Goal: Task Accomplishment & Management: Use online tool/utility

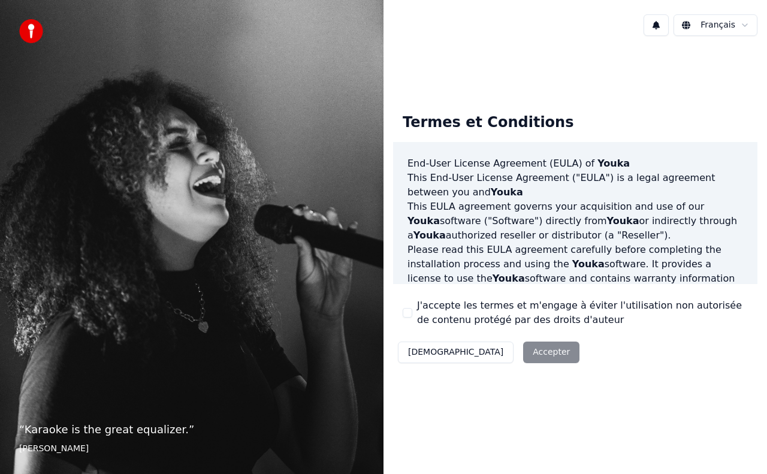
click at [476, 354] on div "Décliner Accepter" at bounding box center [488, 352] width 191 height 31
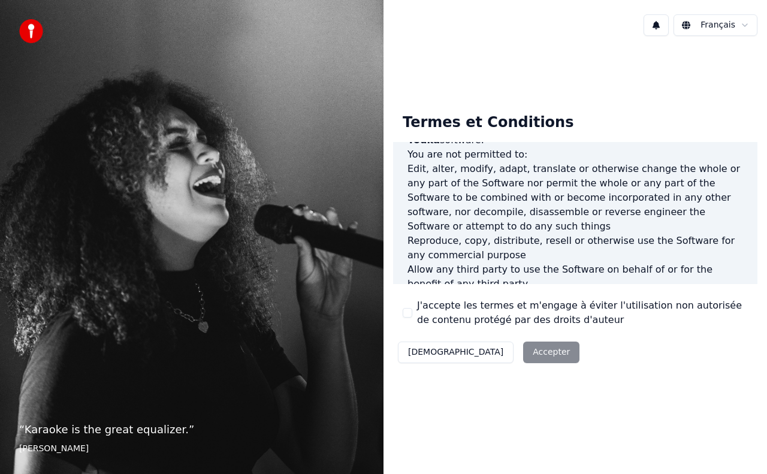
scroll to position [850, 0]
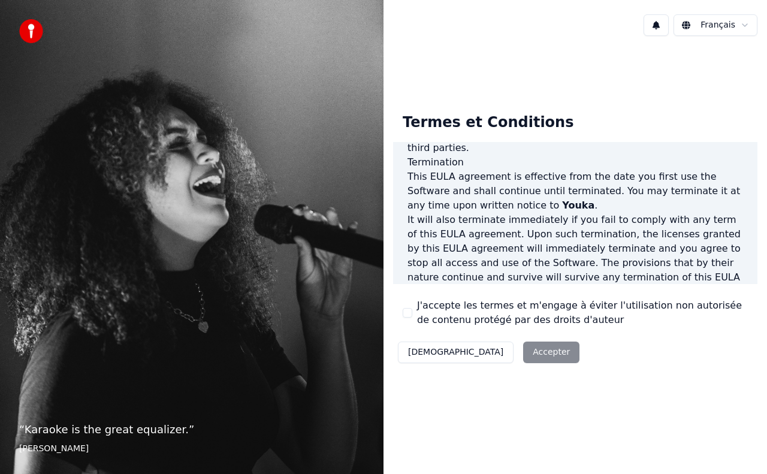
click at [493, 351] on div "Décliner Accepter" at bounding box center [488, 352] width 191 height 31
click at [49, 451] on footer "Aisha Tyler" at bounding box center [191, 449] width 345 height 12
drag, startPoint x: 49, startPoint y: 451, endPoint x: 17, endPoint y: 46, distance: 406.4
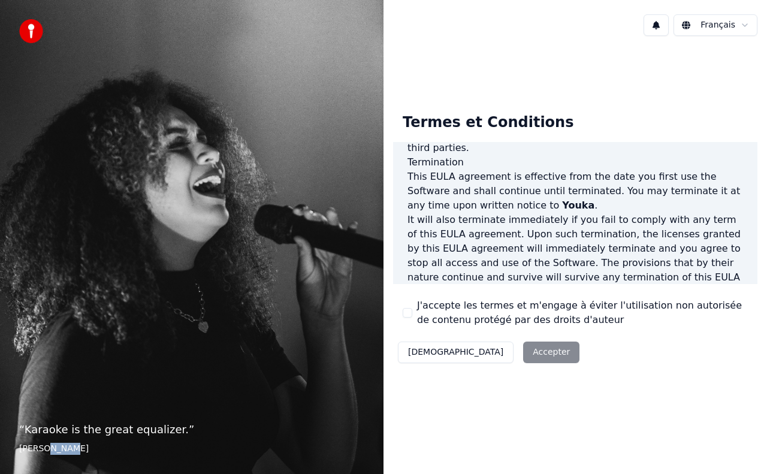
click at [48, 437] on blockquote "“ Karaoke is the great equalizer. ” Aisha Tyler" at bounding box center [191, 438] width 345 height 34
click at [27, 26] on img at bounding box center [31, 31] width 24 height 24
click at [420, 213] on p "It will also terminate immediately if you fail to comply with any term of this …" at bounding box center [576, 256] width 336 height 86
click at [451, 313] on label "J'accepte les termes et m'engage à éviter l'utilisation non autorisée de conten…" at bounding box center [582, 312] width 331 height 29
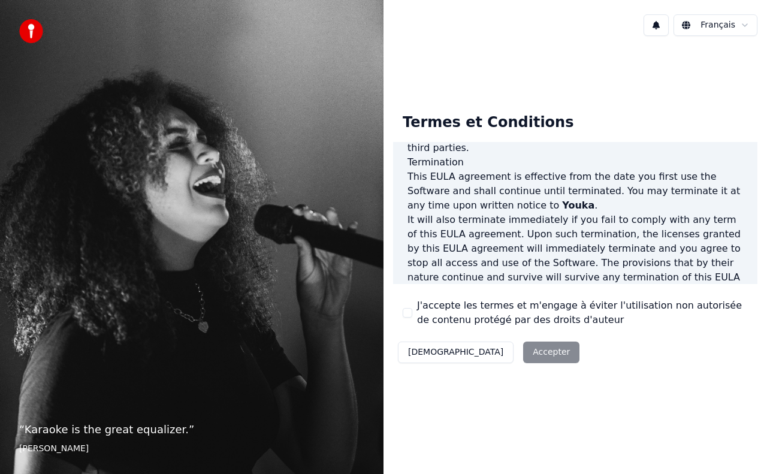
click at [412, 313] on button "J'accepte les termes et m'engage à éviter l'utilisation non autorisée de conten…" at bounding box center [408, 313] width 10 height 10
click at [523, 348] on button "Accepter" at bounding box center [551, 353] width 56 height 22
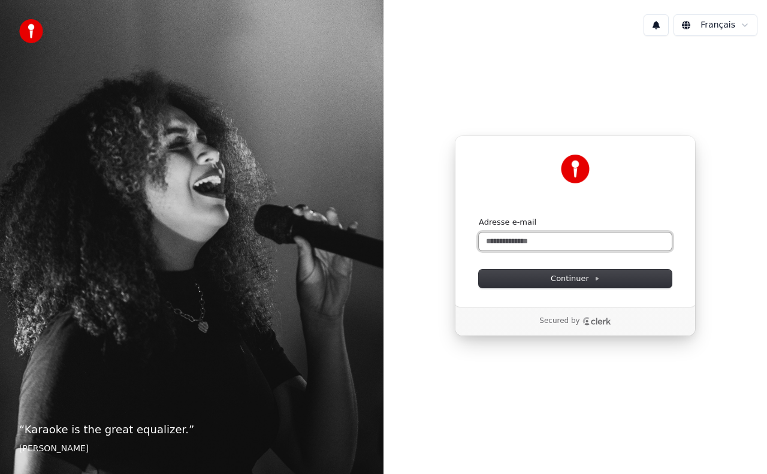
click at [497, 244] on input "Adresse e-mail" at bounding box center [575, 242] width 193 height 18
click at [553, 278] on span "Continuer" at bounding box center [575, 278] width 49 height 11
type input "**********"
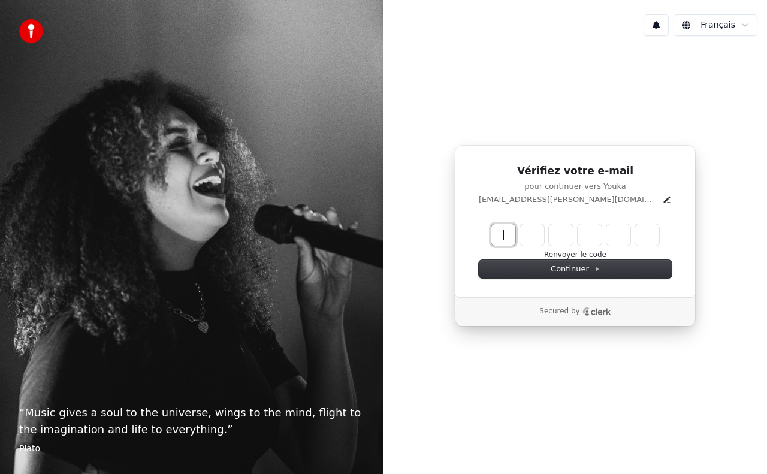
click at [506, 234] on input "Enter verification code" at bounding box center [587, 235] width 192 height 22
type input "******"
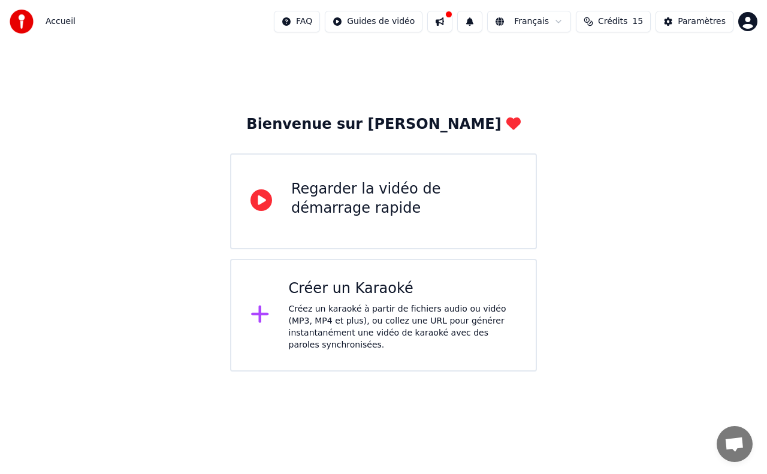
click at [366, 291] on div "Créer un Karaoké" at bounding box center [403, 288] width 228 height 19
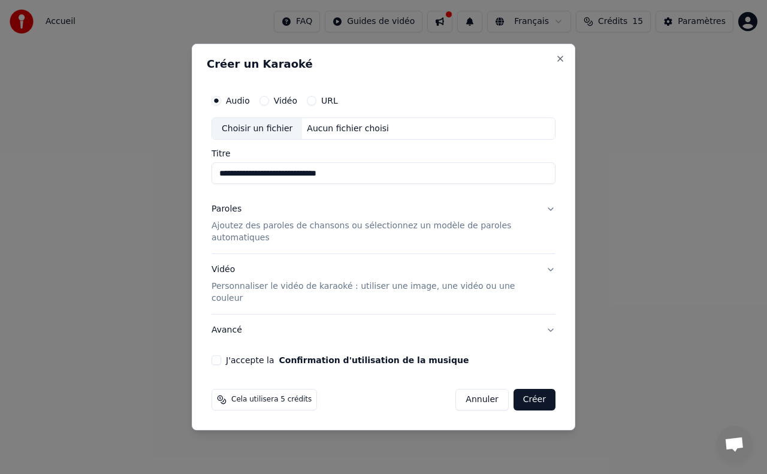
type input "**********"
click at [261, 240] on p "Ajoutez des paroles de chansons ou sélectionnez un modèle de paroles automatiqu…" at bounding box center [374, 233] width 325 height 24
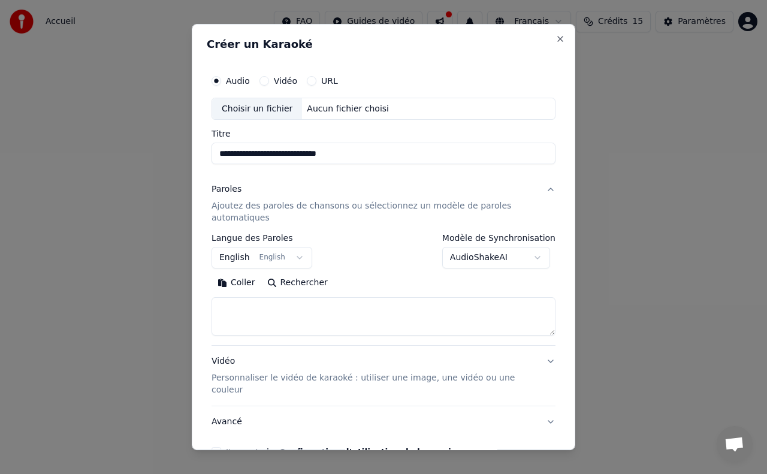
click at [293, 261] on button "English English" at bounding box center [262, 258] width 101 height 22
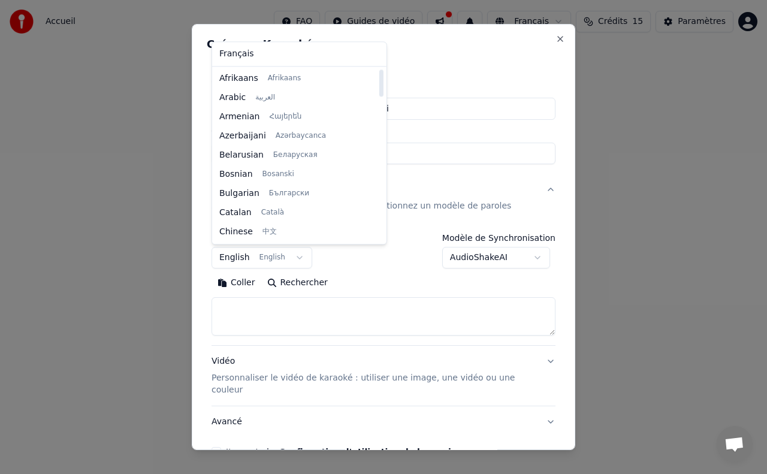
drag, startPoint x: 343, startPoint y: 110, endPoint x: 319, endPoint y: 33, distance: 80.9
click at [379, 70] on div at bounding box center [381, 83] width 4 height 27
select select "**"
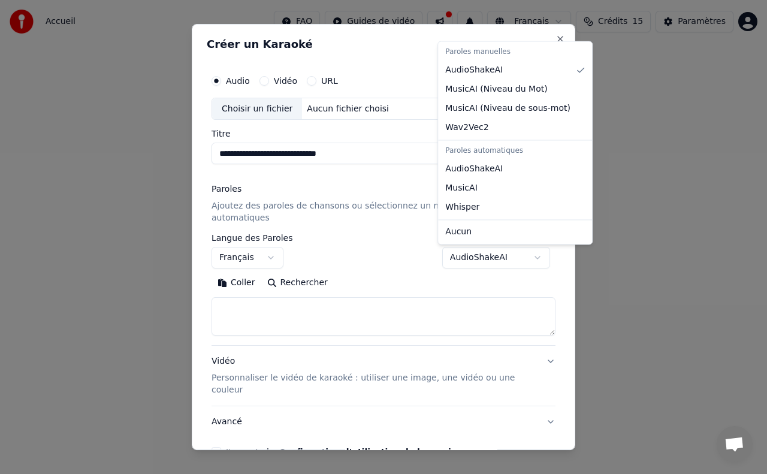
click at [536, 259] on body "**********" at bounding box center [383, 186] width 767 height 372
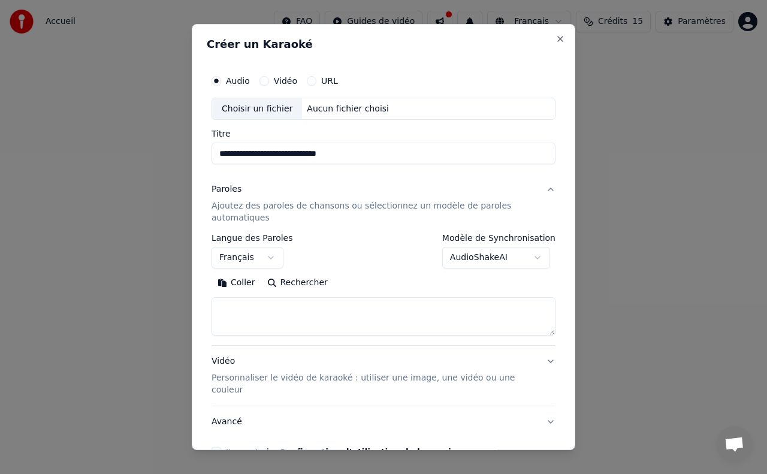
click at [264, 83] on button "Vidéo" at bounding box center [265, 81] width 10 height 10
click at [246, 308] on textarea at bounding box center [384, 316] width 344 height 38
click at [221, 282] on button "Coller" at bounding box center [237, 282] width 50 height 19
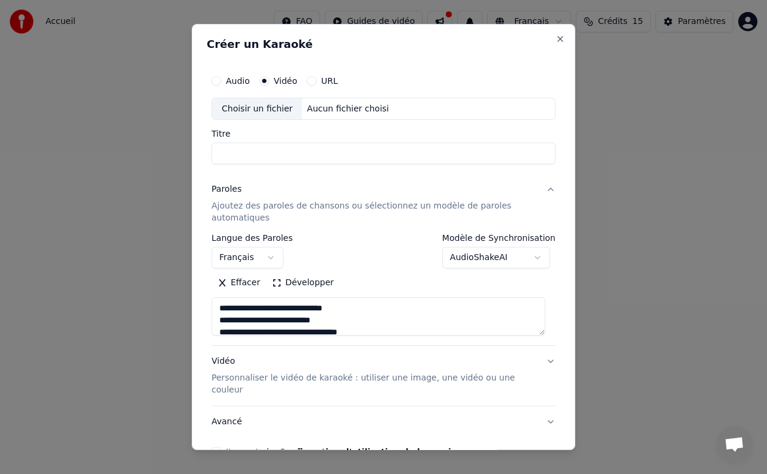
type textarea "**********"
drag, startPoint x: 246, startPoint y: 331, endPoint x: 185, endPoint y: 328, distance: 60.6
click at [185, 328] on body "**********" at bounding box center [383, 186] width 767 height 372
click at [433, 325] on textarea "**********" at bounding box center [379, 316] width 334 height 38
click at [224, 285] on button "Effacer" at bounding box center [239, 282] width 55 height 19
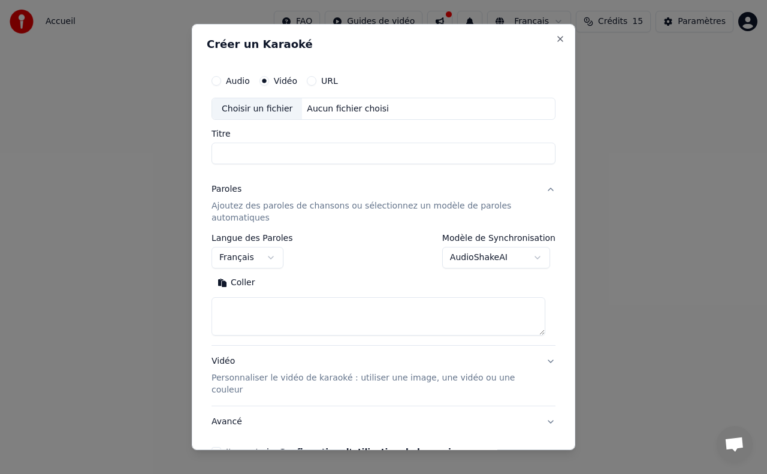
click at [230, 284] on button "Coller" at bounding box center [237, 282] width 50 height 19
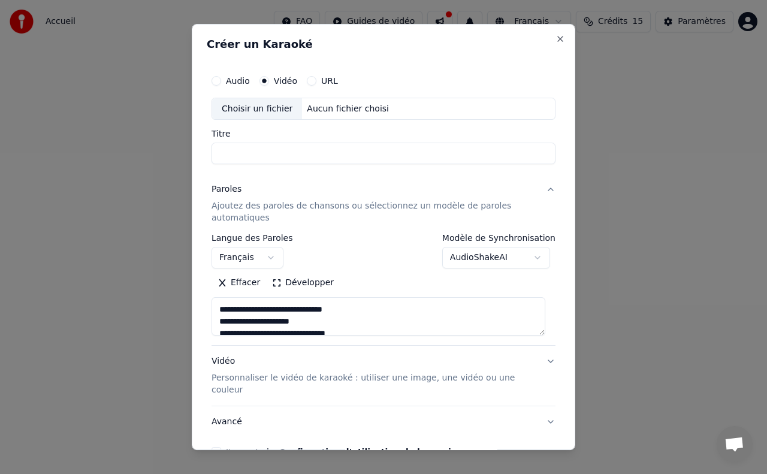
scroll to position [60, 0]
click at [538, 384] on button "Vidéo Personnaliser le vidéo de karaoké : utiliser une image, une vidéo ou une …" at bounding box center [384, 376] width 344 height 60
type textarea "**********"
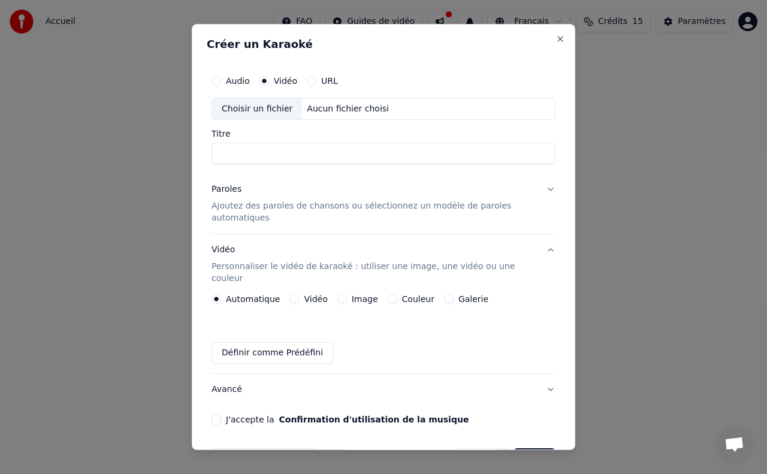
click at [237, 294] on div "Automatique Vidéo Image Couleur Galerie Définir comme Prédéfini" at bounding box center [384, 329] width 344 height 70
click at [355, 343] on div "Définir comme Prédéfini" at bounding box center [384, 353] width 344 height 22
click at [239, 152] on input "Titre" at bounding box center [384, 154] width 344 height 22
type input "**********"
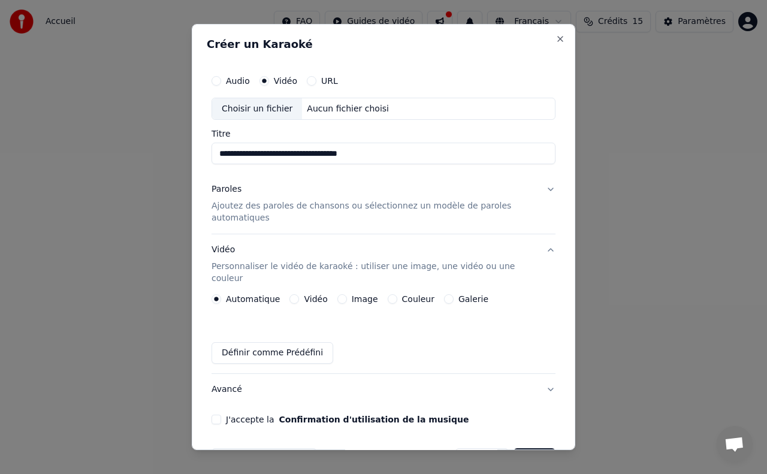
click at [307, 82] on button "URL" at bounding box center [312, 81] width 10 height 10
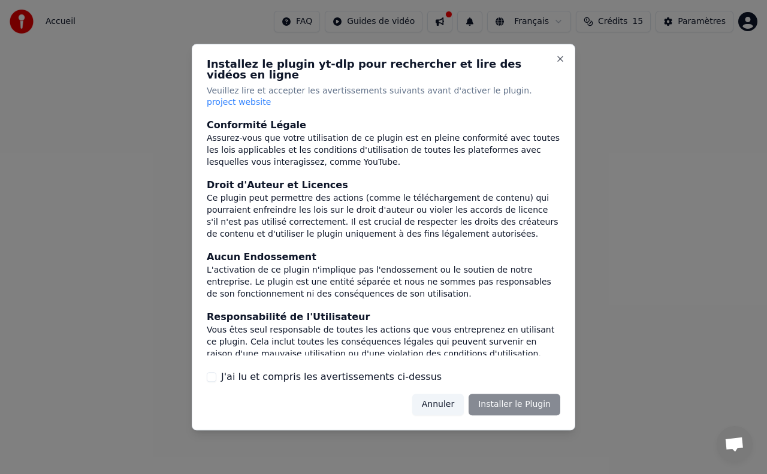
click at [524, 397] on div "Annuler Installer le Plugin" at bounding box center [486, 405] width 148 height 22
click at [207, 372] on button "J'ai lu et compris les avertissements ci-dessus" at bounding box center [212, 377] width 10 height 10
click at [517, 395] on button "Installer le Plugin" at bounding box center [515, 405] width 92 height 22
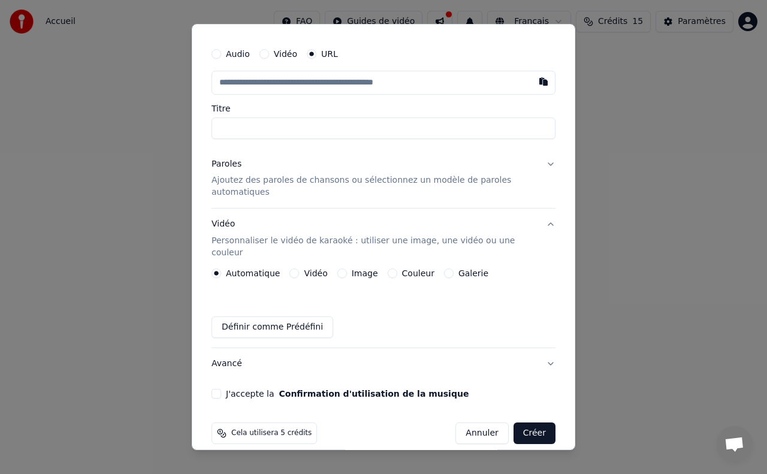
scroll to position [28, 0]
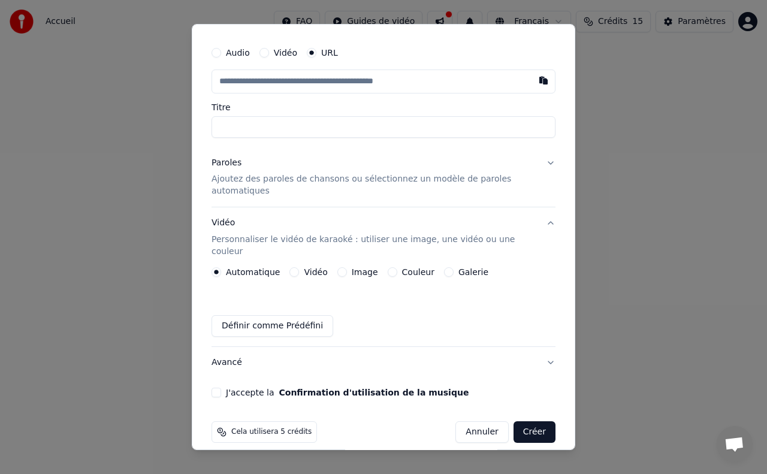
click at [325, 185] on p "Ajoutez des paroles de chansons ou sélectionnez un modèle de paroles automatiqu…" at bounding box center [374, 186] width 325 height 24
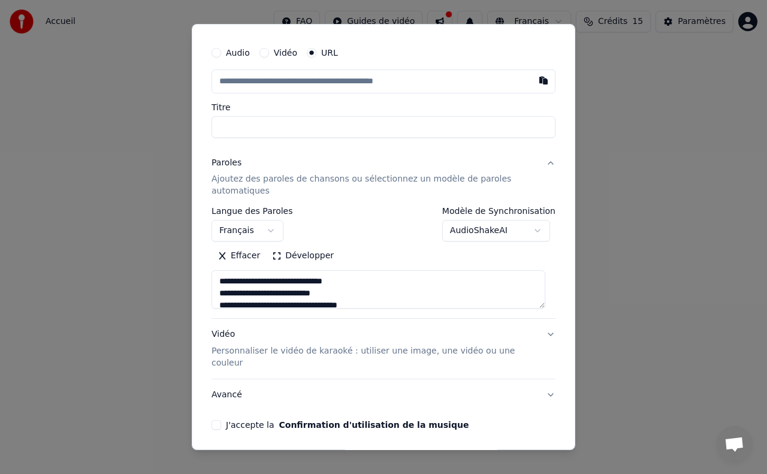
click at [303, 190] on p "Ajoutez des paroles de chansons ou sélectionnez un modèle de paroles automatiqu…" at bounding box center [374, 186] width 325 height 24
type textarea "**********"
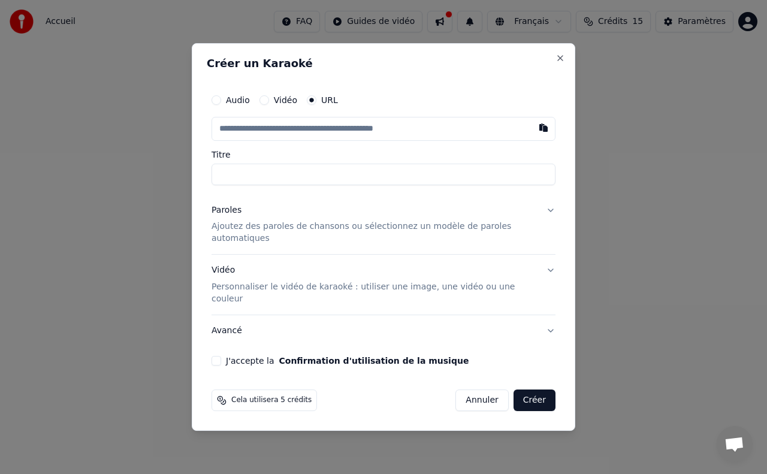
click at [219, 238] on p "Ajoutez des paroles de chansons ou sélectionnez un modèle de paroles automatiqu…" at bounding box center [374, 233] width 325 height 24
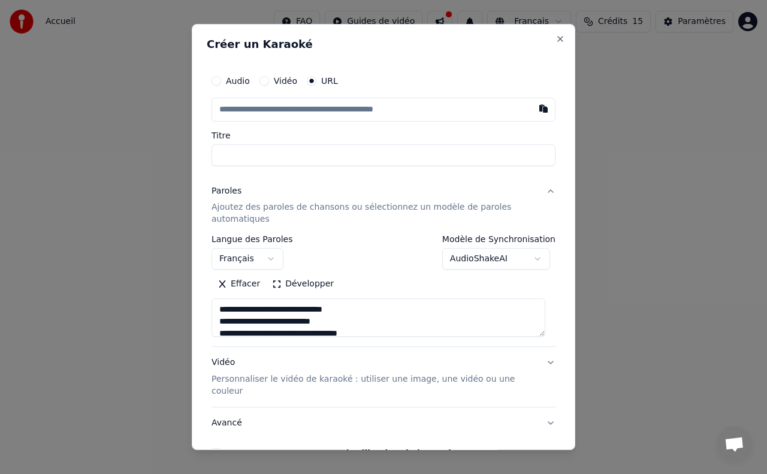
click at [211, 207] on div "**********" at bounding box center [384, 263] width 354 height 399
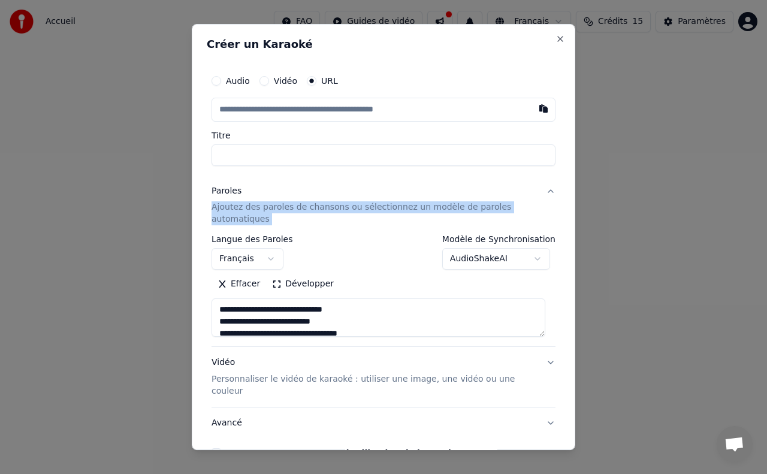
drag, startPoint x: 211, startPoint y: 207, endPoint x: 288, endPoint y: 216, distance: 77.2
click at [287, 217] on div "**********" at bounding box center [384, 263] width 354 height 399
click at [286, 209] on p "Ajoutez des paroles de chansons ou sélectionnez un modèle de paroles automatiqu…" at bounding box center [374, 214] width 325 height 24
type textarea "**********"
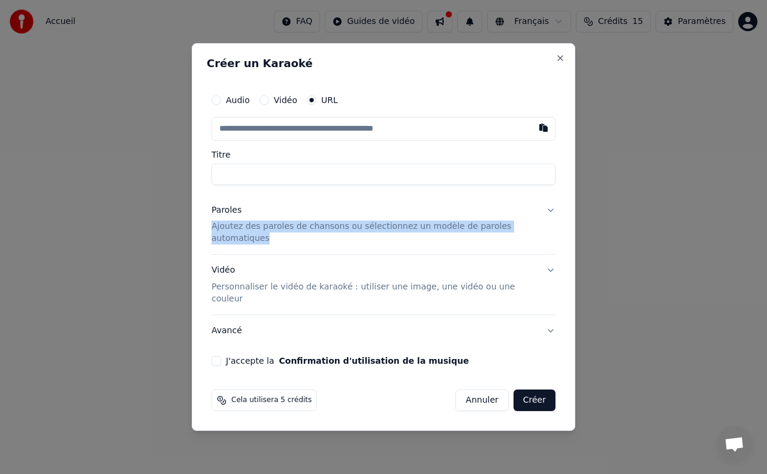
click at [264, 105] on button "Vidéo" at bounding box center [265, 100] width 10 height 10
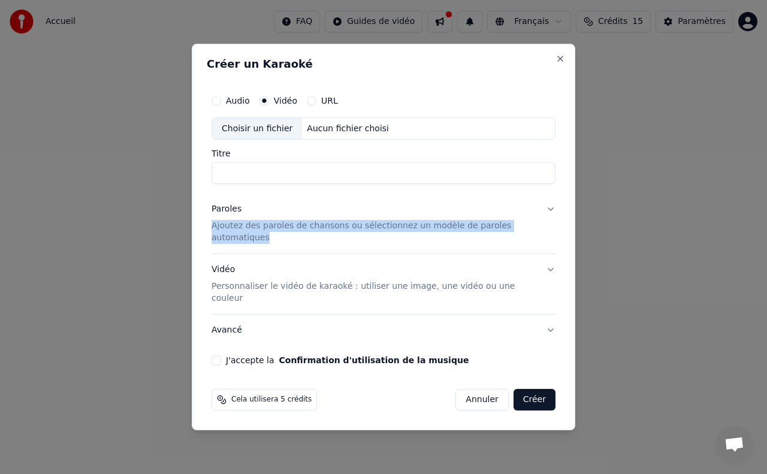
click at [221, 105] on button "Audio" at bounding box center [217, 101] width 10 height 10
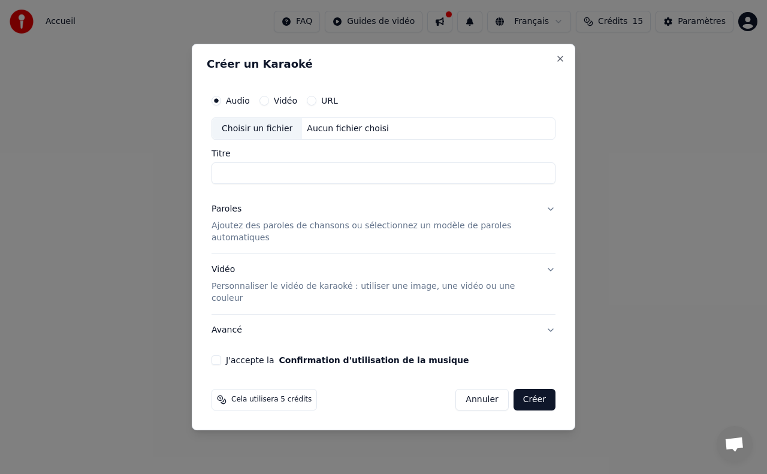
click at [252, 139] on div "Choisir un fichier" at bounding box center [257, 129] width 90 height 22
drag, startPoint x: 267, startPoint y: 183, endPoint x: 194, endPoint y: 194, distance: 73.8
click at [194, 194] on div "**********" at bounding box center [384, 237] width 384 height 387
type input "**********"
click at [242, 242] on p "Ajoutez des paroles de chansons ou sélectionnez un modèle de paroles automatiqu…" at bounding box center [374, 233] width 325 height 24
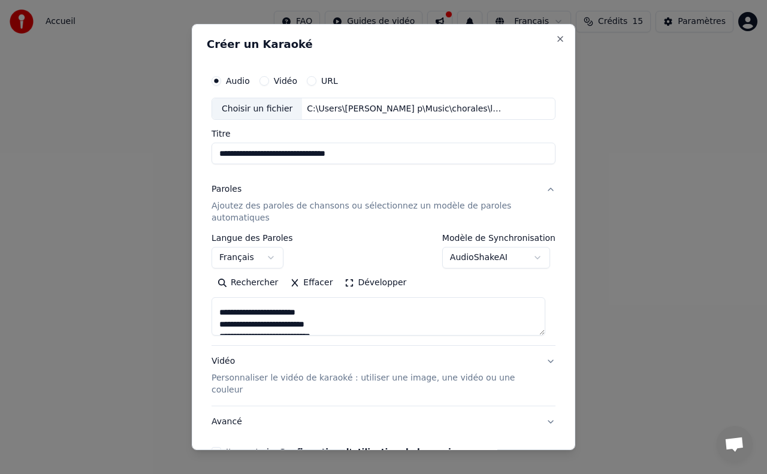
scroll to position [619, 0]
drag, startPoint x: 222, startPoint y: 304, endPoint x: 268, endPoint y: 321, distance: 49.1
click at [339, 343] on div "**********" at bounding box center [384, 289] width 344 height 111
click at [237, 212] on p "Ajoutez des paroles de chansons ou sélectionnez un modèle de paroles automatiqu…" at bounding box center [374, 213] width 325 height 24
type textarea "**********"
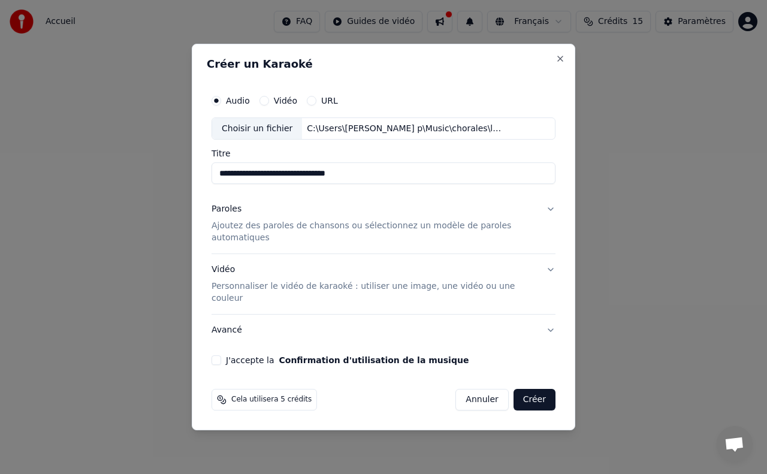
click at [218, 242] on p "Ajoutez des paroles de chansons ou sélectionnez un modèle de paroles automatiqu…" at bounding box center [374, 233] width 325 height 24
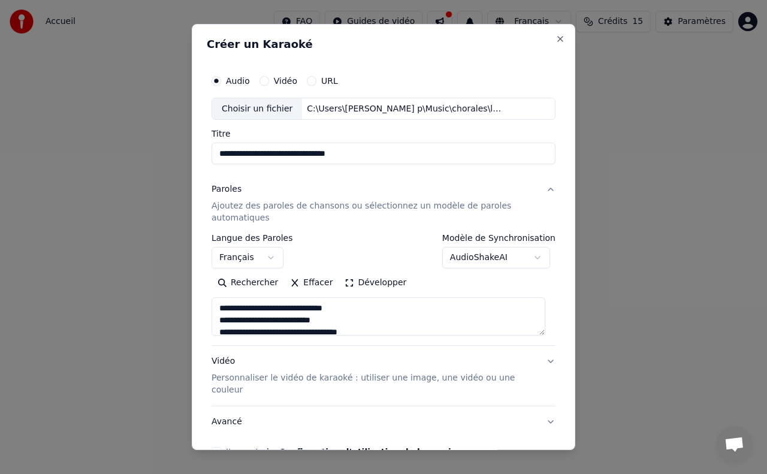
click at [276, 210] on p "Ajoutez des paroles de chansons ou sélectionnez un modèle de paroles automatiqu…" at bounding box center [374, 213] width 325 height 24
type textarea "**********"
click at [276, 210] on button "Paroles Ajoutez des paroles de chansons ou sélectionnez un modèle de paroles au…" at bounding box center [384, 204] width 344 height 60
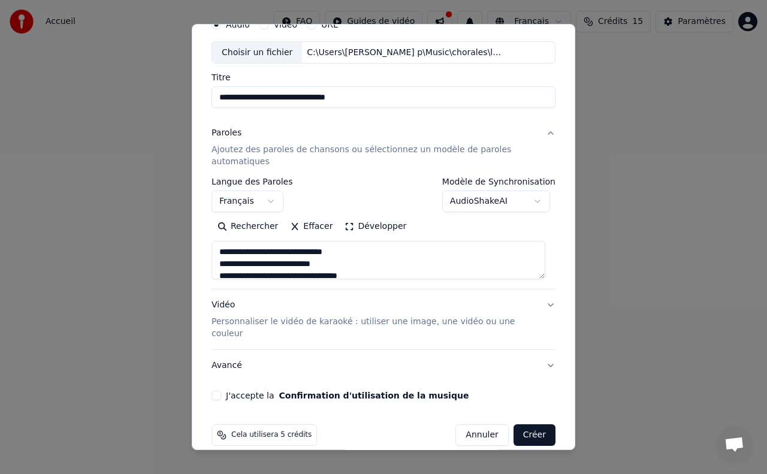
scroll to position [59, 0]
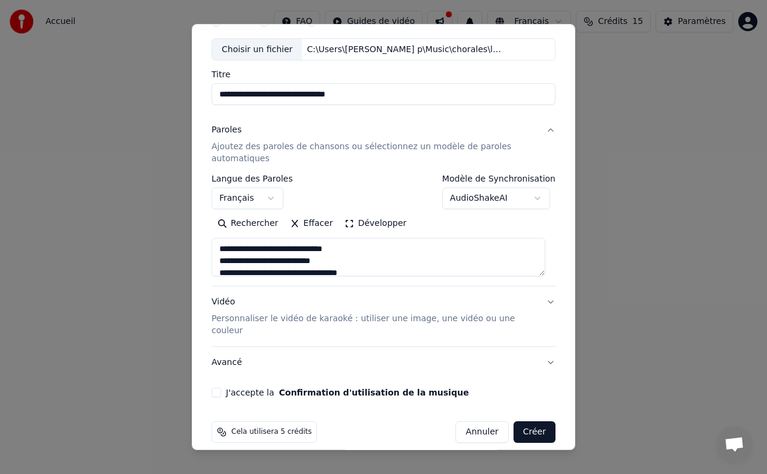
click at [543, 302] on button "Vidéo Personnaliser le vidéo de karaoké : utiliser une image, une vidéo ou une …" at bounding box center [384, 316] width 344 height 60
type textarea "**********"
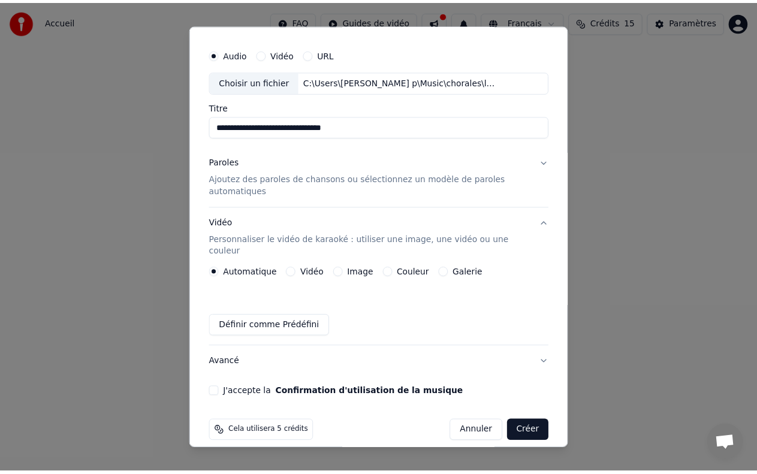
scroll to position [27, 0]
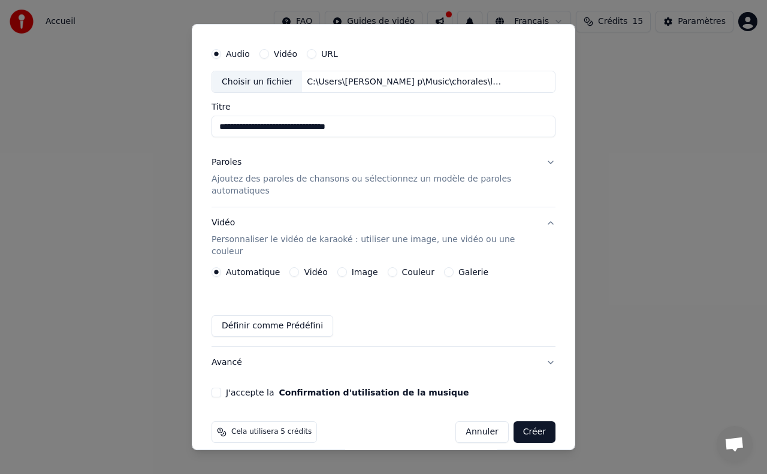
click at [527, 424] on button "Créer" at bounding box center [535, 432] width 42 height 22
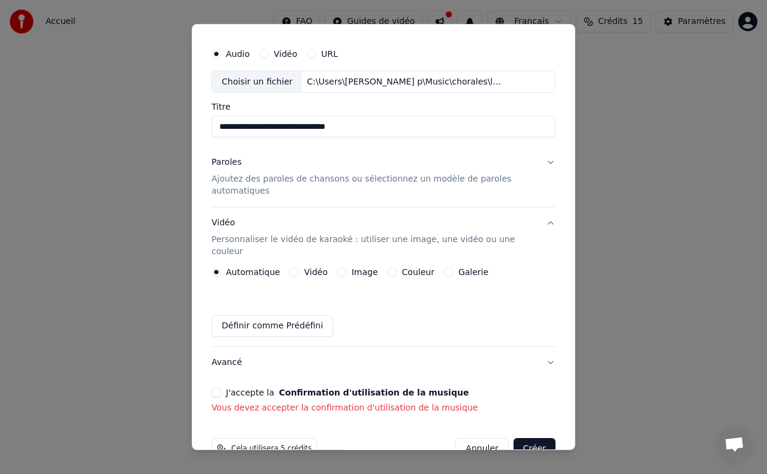
click at [218, 388] on button "J'accepte la Confirmation d'utilisation de la musique" at bounding box center [217, 393] width 10 height 10
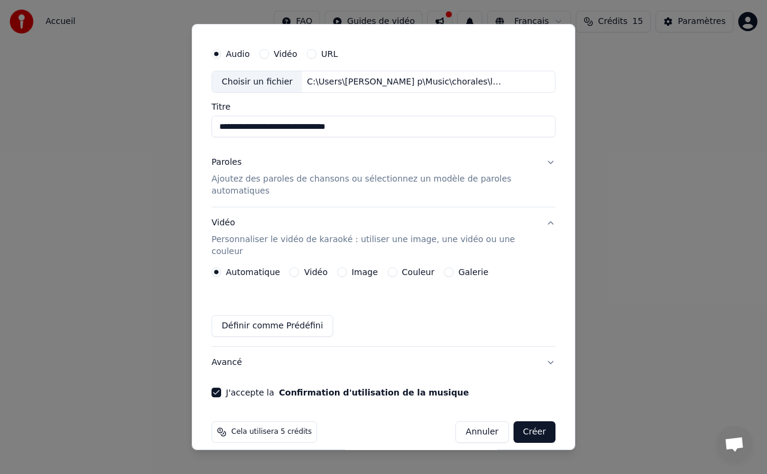
click at [531, 421] on button "Créer" at bounding box center [535, 432] width 42 height 22
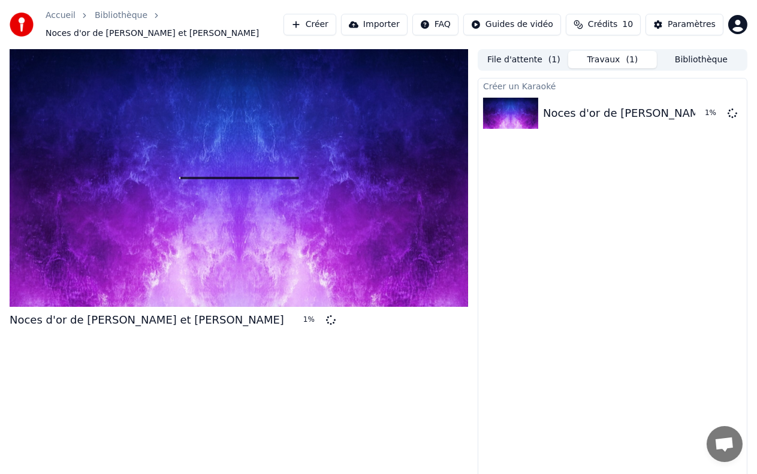
click at [331, 197] on div at bounding box center [239, 178] width 459 height 258
click at [563, 198] on div "Créer un Karaoké Noces d'or de [PERSON_NAME] et [PERSON_NAME] 99 %" at bounding box center [613, 278] width 270 height 403
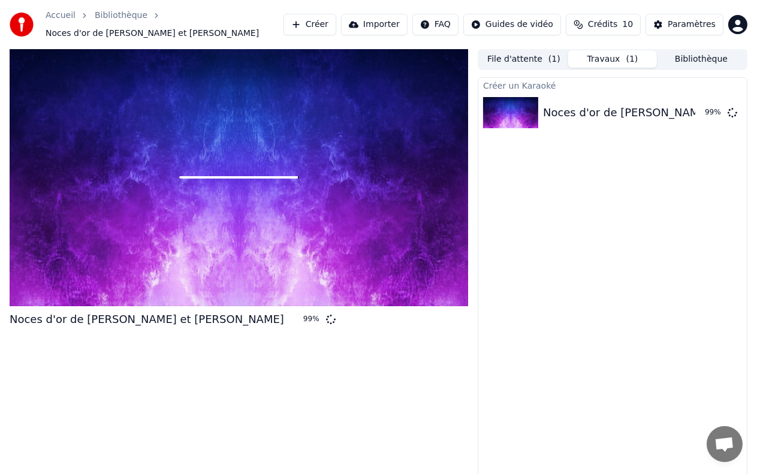
click at [257, 184] on div at bounding box center [239, 178] width 459 height 258
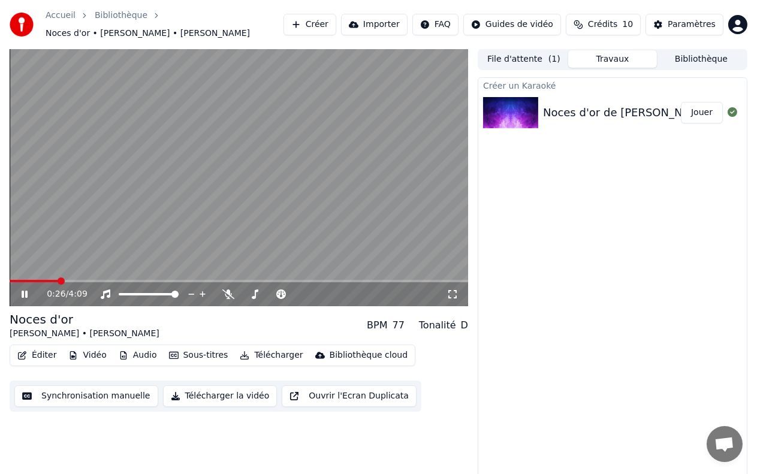
click at [306, 179] on video at bounding box center [239, 178] width 459 height 258
click at [24, 278] on span at bounding box center [27, 281] width 7 height 7
click at [62, 389] on button "Synchronisation manuelle" at bounding box center [86, 396] width 144 height 22
click at [62, 389] on html "Accueil Bibliothèque Noces d'or • [PERSON_NAME] • [PERSON_NAME] Importer FAQ Gu…" at bounding box center [378, 236] width 757 height 474
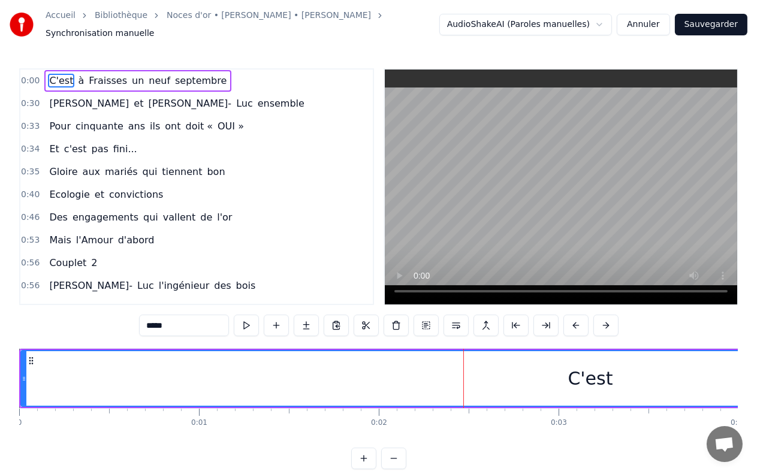
click at [61, 74] on span "C'est" at bounding box center [61, 81] width 26 height 14
click at [35, 75] on span "0:00" at bounding box center [30, 81] width 19 height 12
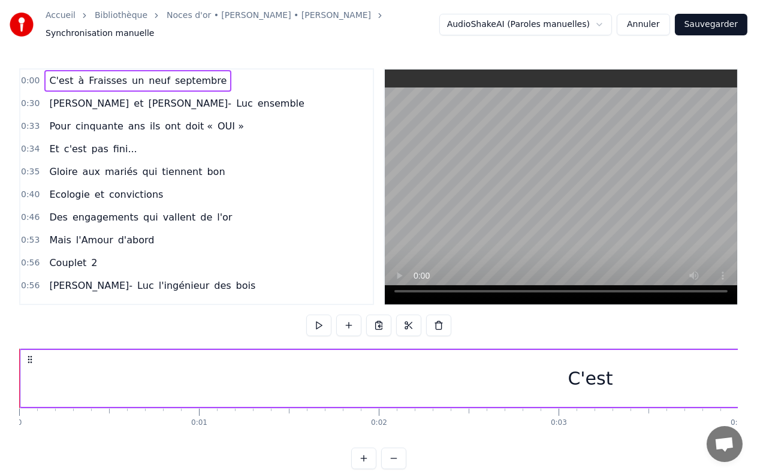
click at [574, 378] on div "C'est" at bounding box center [590, 378] width 45 height 27
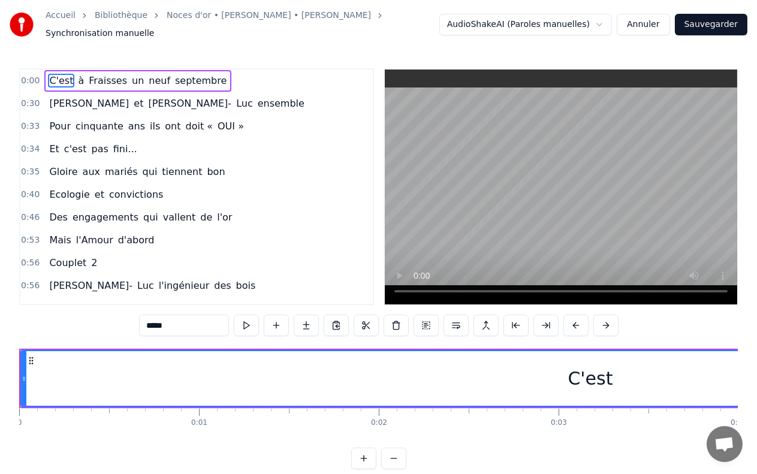
click at [570, 370] on div "C'est" at bounding box center [591, 378] width 1138 height 55
click at [31, 77] on span "0:00" at bounding box center [30, 81] width 19 height 12
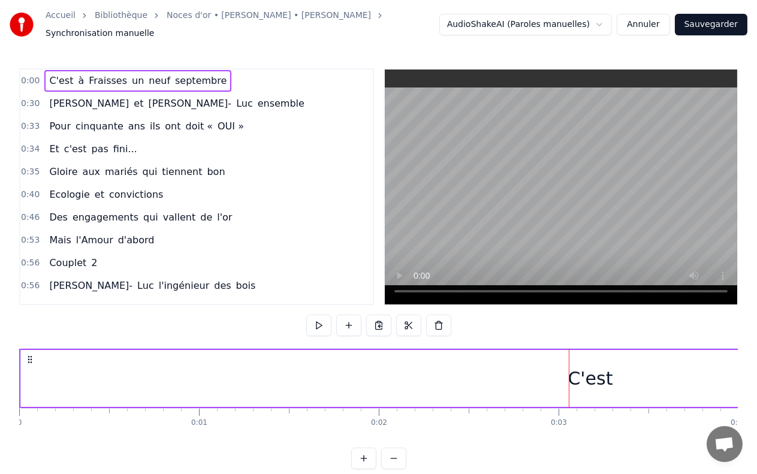
click at [37, 76] on div "0:00 C'est à [GEOGRAPHIC_DATA] un neuf septembre" at bounding box center [196, 81] width 352 height 23
drag, startPoint x: 37, startPoint y: 76, endPoint x: 36, endPoint y: 62, distance: 13.2
click at [36, 68] on div "0:00 C'est à [GEOGRAPHIC_DATA] un neuf septembre 0:30 [PERSON_NAME] et [PERSON_…" at bounding box center [196, 186] width 355 height 237
click at [318, 321] on button at bounding box center [318, 326] width 25 height 22
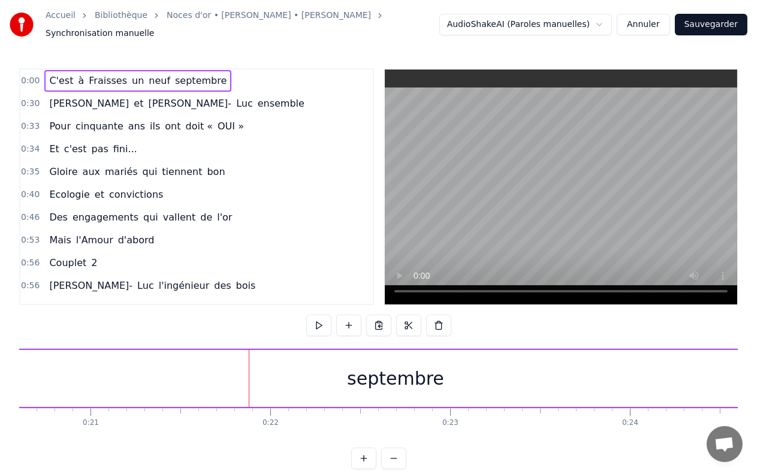
scroll to position [0, 3874]
click at [30, 75] on span "0:00" at bounding box center [30, 81] width 19 height 12
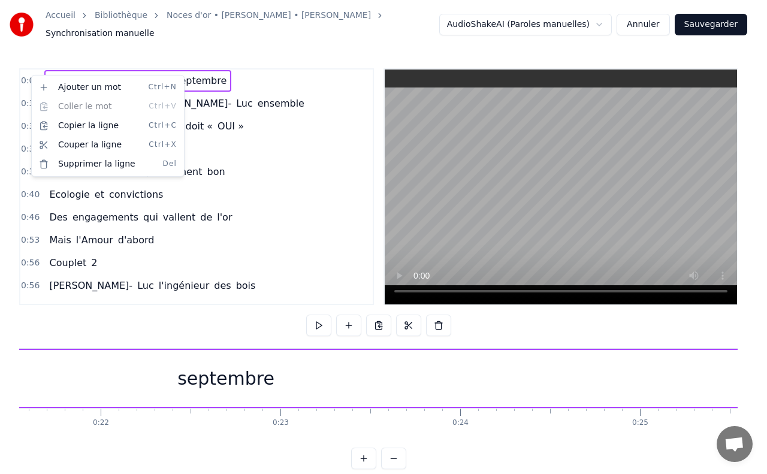
click at [264, 226] on html "Accueil Bibliothèque Noces d'or • [PERSON_NAME] • [PERSON_NAME] Synchronisation…" at bounding box center [383, 244] width 767 height 488
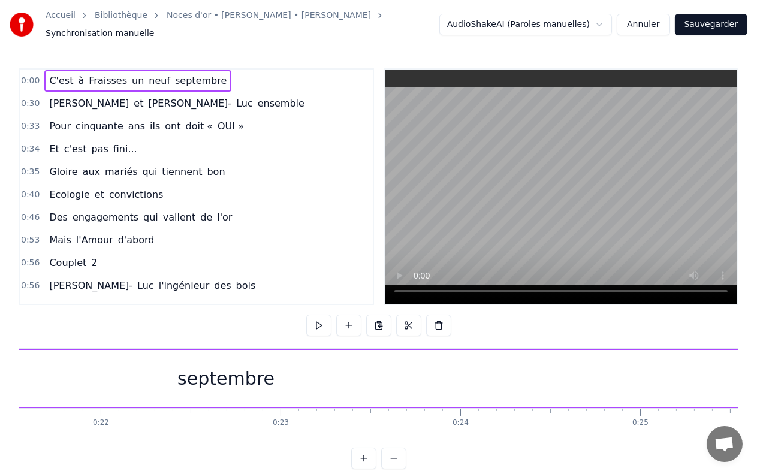
drag, startPoint x: 91, startPoint y: 252, endPoint x: 46, endPoint y: 256, distance: 45.1
click at [45, 256] on div "Couplet 2" at bounding box center [73, 263] width 58 height 22
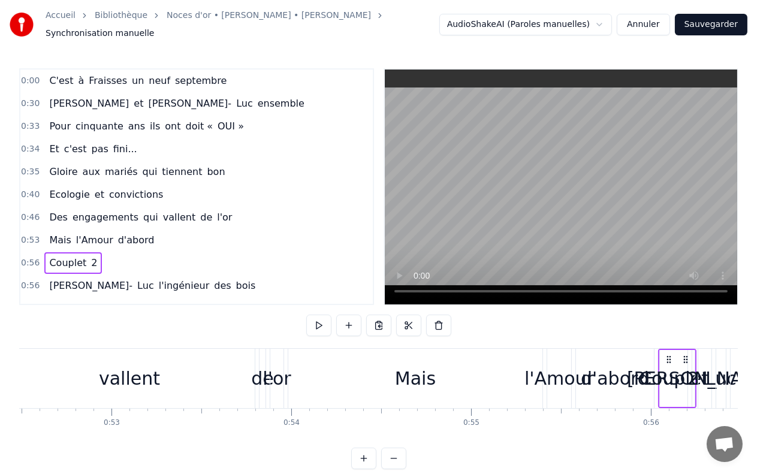
scroll to position [0, 10017]
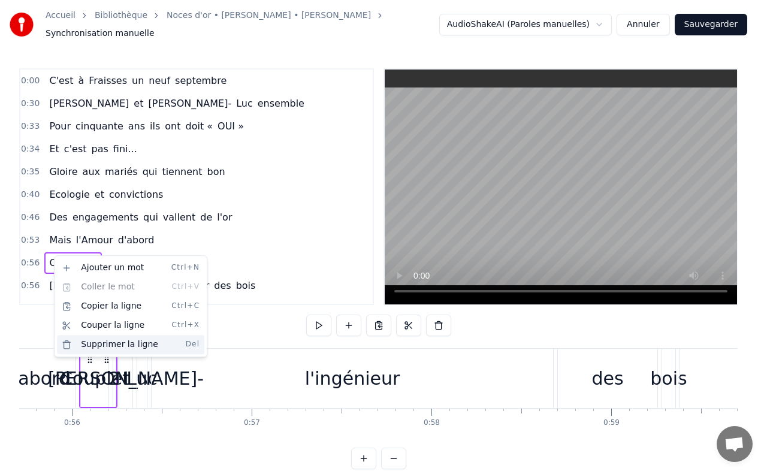
drag, startPoint x: 98, startPoint y: 343, endPoint x: 227, endPoint y: 191, distance: 199.5
click at [98, 343] on div "Supprimer la ligne Del" at bounding box center [130, 344] width 147 height 19
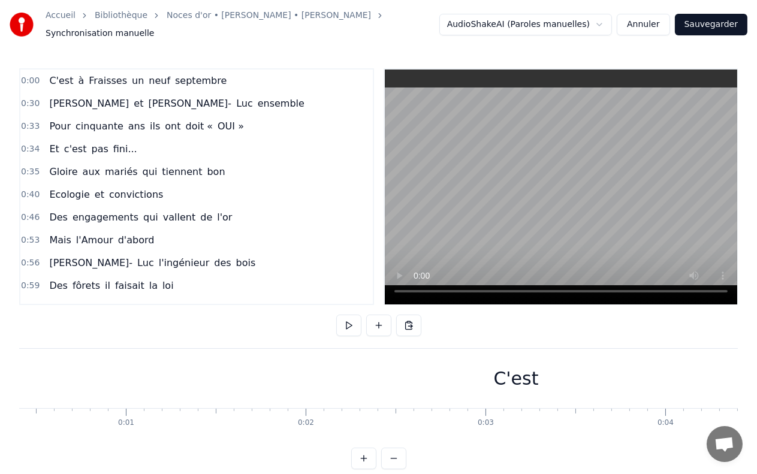
scroll to position [0, 261]
drag, startPoint x: 307, startPoint y: 375, endPoint x: 523, endPoint y: 375, distance: 215.2
click at [523, 375] on div "C'est" at bounding box center [327, 378] width 1139 height 59
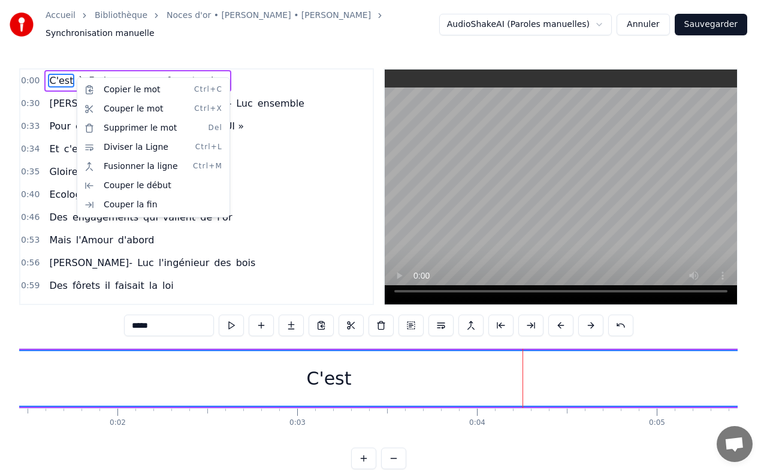
click at [40, 78] on html "Accueil Bibliothèque Noces d'or • [PERSON_NAME] • [PERSON_NAME] Synchronisation…" at bounding box center [383, 244] width 767 height 488
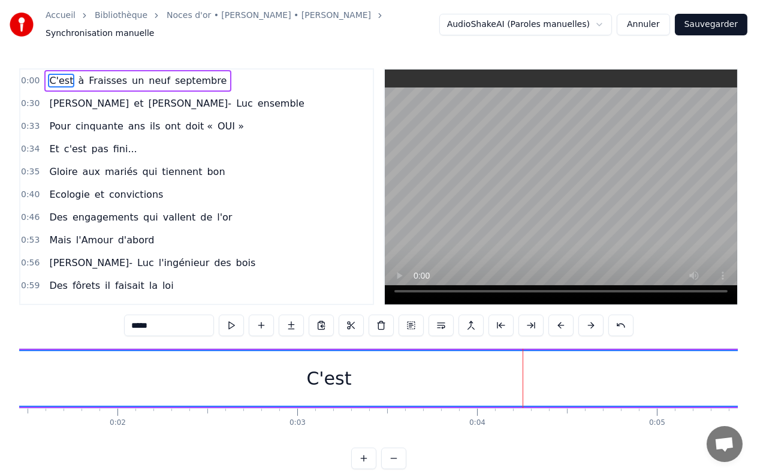
click at [58, 74] on span "C'est" at bounding box center [61, 81] width 26 height 14
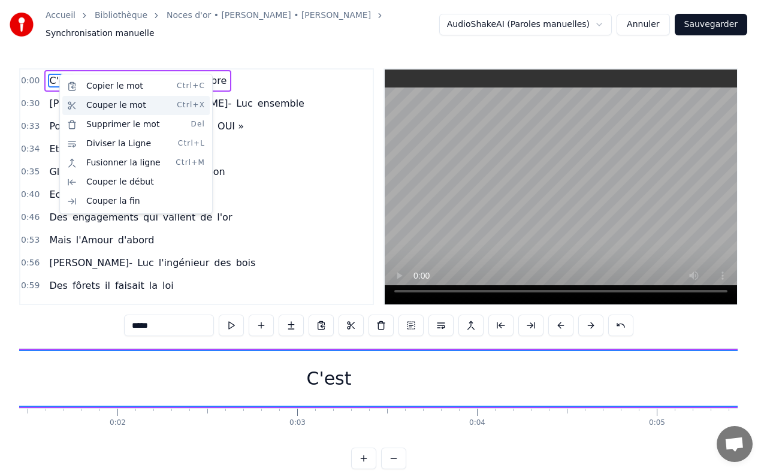
click at [100, 105] on div "Couper le mot Ctrl+X" at bounding box center [135, 105] width 147 height 19
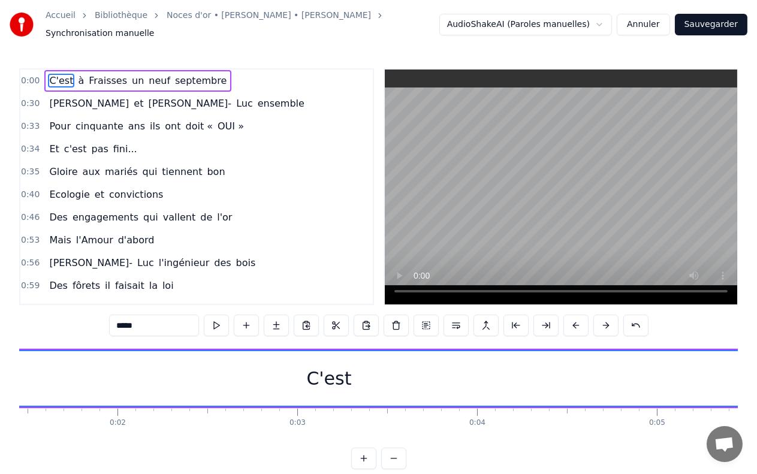
click at [44, 99] on div "[PERSON_NAME] et [PERSON_NAME] ensemble" at bounding box center [176, 104] width 265 height 22
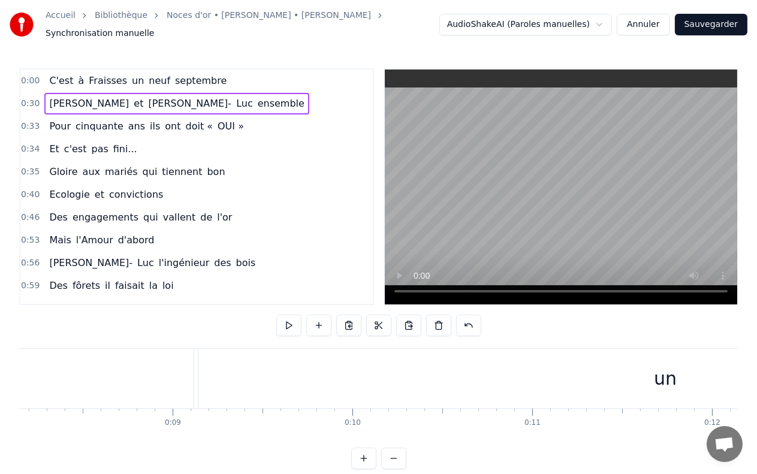
click at [44, 99] on div "[PERSON_NAME] et [PERSON_NAME] ensemble" at bounding box center [176, 104] width 265 height 22
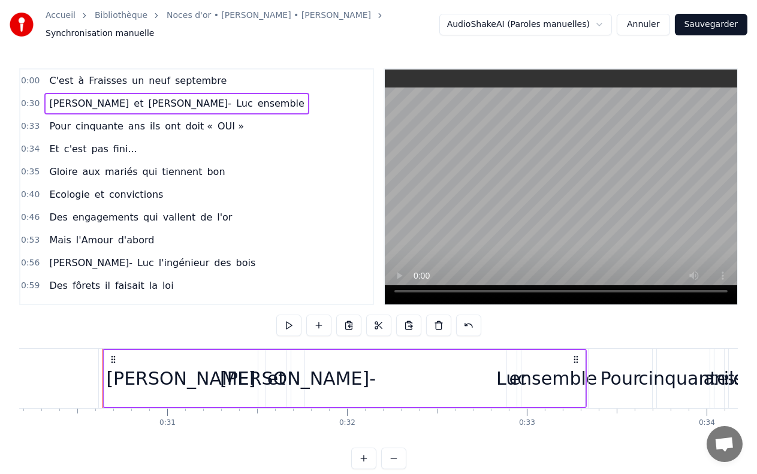
scroll to position [0, 5449]
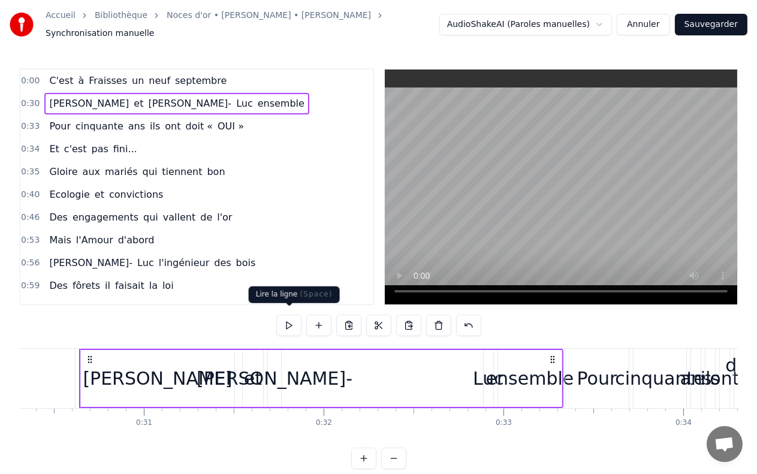
click at [289, 326] on button at bounding box center [288, 326] width 25 height 22
drag, startPoint x: 38, startPoint y: 364, endPoint x: 0, endPoint y: 384, distance: 42.4
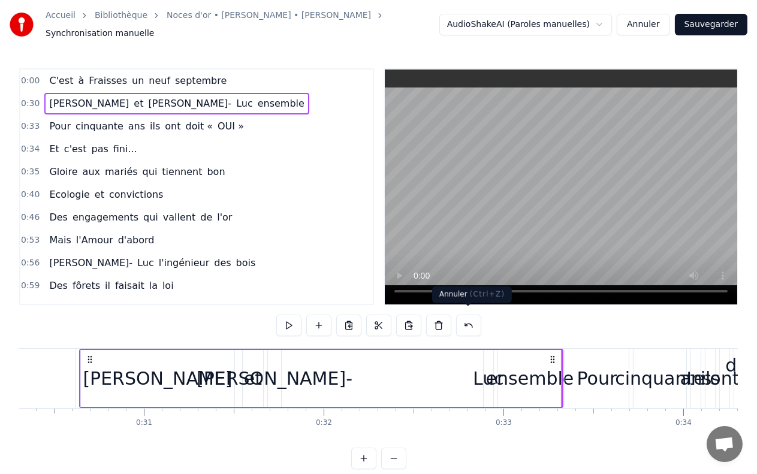
click at [469, 320] on button at bounding box center [468, 326] width 25 height 22
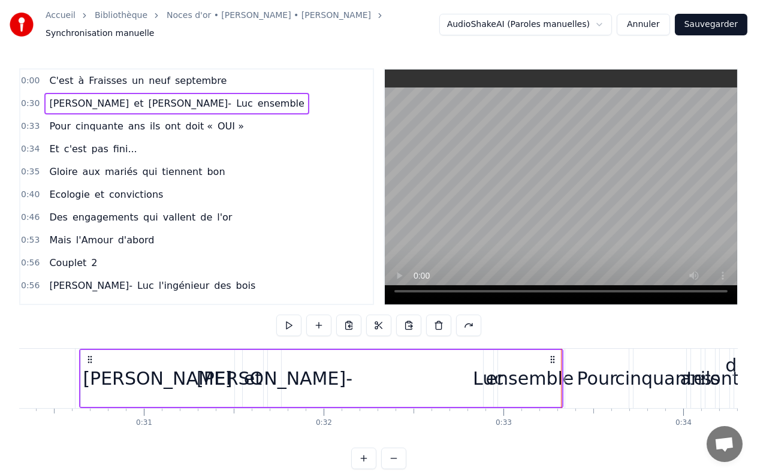
click at [73, 256] on span "Couplet" at bounding box center [68, 263] width 40 height 14
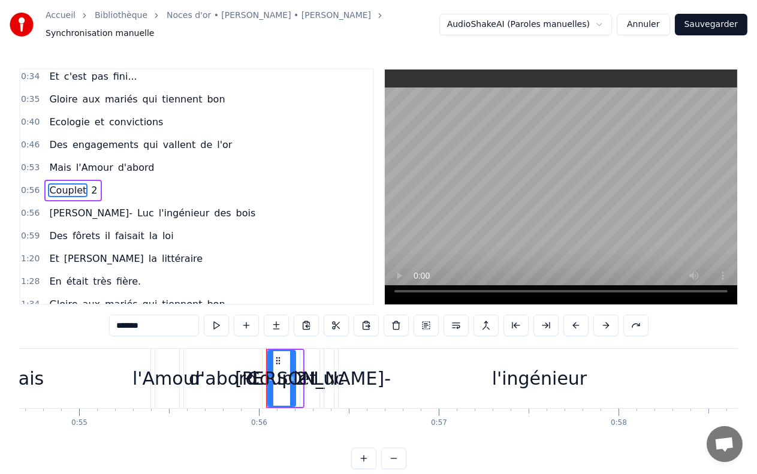
scroll to position [0, 10017]
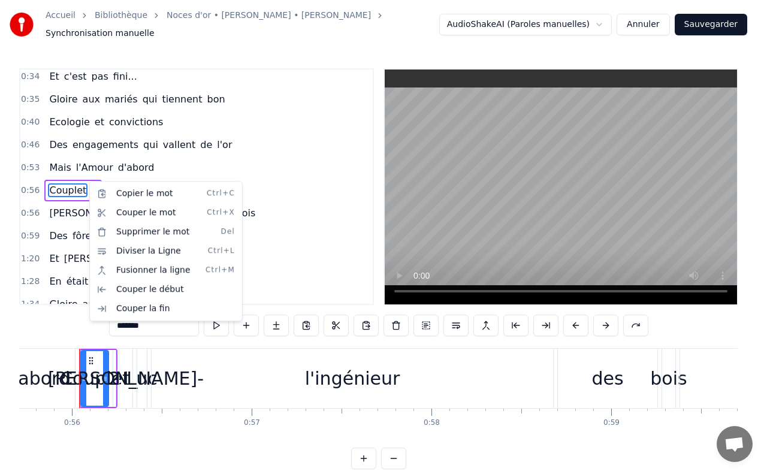
click at [66, 174] on html "Accueil Bibliothèque Noces d'or • [PERSON_NAME] • [PERSON_NAME] Synchronisation…" at bounding box center [383, 244] width 767 height 488
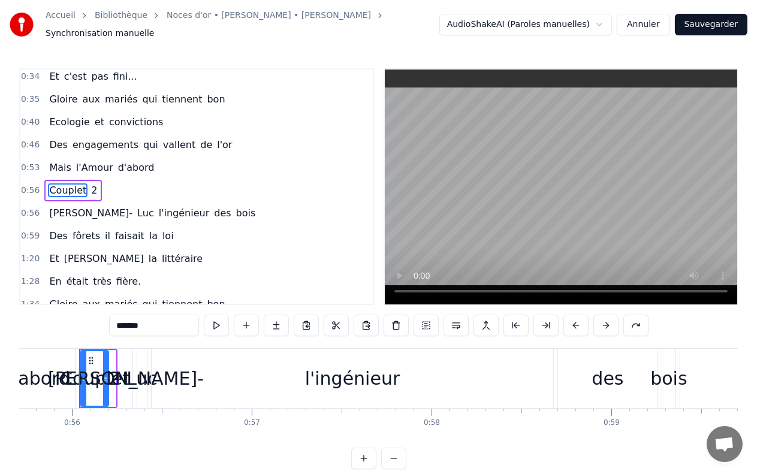
click at [90, 180] on div "Couplet 2" at bounding box center [73, 191] width 58 height 22
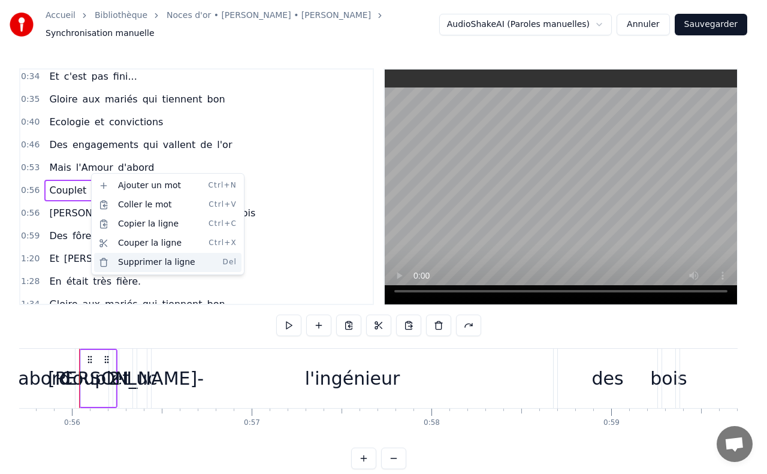
click at [162, 260] on div "Supprimer la ligne Del" at bounding box center [167, 262] width 147 height 19
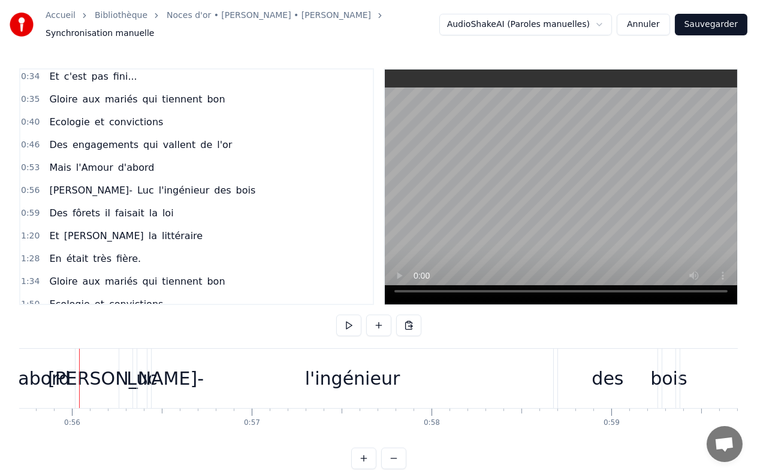
click at [239, 167] on div "0:53 Mais l'Amour d'abord" at bounding box center [196, 167] width 352 height 23
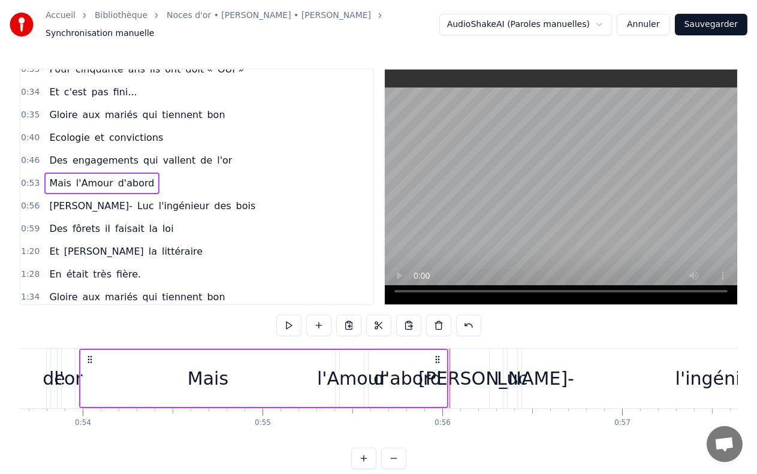
scroll to position [0, 0]
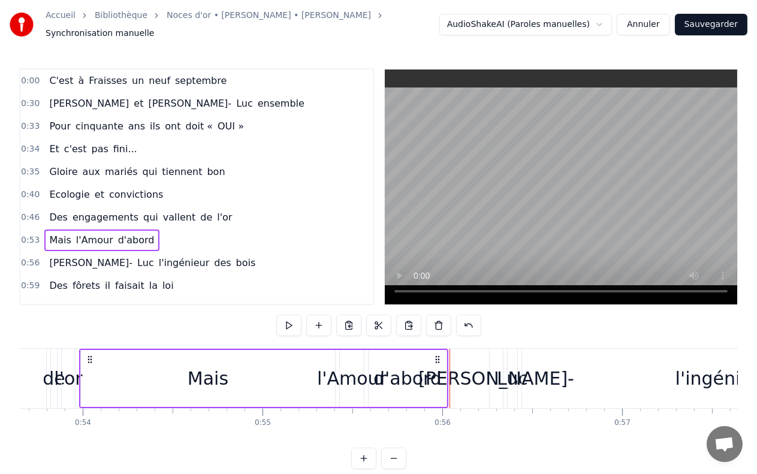
click at [26, 75] on span "0:00" at bounding box center [30, 81] width 19 height 12
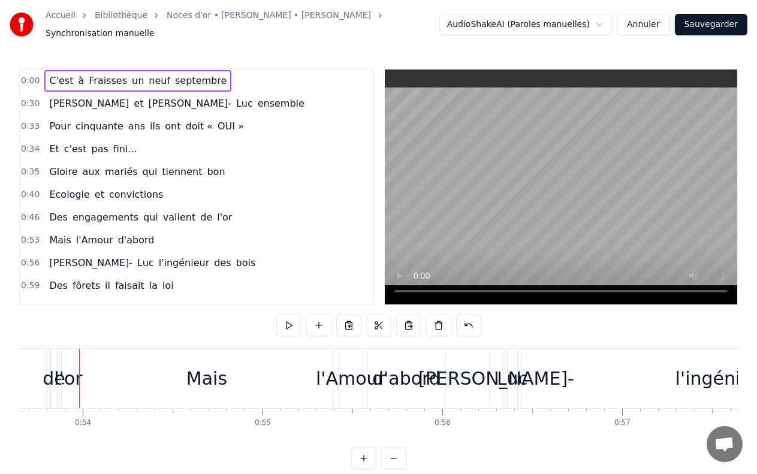
click at [26, 75] on span "0:00" at bounding box center [30, 81] width 19 height 12
click at [31, 75] on span "0:00" at bounding box center [30, 81] width 19 height 12
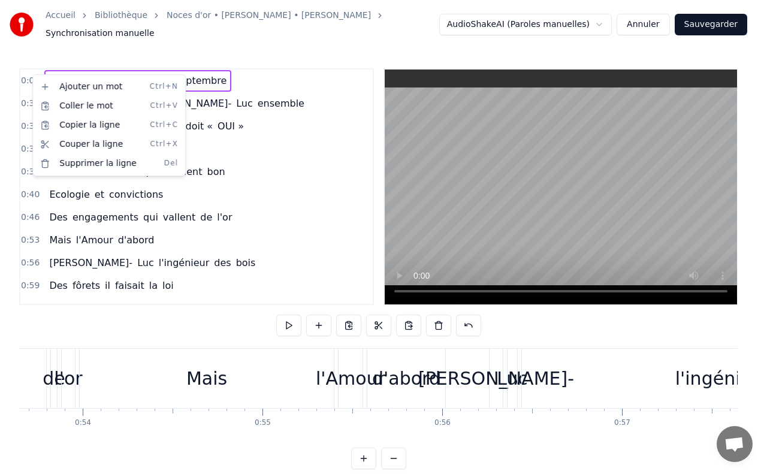
click at [26, 79] on html "Accueil Bibliothèque Noces d'or • [PERSON_NAME] • [PERSON_NAME] Synchronisation…" at bounding box center [383, 244] width 767 height 488
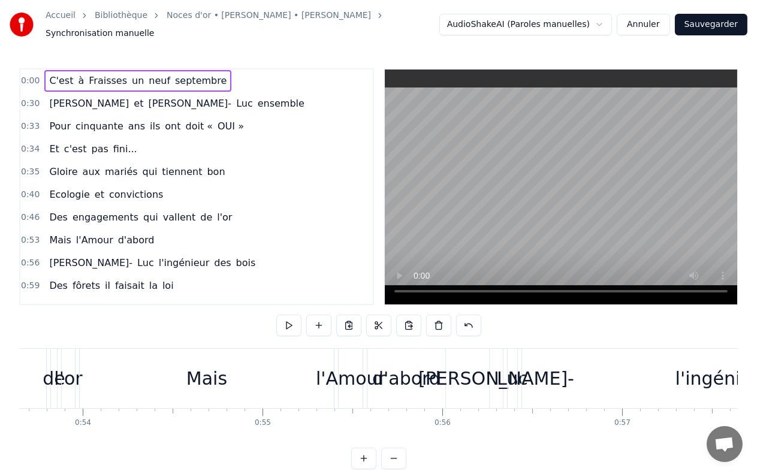
click at [297, 119] on div "0:33 Pour cinquante ans ils ont doit « OUI »" at bounding box center [196, 126] width 352 height 23
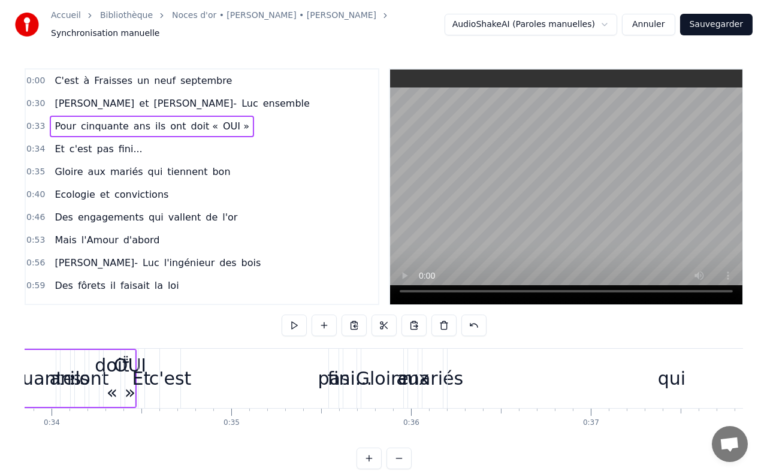
scroll to position [0, 5935]
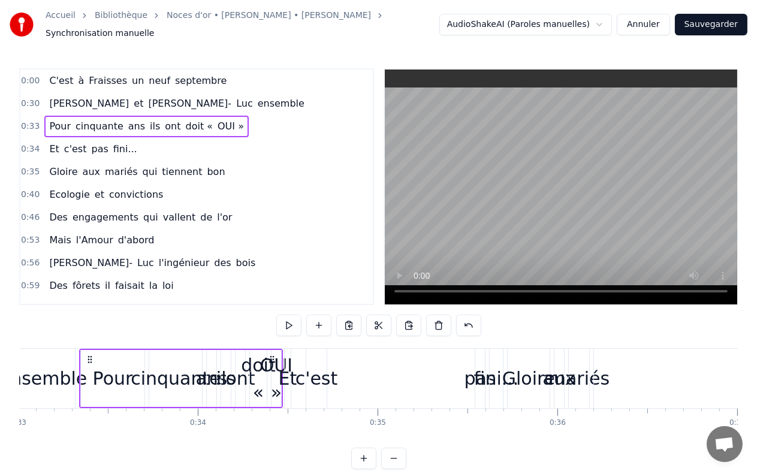
click at [155, 28] on span "Synchronisation manuelle" at bounding box center [100, 34] width 109 height 12
click at [607, 26] on html "Accueil Bibliothèque Noces d'or • [PERSON_NAME] • [PERSON_NAME] Synchronisation…" at bounding box center [378, 244] width 757 height 488
click at [155, 28] on span "Synchronisation manuelle" at bounding box center [100, 34] width 109 height 12
click at [243, 17] on link "Noces d'or • [PERSON_NAME] • [PERSON_NAME]" at bounding box center [269, 16] width 204 height 12
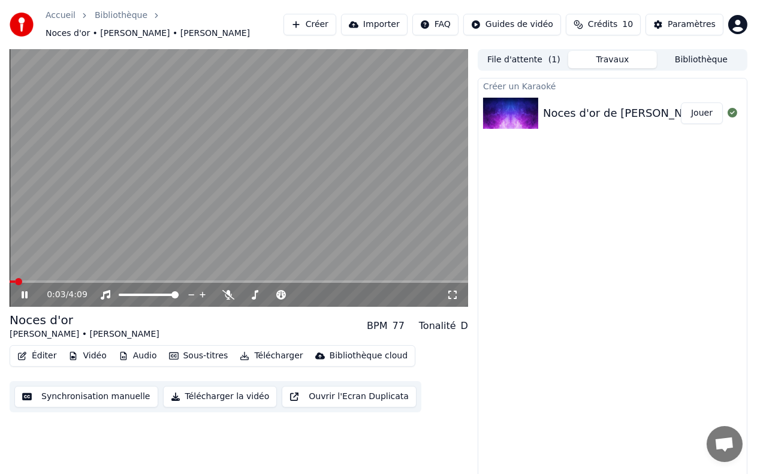
click at [22, 291] on icon at bounding box center [25, 294] width 6 height 7
click at [229, 290] on icon at bounding box center [228, 295] width 12 height 10
click at [20, 290] on icon at bounding box center [33, 295] width 28 height 10
click at [22, 291] on icon at bounding box center [25, 294] width 6 height 7
click at [231, 290] on icon at bounding box center [228, 295] width 12 height 10
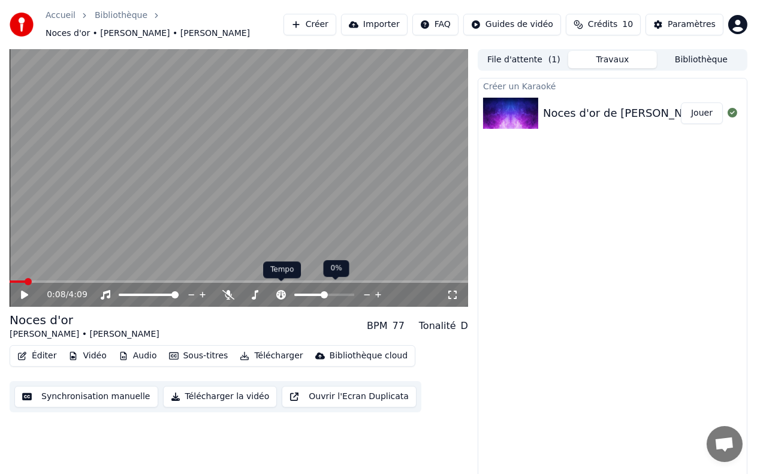
click at [282, 290] on icon at bounding box center [281, 295] width 10 height 10
click at [346, 291] on span at bounding box center [343, 294] width 7 height 7
click at [292, 304] on div "0:08 / 4:09 Noces d'or [PERSON_NAME] • [PERSON_NAME] BPM 106 Tonalité D Éditer …" at bounding box center [239, 265] width 459 height 432
click at [10, 281] on span at bounding box center [13, 281] width 7 height 7
click at [18, 289] on div "0:00 / 4:09" at bounding box center [238, 295] width 449 height 12
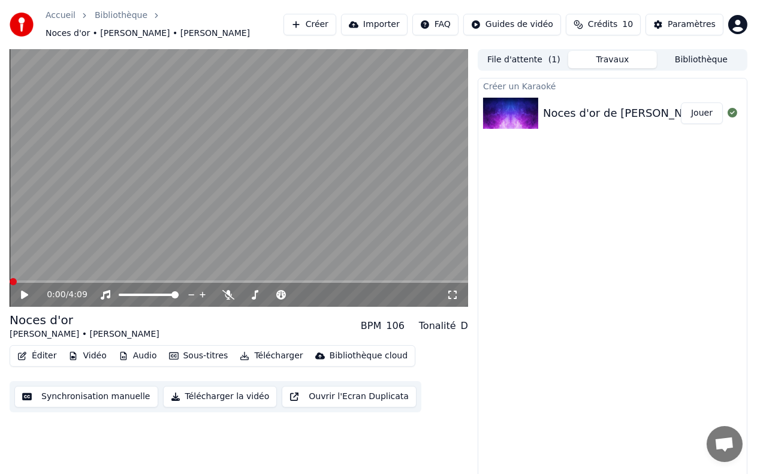
click at [25, 291] on icon at bounding box center [24, 295] width 7 height 8
click at [312, 289] on div "0:06 / 4:09" at bounding box center [247, 295] width 400 height 12
click at [26, 291] on icon at bounding box center [25, 294] width 6 height 7
click at [283, 290] on icon at bounding box center [281, 295] width 12 height 10
click at [298, 291] on span at bounding box center [301, 294] width 7 height 7
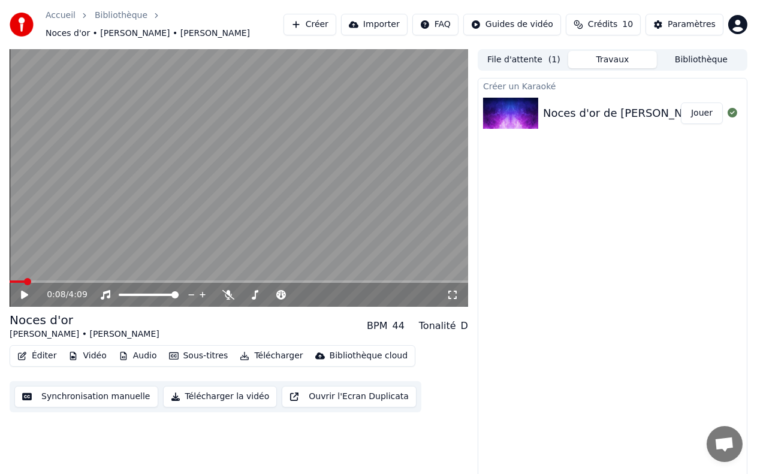
click at [25, 290] on icon at bounding box center [33, 295] width 28 height 10
click at [10, 278] on span at bounding box center [13, 281] width 7 height 7
click at [28, 290] on icon at bounding box center [33, 295] width 28 height 10
click at [324, 291] on span at bounding box center [324, 294] width 7 height 7
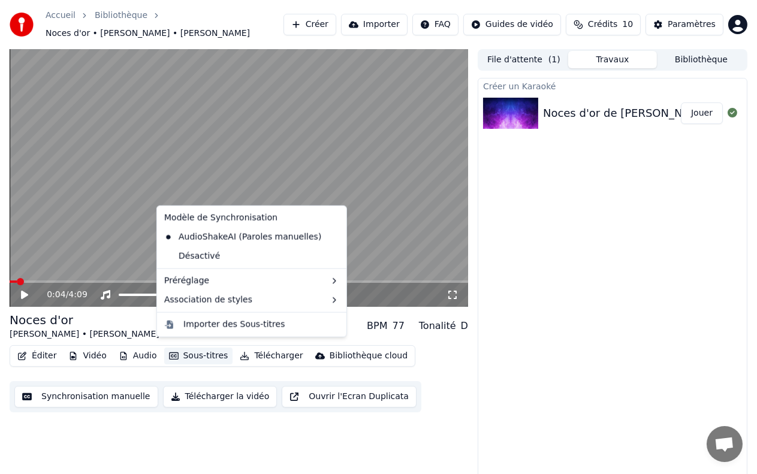
click at [203, 352] on button "Sous-titres" at bounding box center [198, 356] width 69 height 17
click at [202, 251] on div "Désactivé" at bounding box center [251, 256] width 185 height 19
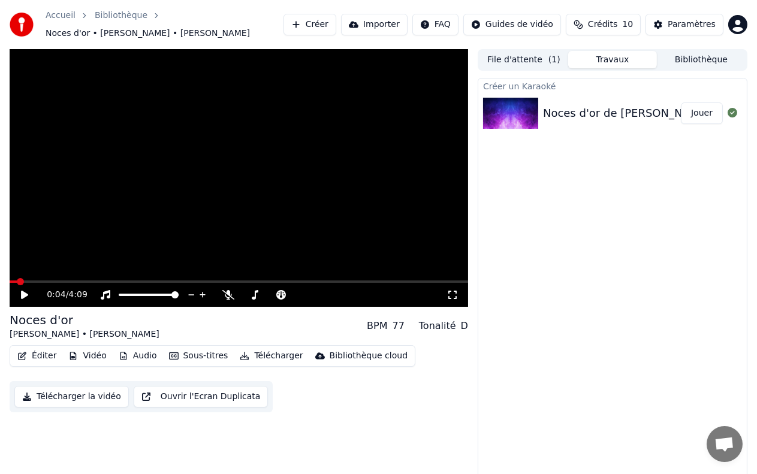
click at [25, 291] on icon at bounding box center [24, 295] width 7 height 8
click at [10, 278] on span at bounding box center [13, 281] width 7 height 7
click at [28, 291] on icon at bounding box center [33, 295] width 28 height 10
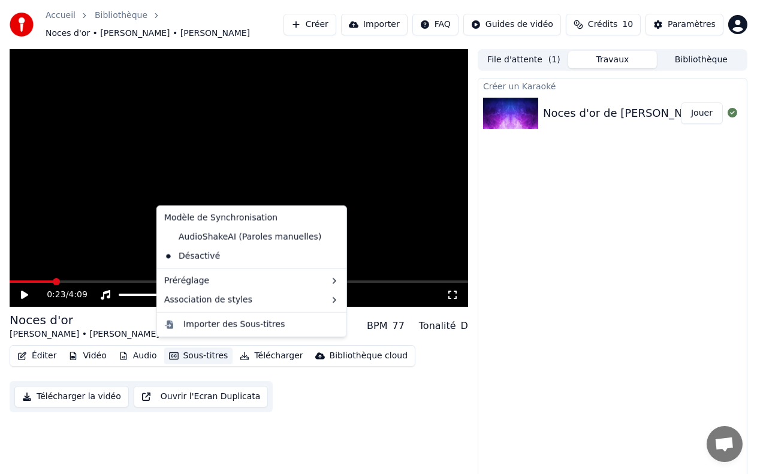
click at [203, 349] on button "Sous-titres" at bounding box center [198, 356] width 69 height 17
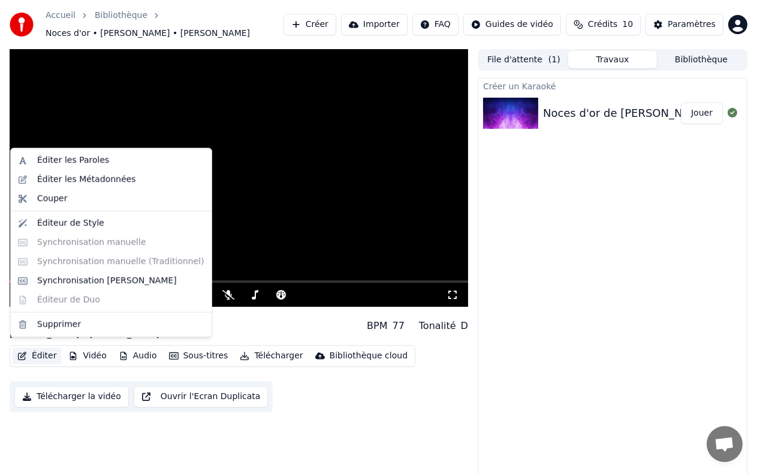
click at [43, 349] on button "Éditer" at bounding box center [37, 356] width 49 height 17
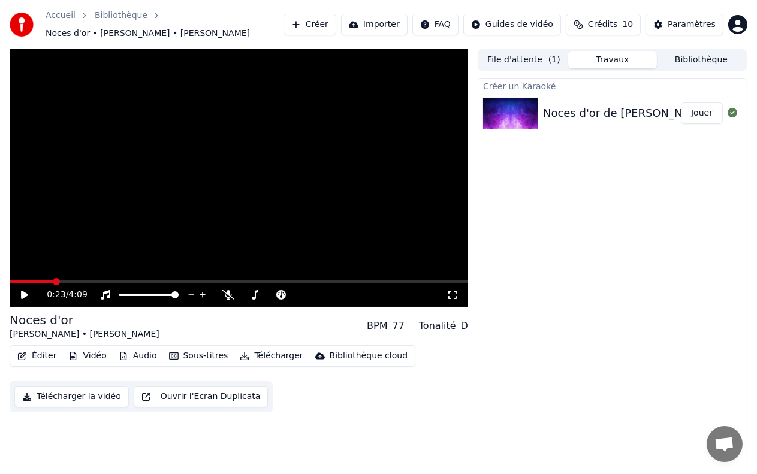
click at [102, 164] on video at bounding box center [239, 178] width 459 height 258
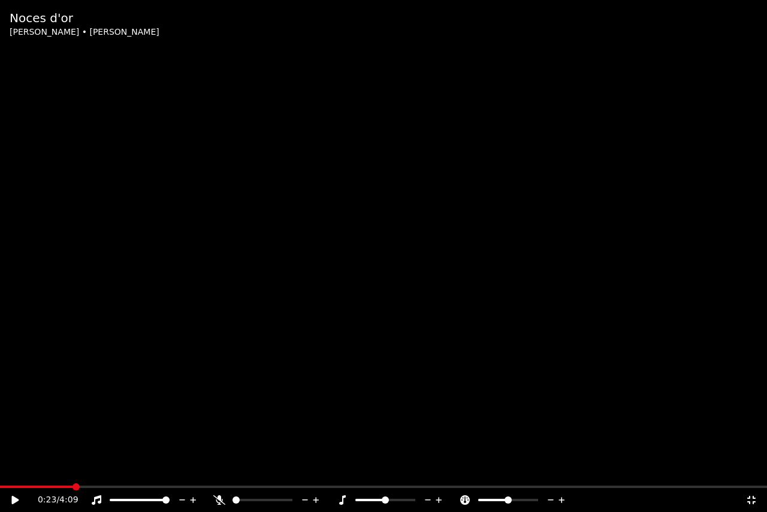
click at [102, 177] on video at bounding box center [383, 256] width 767 height 512
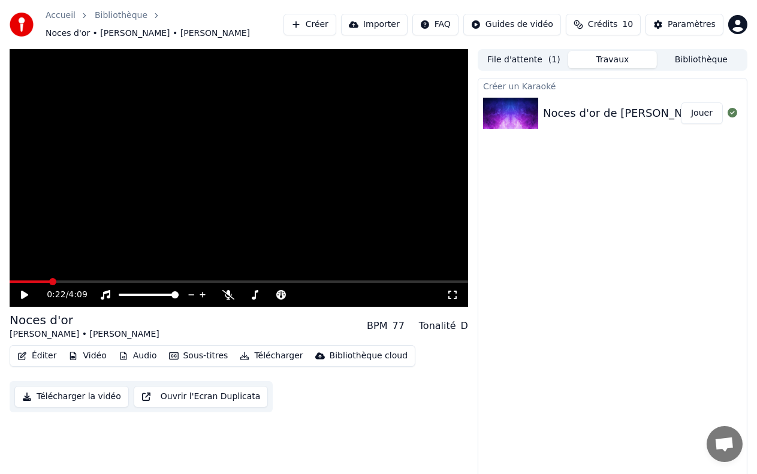
click at [50, 278] on span at bounding box center [52, 281] width 7 height 7
click at [695, 20] on div "Paramètres" at bounding box center [692, 25] width 48 height 12
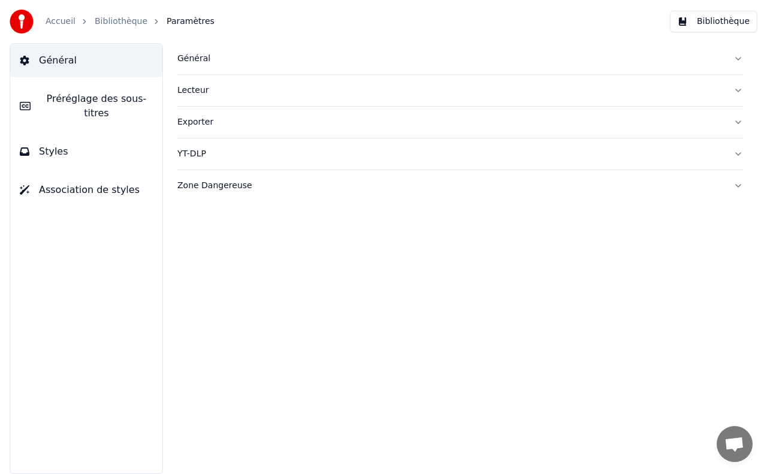
click at [65, 96] on span "Préréglage des sous-titres" at bounding box center [96, 106] width 113 height 29
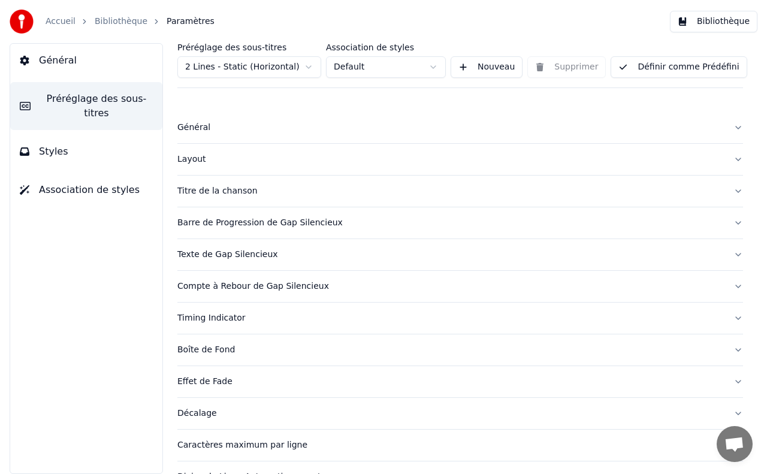
click at [682, 71] on button "Définir comme Prédéfini" at bounding box center [679, 67] width 136 height 22
click at [649, 69] on button "Terminé" at bounding box center [645, 67] width 68 height 22
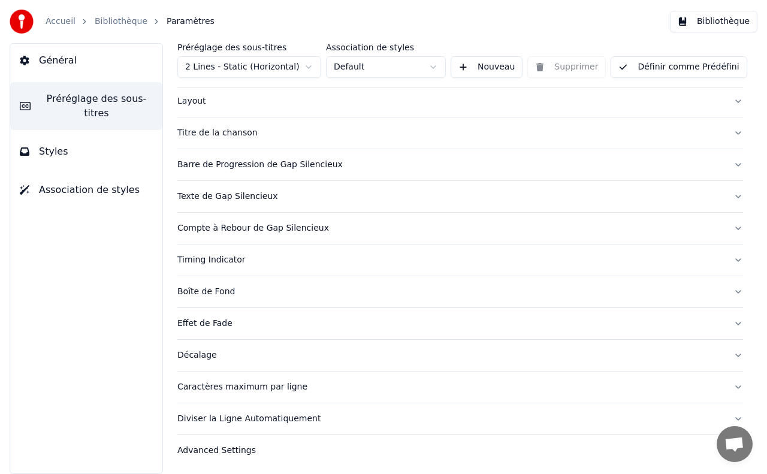
scroll to position [59, 0]
click at [201, 354] on div "Décalage" at bounding box center [450, 355] width 547 height 12
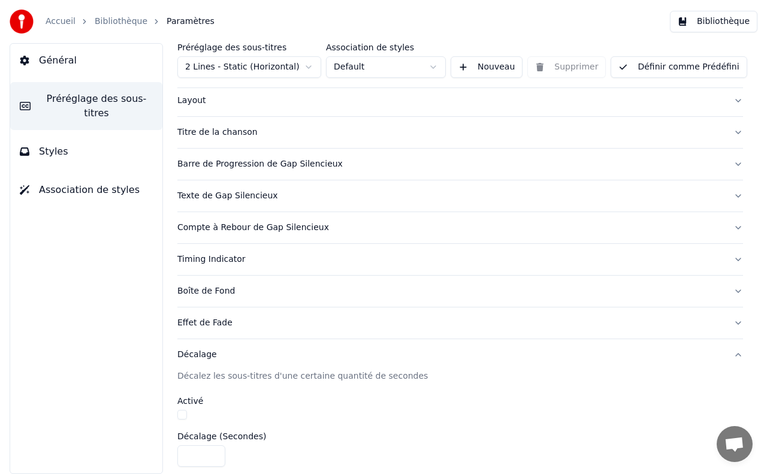
click at [191, 399] on label "Activé" at bounding box center [190, 401] width 26 height 8
click at [603, 319] on div "Effet de Fade" at bounding box center [450, 323] width 547 height 12
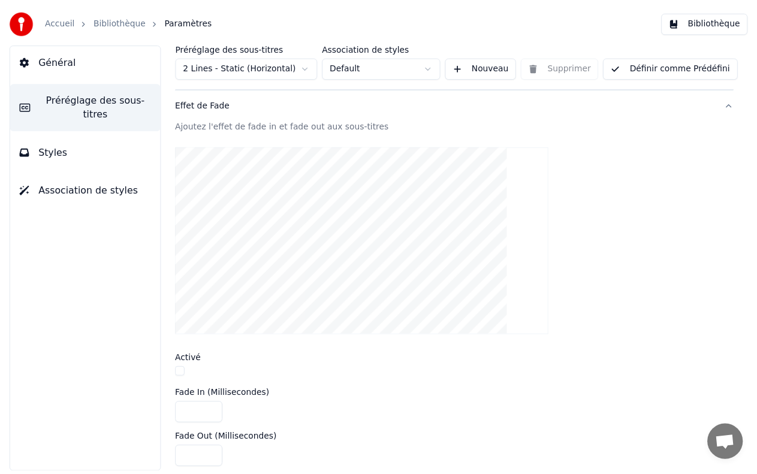
scroll to position [278, 0]
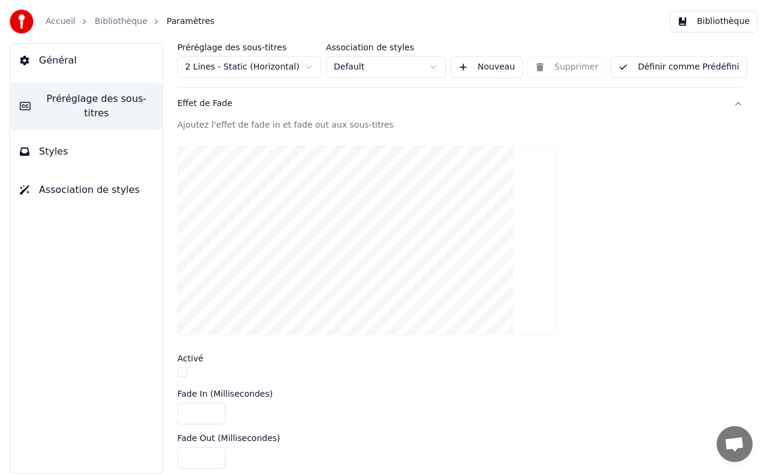
click at [88, 293] on div "Général Préréglage des sous-titres Styles Association de styles" at bounding box center [86, 258] width 153 height 431
click at [131, 32] on div "Accueil Bibliothèque Paramètres" at bounding box center [112, 22] width 205 height 24
click at [130, 26] on link "Bibliothèque" at bounding box center [121, 22] width 53 height 12
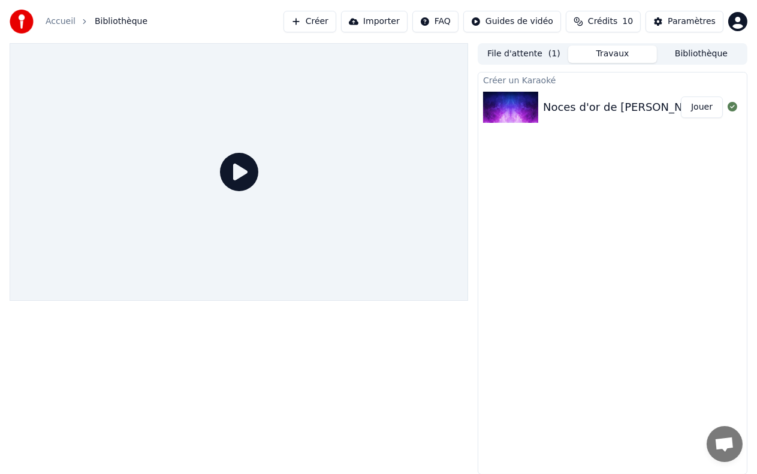
click at [236, 173] on icon at bounding box center [239, 172] width 38 height 38
click at [524, 110] on img at bounding box center [510, 107] width 55 height 31
click at [513, 99] on img at bounding box center [510, 107] width 55 height 31
click at [701, 108] on button "Jouer" at bounding box center [702, 107] width 42 height 22
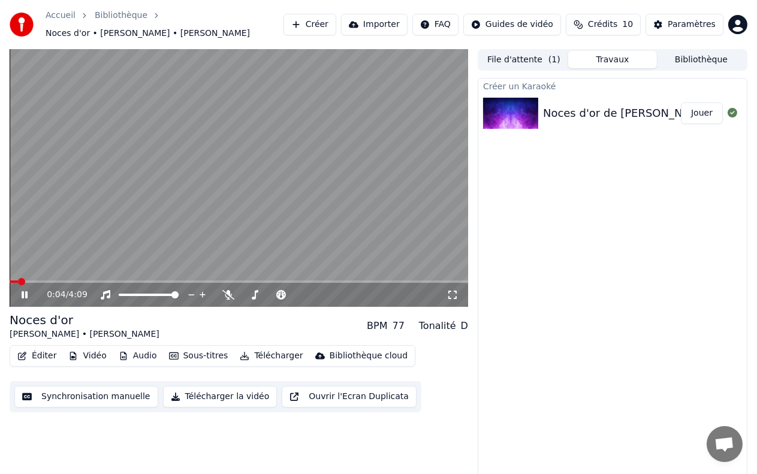
click at [26, 292] on icon at bounding box center [25, 294] width 6 height 7
click at [240, 237] on video at bounding box center [239, 178] width 459 height 258
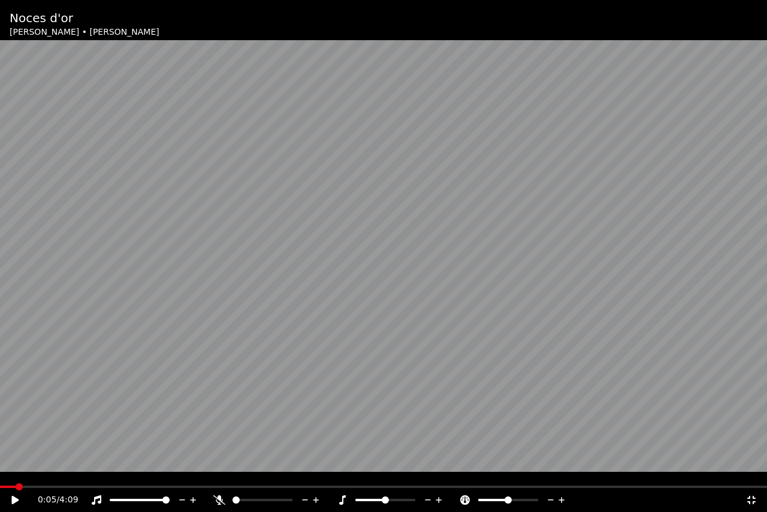
click at [279, 292] on video at bounding box center [383, 256] width 767 height 512
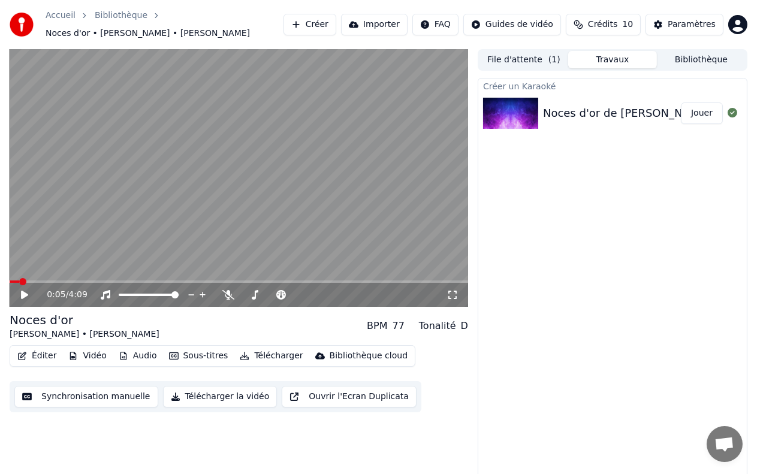
click at [23, 291] on icon at bounding box center [24, 295] width 7 height 8
click at [28, 289] on div "0:09 / 4:09" at bounding box center [238, 295] width 449 height 12
click at [28, 290] on icon at bounding box center [33, 295] width 28 height 10
click at [113, 390] on button "Synchronisation manuelle" at bounding box center [86, 397] width 144 height 22
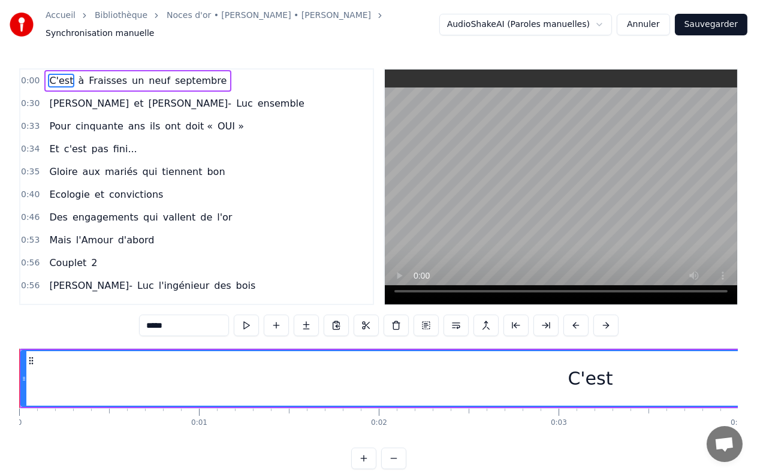
click at [204, 318] on input "*****" at bounding box center [184, 326] width 90 height 22
click at [80, 82] on div "C'est à [GEOGRAPHIC_DATA] un neuf septembre" at bounding box center [137, 81] width 187 height 22
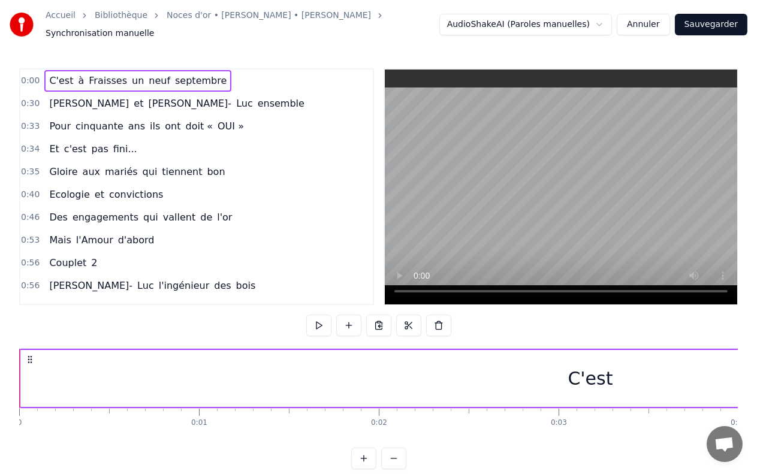
click at [38, 74] on div "0:00 C'est à [GEOGRAPHIC_DATA] un neuf septembre" at bounding box center [196, 81] width 352 height 23
drag, startPoint x: 47, startPoint y: 73, endPoint x: 215, endPoint y: 85, distance: 168.8
click at [213, 85] on div "0:00 C'est à [GEOGRAPHIC_DATA] un neuf septembre" at bounding box center [196, 81] width 352 height 23
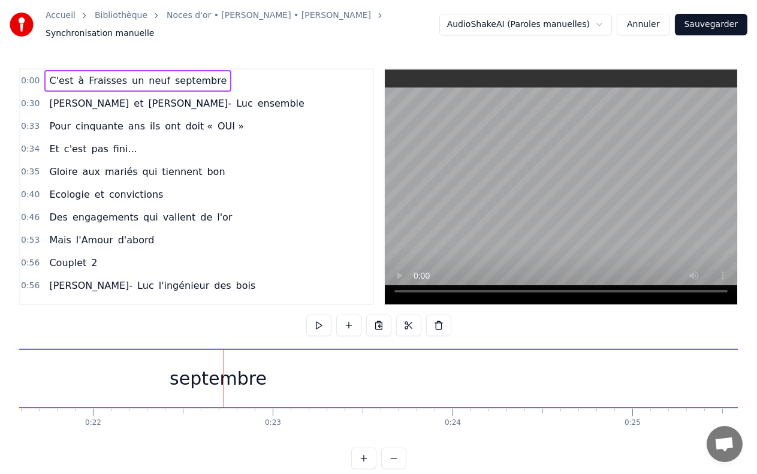
click at [568, 25] on html "Accueil Bibliothèque Noces d'or • [PERSON_NAME] • [PERSON_NAME] Synchronisation…" at bounding box center [378, 244] width 757 height 488
click at [605, 21] on html "Accueil Bibliothèque Noces d'or • [PERSON_NAME] • [PERSON_NAME] Synchronisation…" at bounding box center [378, 244] width 757 height 488
click at [611, 24] on html "Accueil Bibliothèque Noces d'or • [PERSON_NAME] • [PERSON_NAME] Synchronisation…" at bounding box center [378, 244] width 757 height 488
click at [44, 74] on div "C'est à [GEOGRAPHIC_DATA] un neuf septembre" at bounding box center [137, 81] width 187 height 22
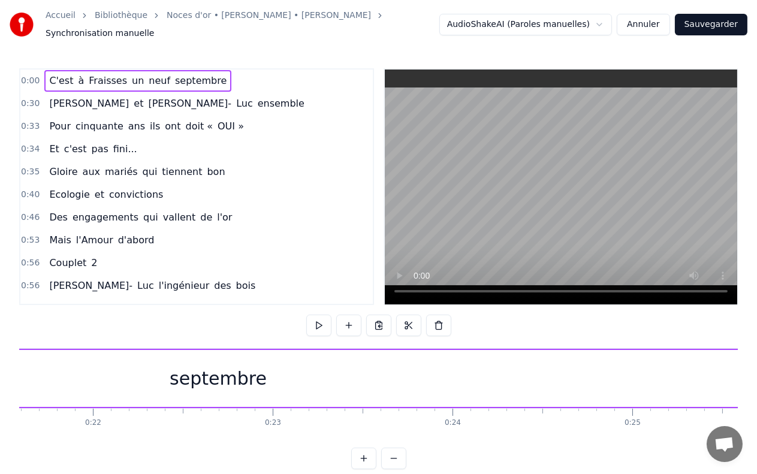
drag, startPoint x: 43, startPoint y: 74, endPoint x: 161, endPoint y: 75, distance: 118.1
click at [161, 75] on div "C'est à [GEOGRAPHIC_DATA] un neuf septembre" at bounding box center [137, 81] width 187 height 22
drag, startPoint x: 85, startPoint y: 76, endPoint x: 152, endPoint y: 102, distance: 72.1
click at [91, 103] on div "0:00 C'est à [GEOGRAPHIC_DATA] un neuf septembre 0:30 [PERSON_NAME] et [PERSON_…" at bounding box center [196, 186] width 355 height 237
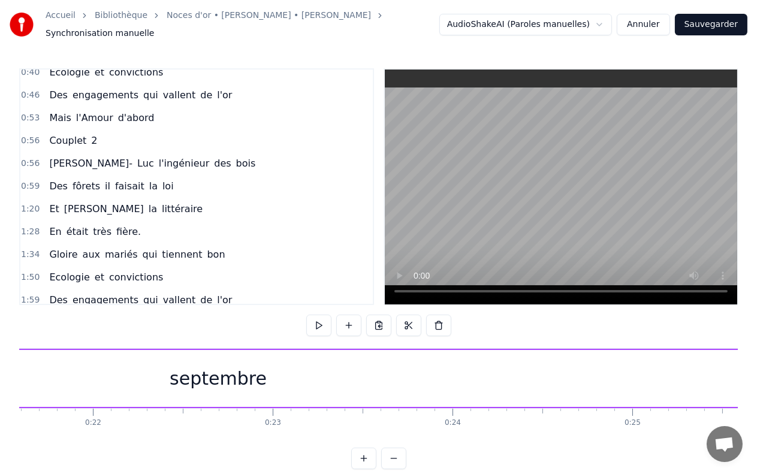
scroll to position [168, 0]
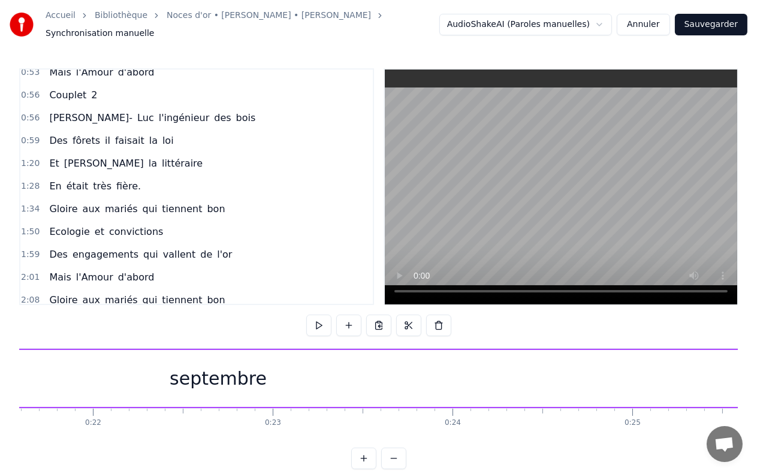
click at [69, 88] on span "Couplet" at bounding box center [68, 95] width 40 height 14
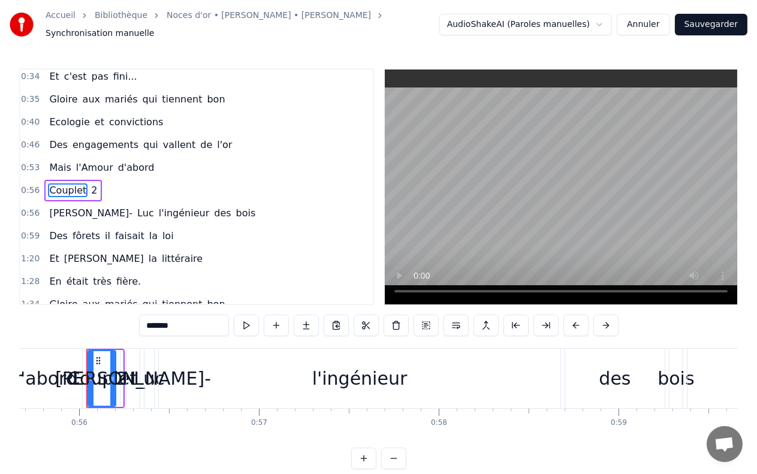
scroll to position [0, 10017]
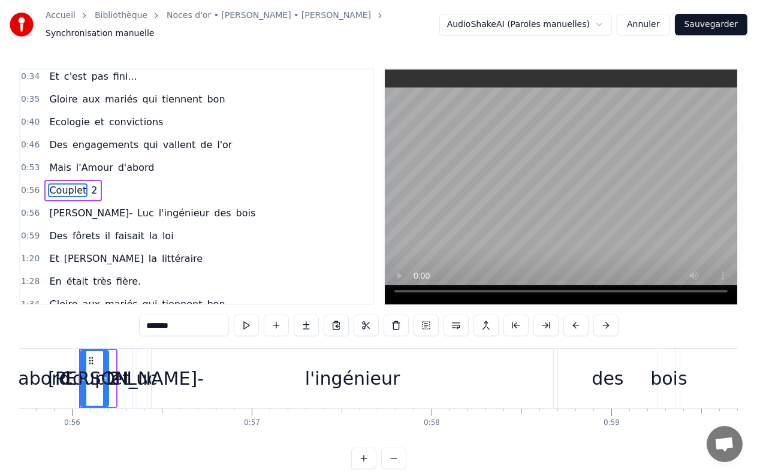
click at [90, 183] on span "2" at bounding box center [94, 190] width 8 height 14
click at [51, 183] on span "Couplet" at bounding box center [68, 190] width 40 height 14
type input "*******"
click at [91, 180] on div "Couplet 2" at bounding box center [73, 191] width 58 height 22
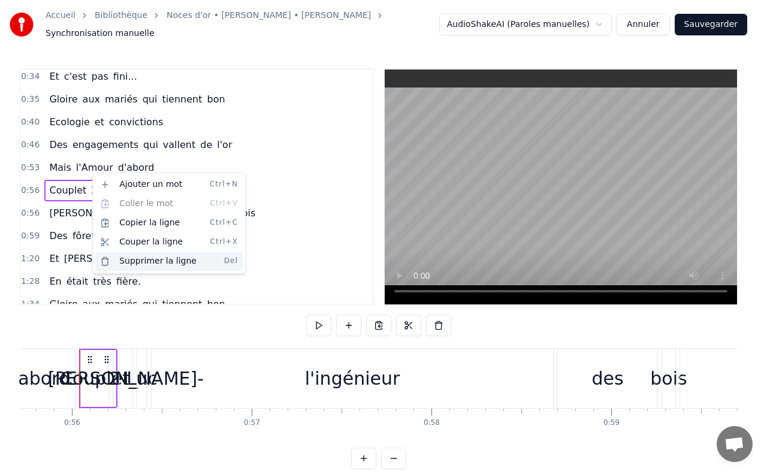
click at [140, 264] on div "Supprimer la ligne Del" at bounding box center [168, 261] width 147 height 19
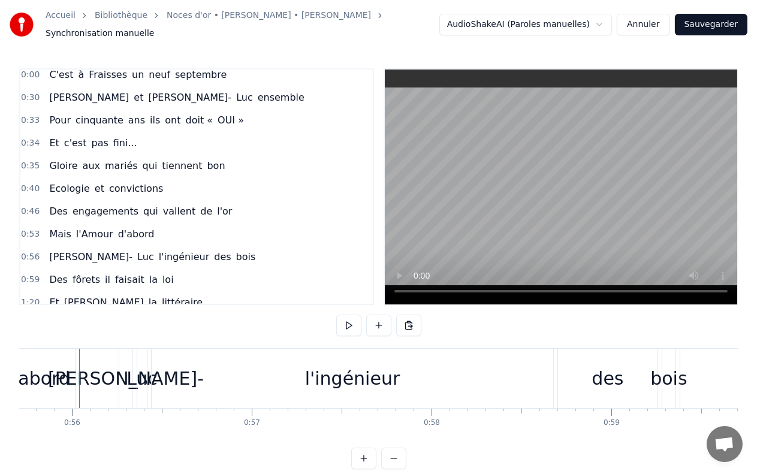
scroll to position [0, 0]
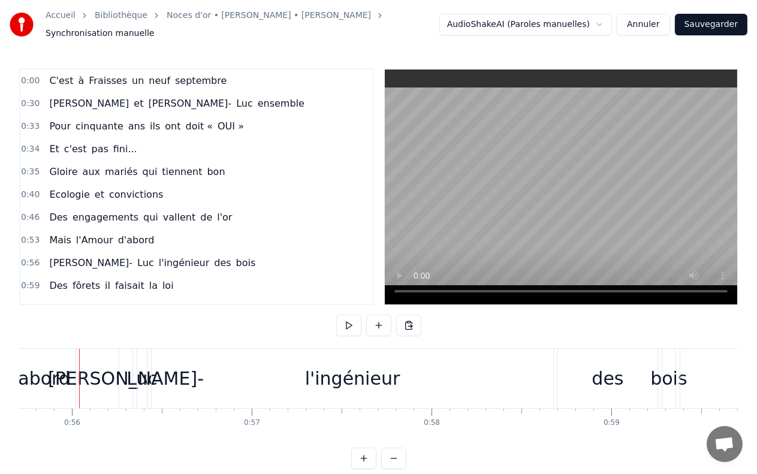
click at [155, 28] on span "Synchronisation manuelle" at bounding box center [100, 34] width 109 height 12
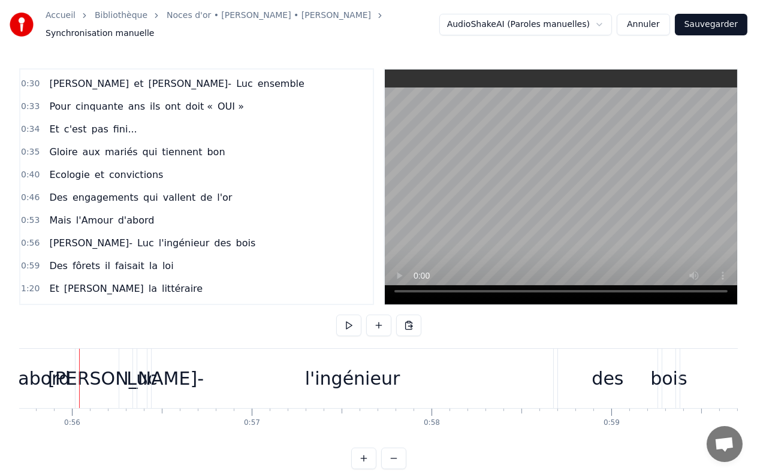
scroll to position [80, 0]
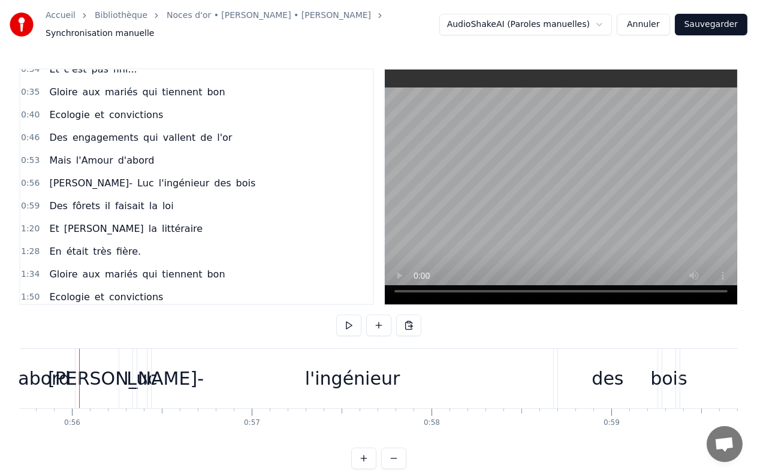
click at [571, 143] on video at bounding box center [561, 187] width 352 height 235
click at [280, 174] on div "0:56 [PERSON_NAME] l'ingénieur des bois" at bounding box center [196, 183] width 352 height 23
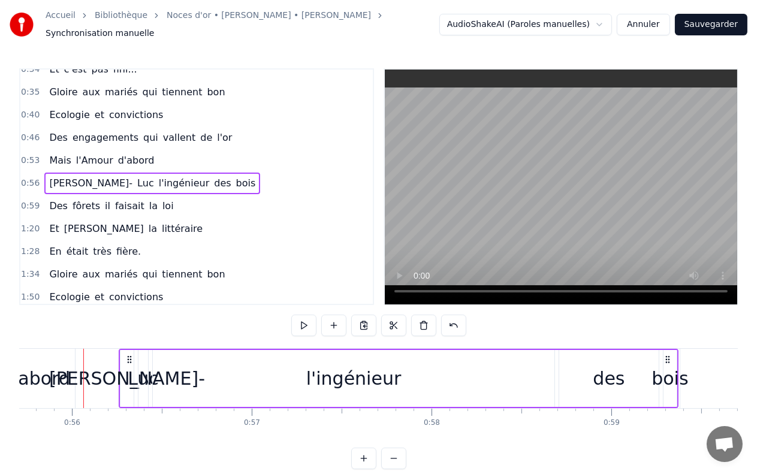
click at [249, 149] on div "0:53 Mais l'Amour d'abord" at bounding box center [196, 160] width 352 height 23
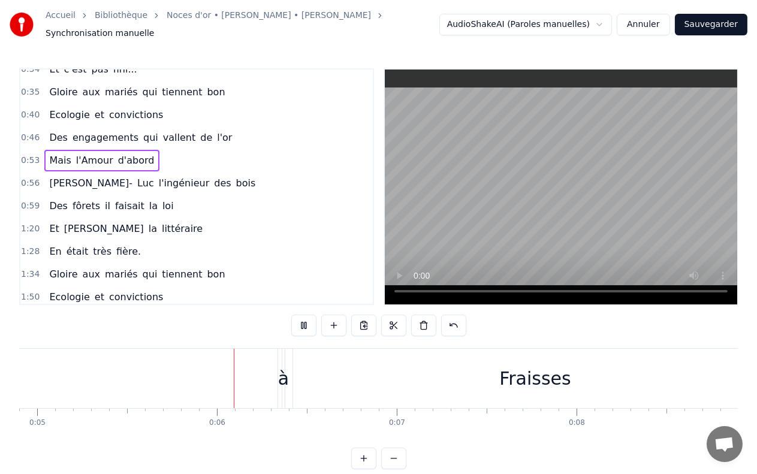
scroll to position [0, 882]
click at [260, 22] on link "Noces d'or • [PERSON_NAME] • [PERSON_NAME]" at bounding box center [269, 16] width 204 height 12
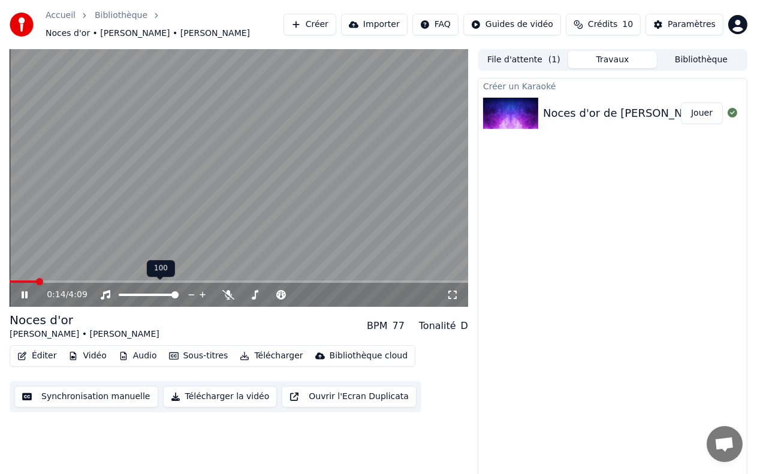
click at [146, 289] on div at bounding box center [159, 295] width 96 height 12
click at [179, 291] on span at bounding box center [174, 294] width 7 height 7
click at [200, 289] on icon at bounding box center [202, 295] width 11 height 12
click at [194, 289] on icon at bounding box center [191, 295] width 11 height 12
click at [24, 291] on icon at bounding box center [25, 294] width 6 height 7
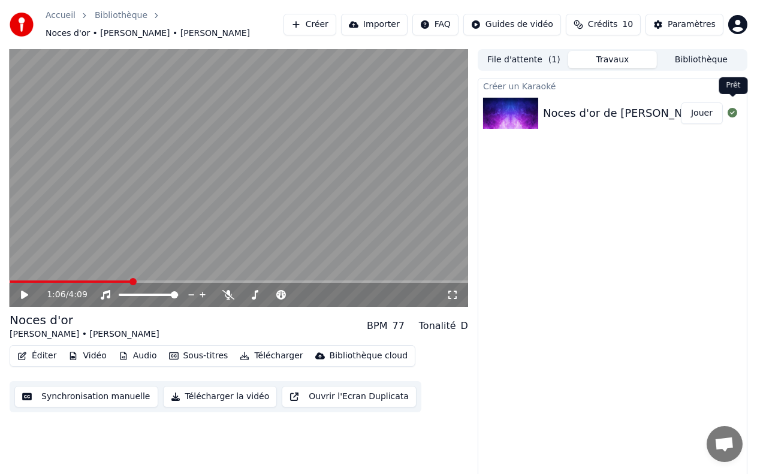
click at [730, 108] on icon at bounding box center [733, 113] width 10 height 10
click at [648, 137] on div "Créer un Karaoké Noces d'or de [PERSON_NAME] et [PERSON_NAME]" at bounding box center [613, 279] width 270 height 403
click at [587, 211] on div "Créer un Karaoké Noces d'or de [PERSON_NAME] et [PERSON_NAME]" at bounding box center [613, 279] width 270 height 403
click at [650, 110] on div "Noces d'or de [PERSON_NAME] et [PERSON_NAME]" at bounding box center [680, 113] width 275 height 17
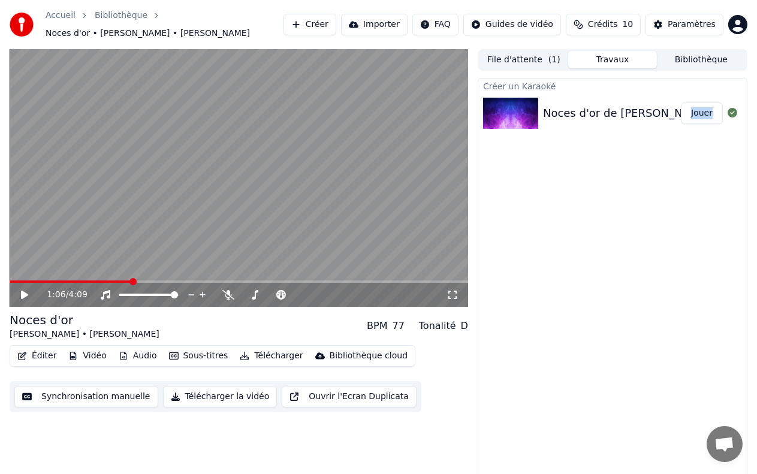
click at [329, 187] on video at bounding box center [239, 178] width 459 height 258
click at [714, 105] on button "Jouer" at bounding box center [702, 113] width 42 height 22
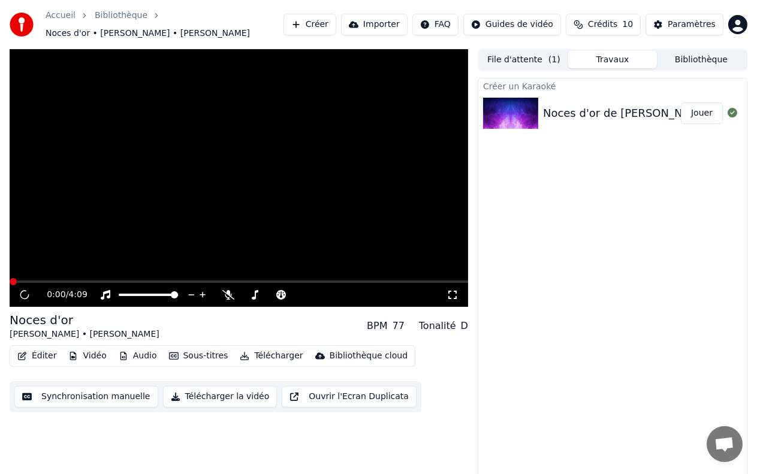
click at [631, 205] on div "Créer un Karaoké Noces d'or de [PERSON_NAME] et [PERSON_NAME]" at bounding box center [613, 279] width 270 height 403
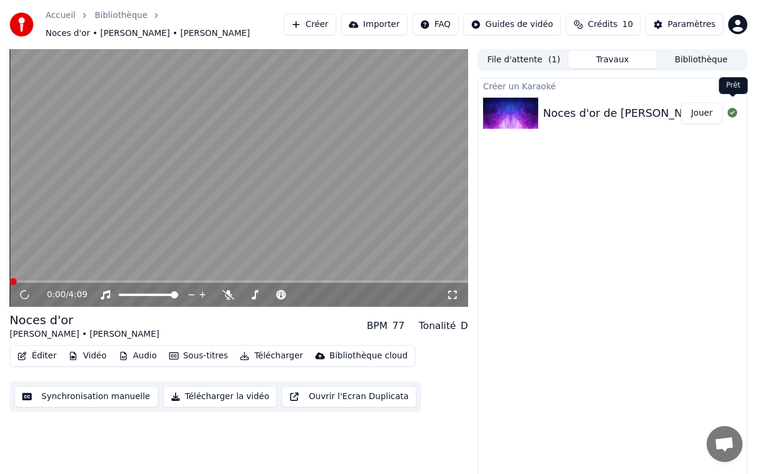
click at [734, 108] on icon at bounding box center [733, 113] width 10 height 10
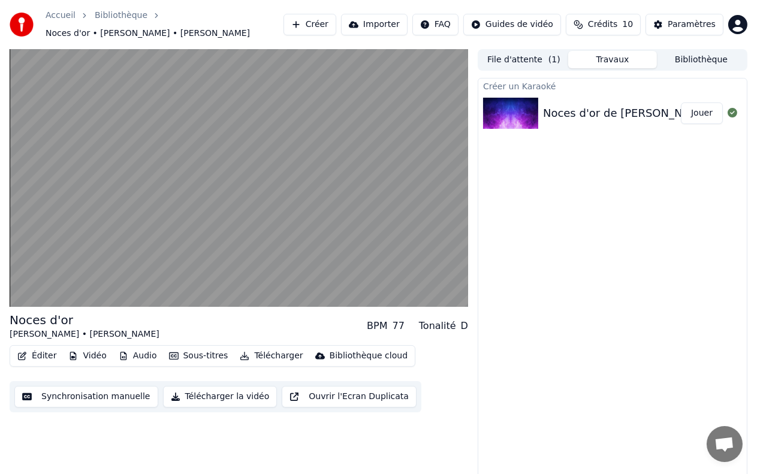
click at [649, 108] on div "Noces d'or de [PERSON_NAME] et [PERSON_NAME]" at bounding box center [680, 113] width 275 height 17
click at [325, 20] on button "Créer" at bounding box center [309, 25] width 53 height 22
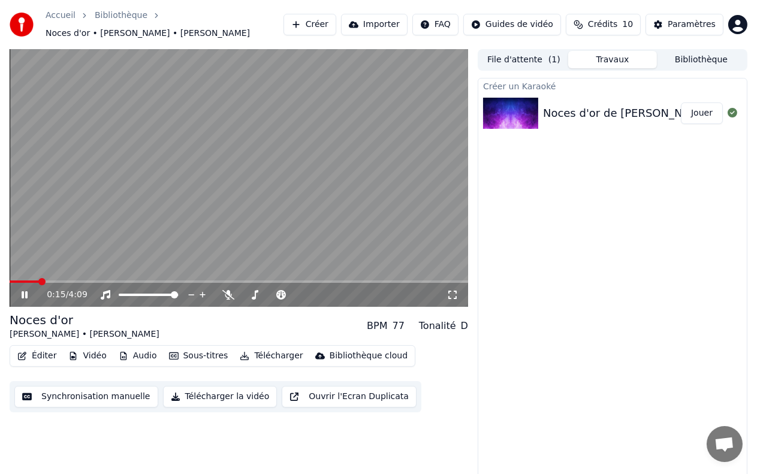
click at [25, 290] on icon at bounding box center [33, 295] width 28 height 10
click at [10, 281] on span at bounding box center [239, 282] width 459 height 2
click at [603, 51] on button "Travaux" at bounding box center [612, 59] width 89 height 17
click at [64, 391] on button "Synchronisation manuelle" at bounding box center [86, 397] width 144 height 22
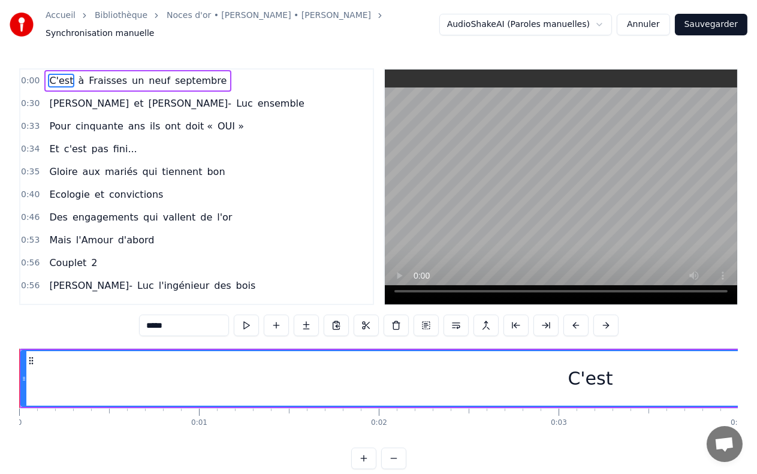
drag, startPoint x: 551, startPoint y: 402, endPoint x: 501, endPoint y: 396, distance: 50.6
click at [453, 403] on div "C'est à [GEOGRAPHIC_DATA] un neuf septembre [PERSON_NAME] et [PERSON_NAME] ense…" at bounding box center [378, 393] width 719 height 90
drag, startPoint x: 560, startPoint y: 379, endPoint x: 617, endPoint y: 391, distance: 58.8
click at [618, 389] on div "C'est" at bounding box center [591, 378] width 1138 height 55
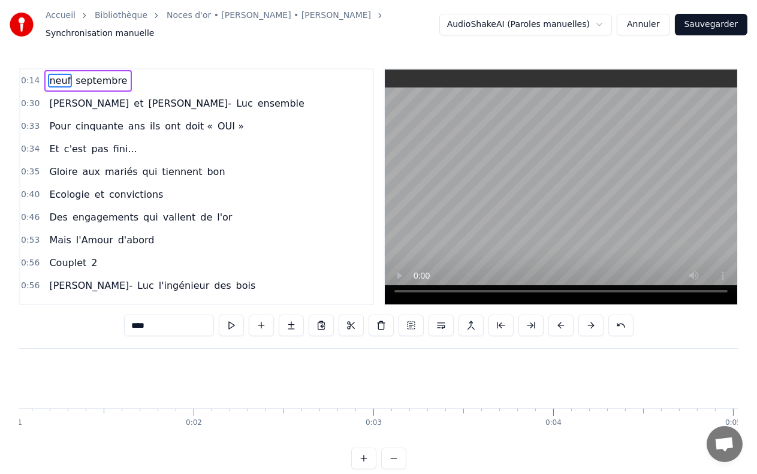
scroll to position [0, 1094]
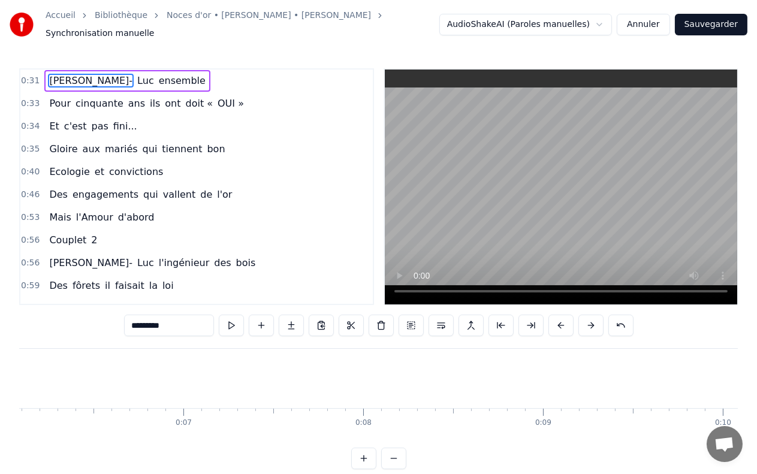
type input "*****"
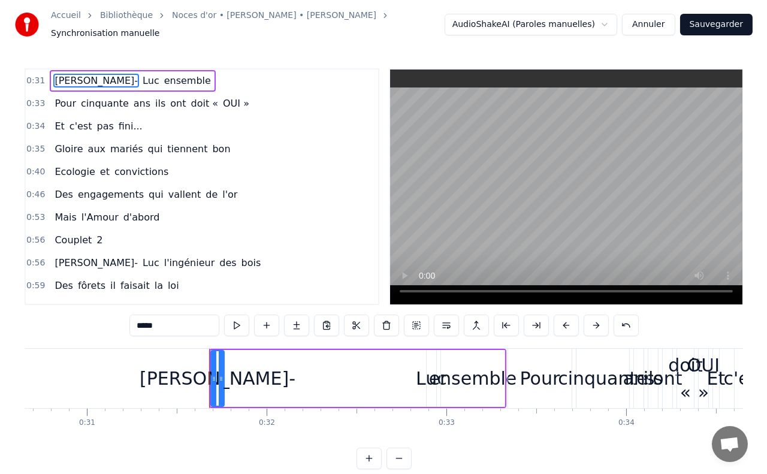
scroll to position [0, 5636]
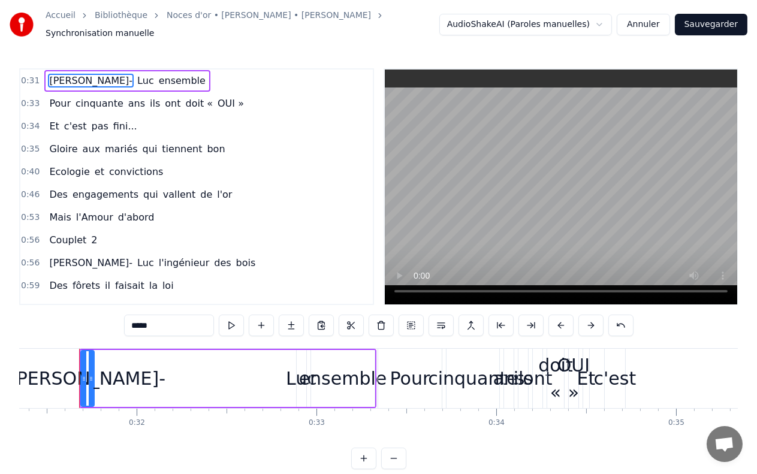
click at [206, 22] on link "Noces d'or • [PERSON_NAME] • [PERSON_NAME]" at bounding box center [269, 16] width 204 height 12
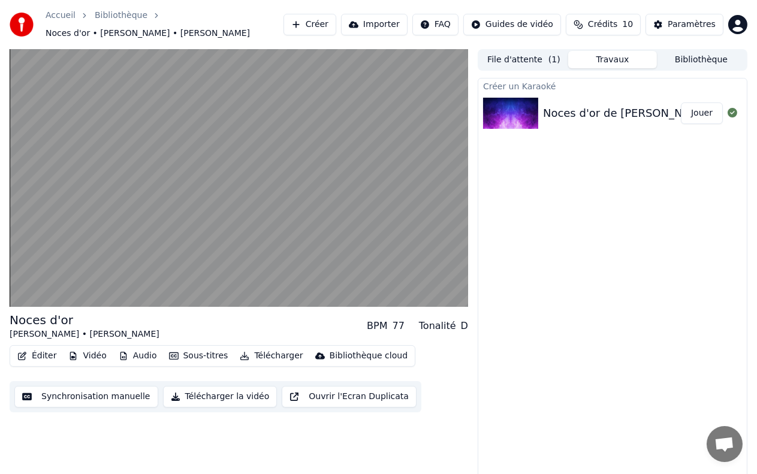
click at [257, 350] on button "Télécharger" at bounding box center [271, 356] width 73 height 17
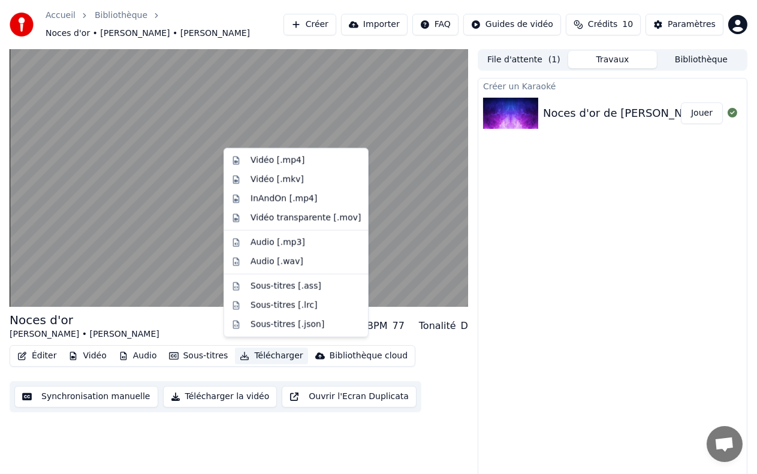
click at [257, 350] on button "Télécharger" at bounding box center [271, 356] width 73 height 17
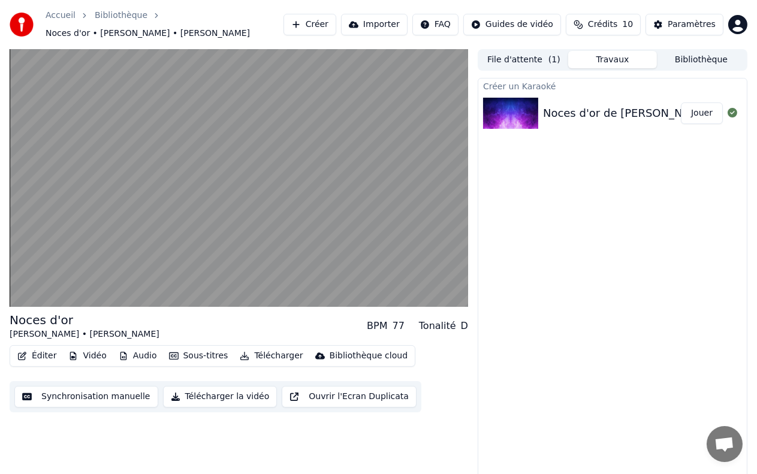
click at [185, 349] on button "Sous-titres" at bounding box center [198, 356] width 69 height 17
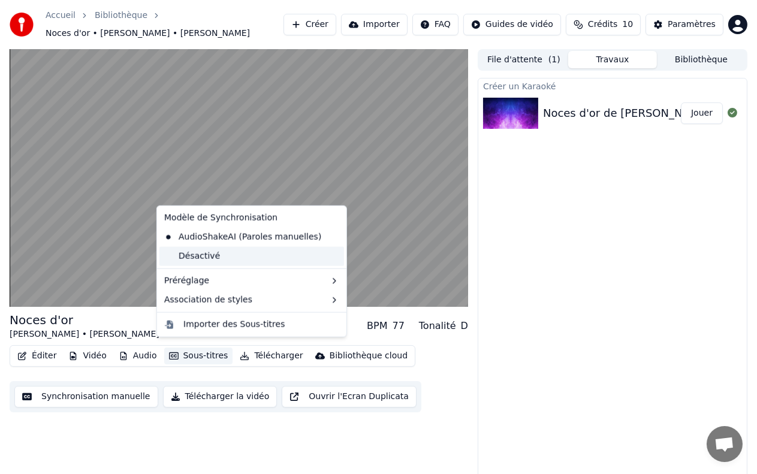
click at [194, 259] on div "Désactivé" at bounding box center [251, 256] width 185 height 19
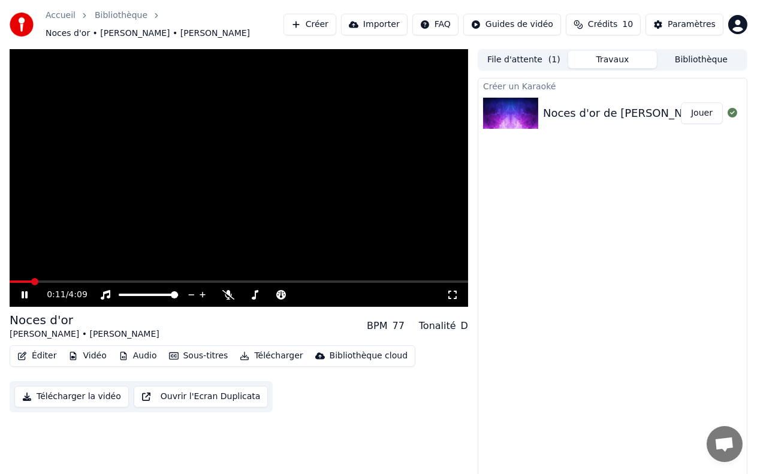
click at [20, 290] on icon at bounding box center [33, 295] width 28 height 10
click at [39, 351] on button "Éditer" at bounding box center [37, 356] width 49 height 17
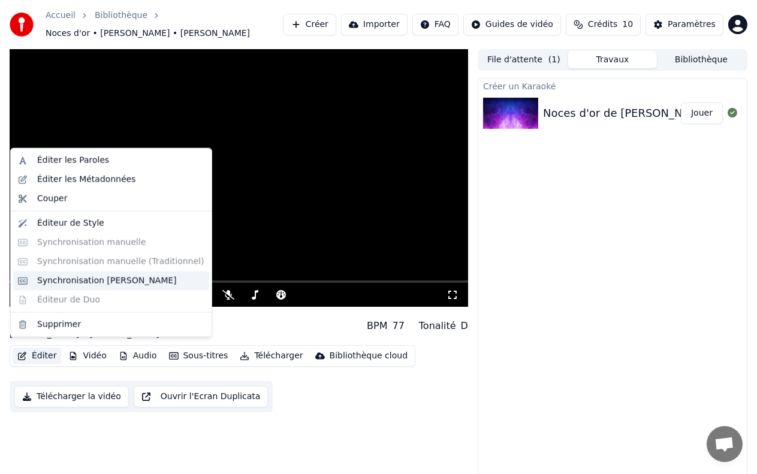
click at [65, 283] on div "Synchronisation [PERSON_NAME]" at bounding box center [107, 281] width 140 height 12
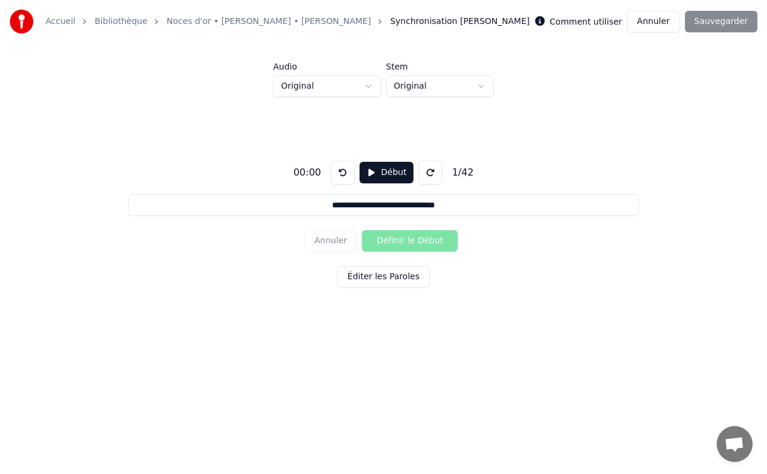
click at [310, 174] on div "00:00" at bounding box center [307, 172] width 37 height 14
click at [427, 173] on button at bounding box center [430, 173] width 24 height 24
click at [343, 173] on button at bounding box center [343, 173] width 24 height 24
click at [427, 174] on button at bounding box center [430, 173] width 24 height 24
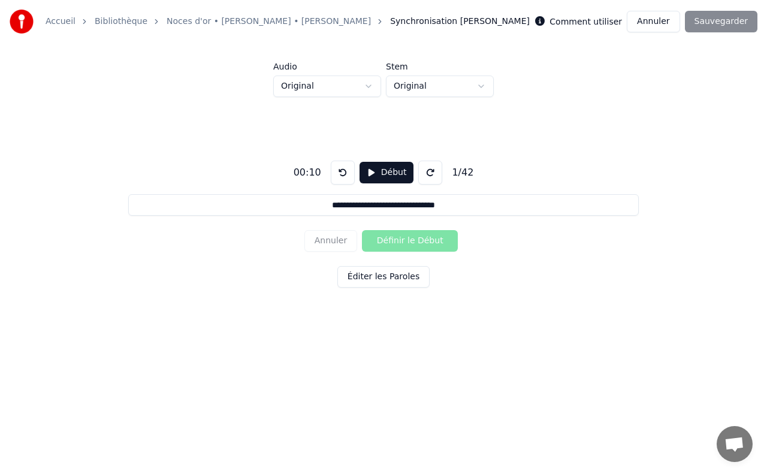
click at [427, 174] on button at bounding box center [430, 173] width 24 height 24
click at [314, 172] on div "00:20" at bounding box center [307, 172] width 37 height 14
click at [408, 240] on div "Annuler Définir le Début" at bounding box center [383, 240] width 158 height 31
click at [317, 173] on div "00:20" at bounding box center [307, 172] width 37 height 14
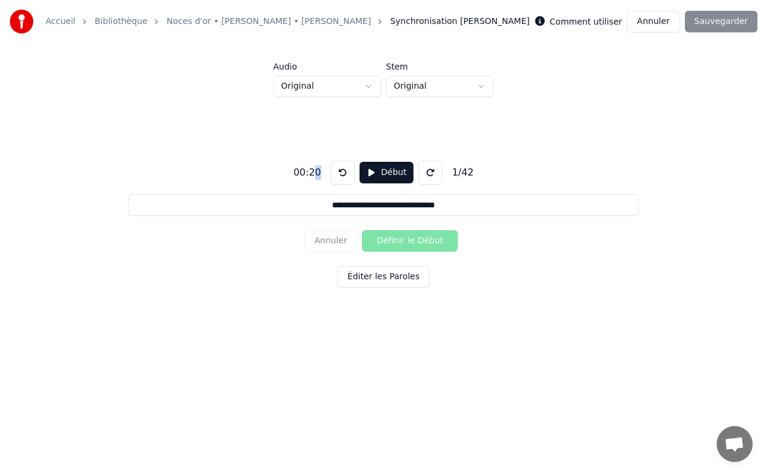
click at [312, 173] on div "00:20" at bounding box center [307, 172] width 37 height 14
click at [383, 171] on button "Début" at bounding box center [387, 173] width 55 height 22
click at [395, 278] on button "Éditer les Paroles" at bounding box center [383, 277] width 92 height 22
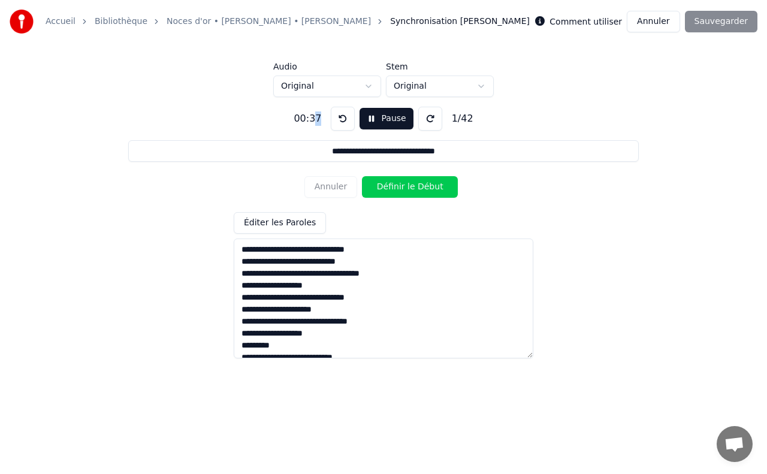
click at [729, 27] on div "Comment utiliser Annuler Sauvegarder" at bounding box center [646, 22] width 222 height 22
click at [727, 22] on div "Comment utiliser Annuler Sauvegarder" at bounding box center [646, 22] width 222 height 22
click at [373, 118] on button "Pause" at bounding box center [386, 119] width 53 height 22
click at [341, 117] on button at bounding box center [343, 119] width 24 height 24
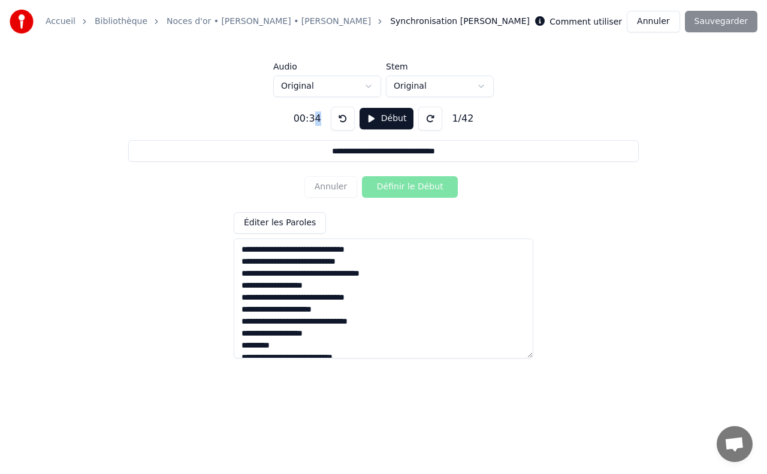
click at [341, 117] on button at bounding box center [343, 119] width 24 height 24
click at [427, 120] on button at bounding box center [430, 119] width 24 height 24
click at [343, 120] on button at bounding box center [343, 119] width 24 height 24
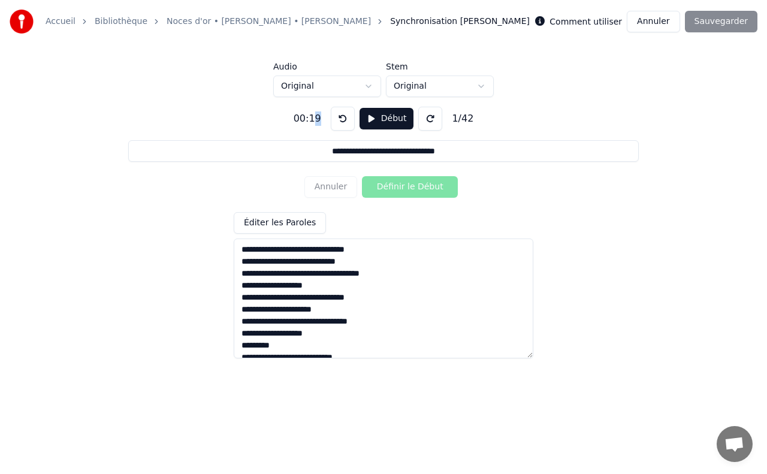
click at [376, 119] on button "Début" at bounding box center [387, 119] width 55 height 22
click at [385, 122] on button "Pause" at bounding box center [386, 119] width 53 height 22
click at [393, 189] on div "Annuler Définir le Début" at bounding box center [383, 186] width 158 height 31
click at [248, 247] on textarea at bounding box center [384, 299] width 300 height 120
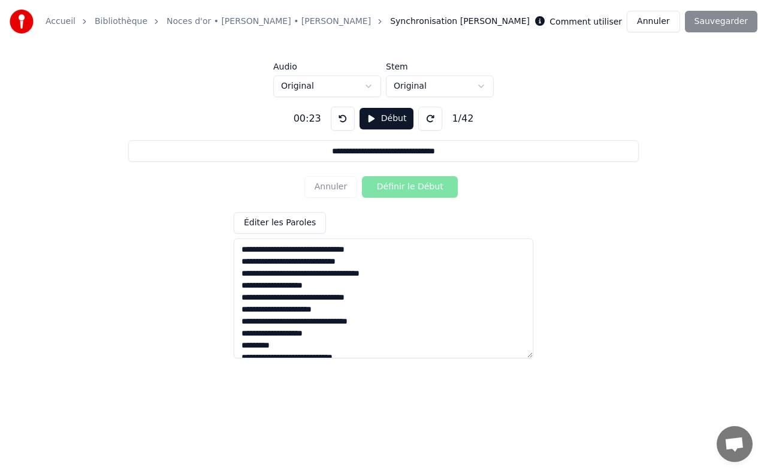
drag, startPoint x: 242, startPoint y: 247, endPoint x: 263, endPoint y: 240, distance: 22.0
click at [263, 240] on textarea at bounding box center [384, 299] width 300 height 120
click at [373, 114] on button "Début" at bounding box center [387, 119] width 55 height 22
click at [604, 23] on label "Comment utiliser" at bounding box center [586, 21] width 73 height 8
click at [374, 121] on button "Pause" at bounding box center [386, 119] width 53 height 22
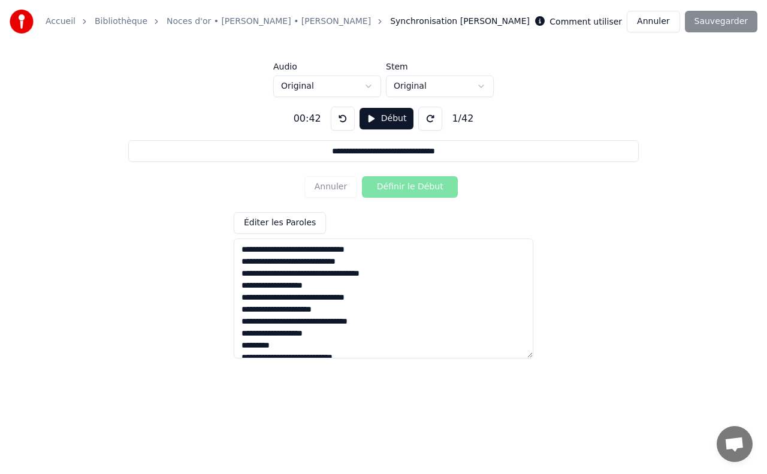
click at [588, 19] on label "Comment utiliser" at bounding box center [586, 21] width 73 height 8
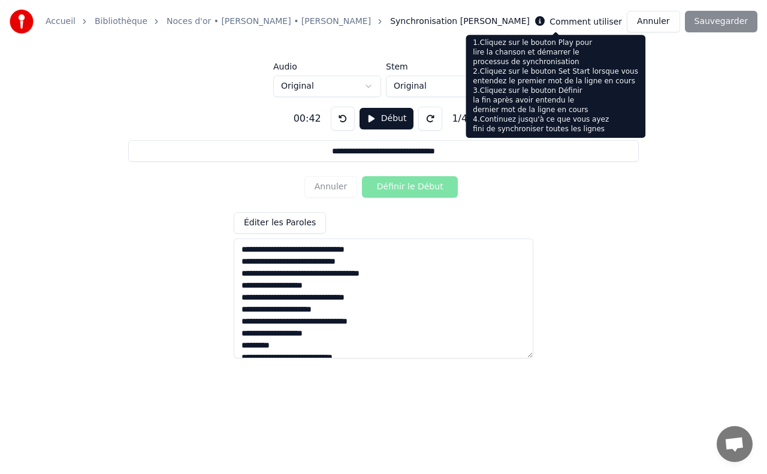
click at [545, 16] on button at bounding box center [540, 21] width 10 height 14
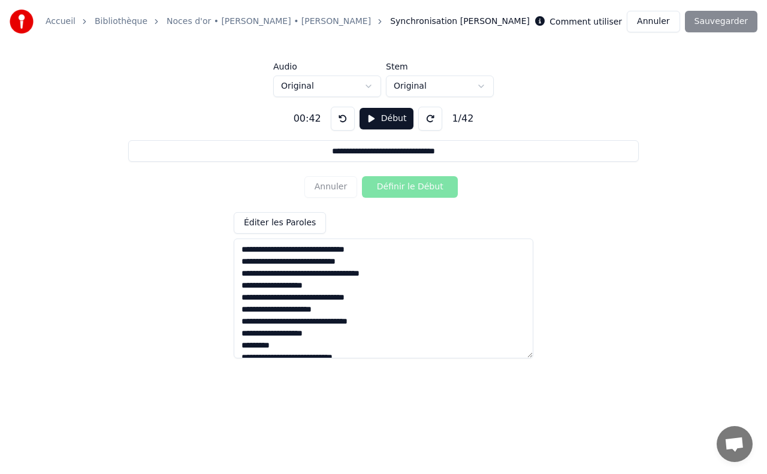
click at [545, 22] on icon at bounding box center [540, 21] width 10 height 10
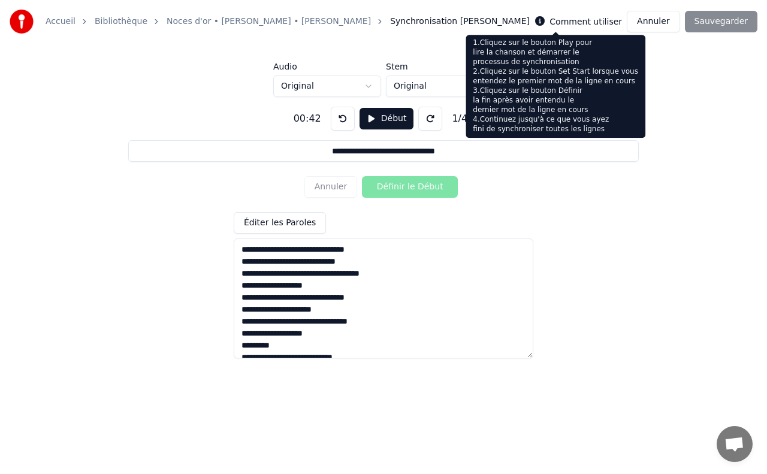
click at [545, 23] on icon at bounding box center [540, 21] width 10 height 10
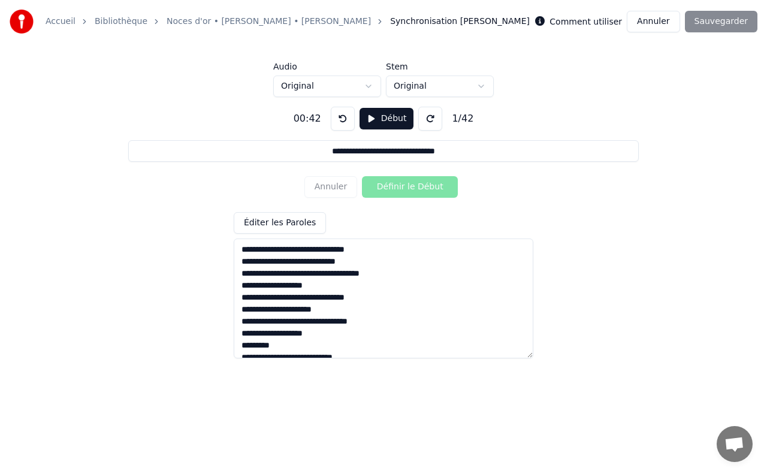
click at [342, 116] on button at bounding box center [343, 119] width 24 height 24
click at [400, 186] on div "Annuler Définir le Début" at bounding box center [383, 186] width 158 height 31
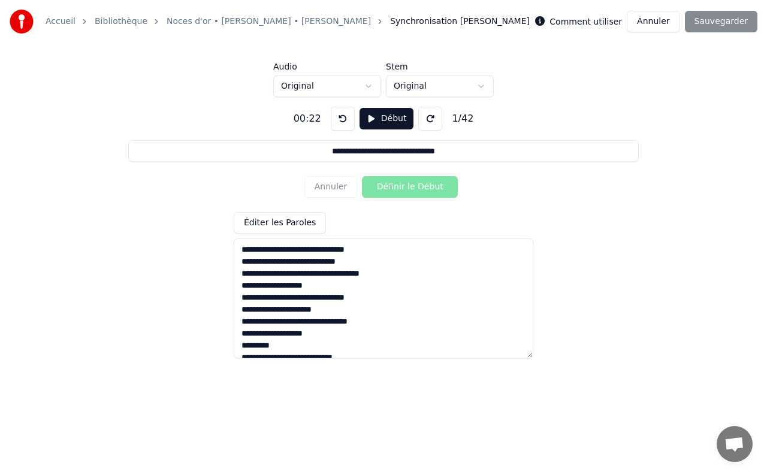
click at [400, 186] on div "Annuler Définir le Début" at bounding box center [383, 186] width 158 height 31
click at [287, 217] on button "Éditer les Paroles" at bounding box center [280, 223] width 92 height 22
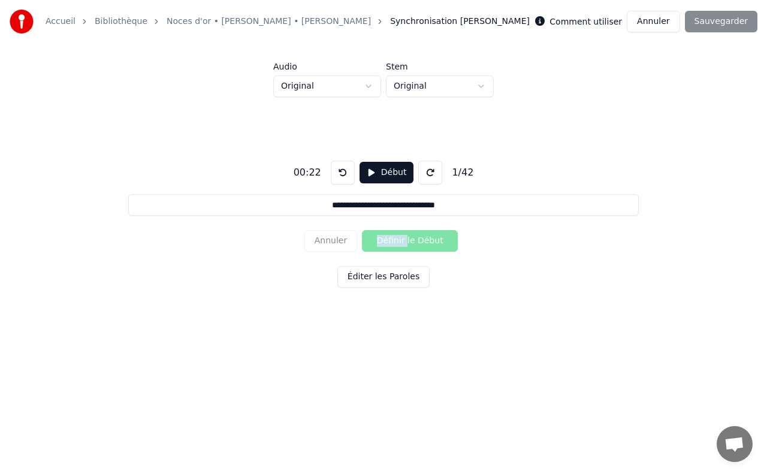
click at [380, 278] on button "Éditer les Paroles" at bounding box center [383, 277] width 92 height 22
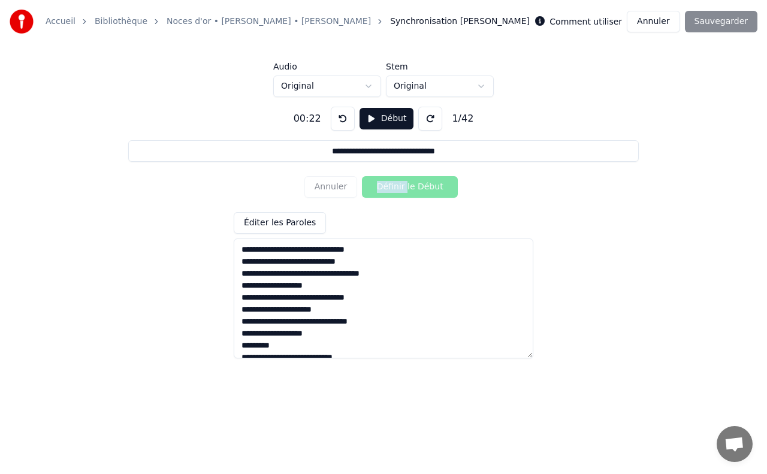
click at [395, 186] on div "Annuler Définir le Début" at bounding box center [383, 186] width 158 height 31
click at [388, 116] on button "Début" at bounding box center [387, 119] width 55 height 22
click at [369, 117] on button "Pause" at bounding box center [386, 119] width 53 height 22
click at [343, 117] on button at bounding box center [343, 119] width 24 height 24
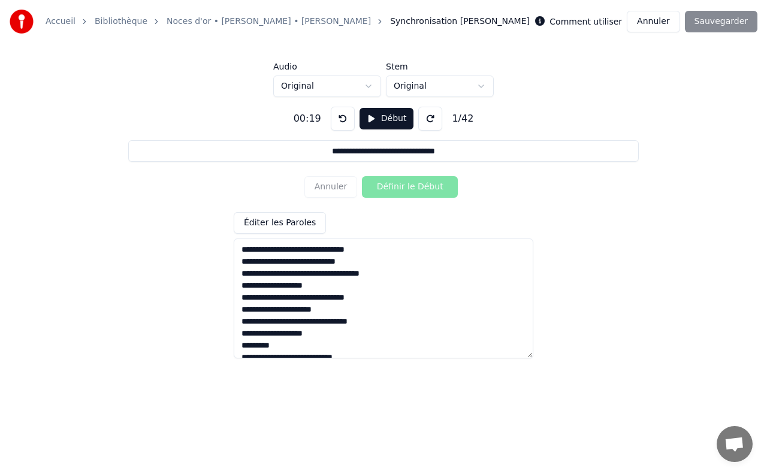
click at [389, 117] on button "Début" at bounding box center [387, 119] width 55 height 22
click at [370, 118] on button "Pause" at bounding box center [386, 119] width 53 height 22
click at [442, 83] on html "**********" at bounding box center [383, 183] width 767 height 366
click at [414, 187] on div "Annuler Définir le Début" at bounding box center [383, 186] width 158 height 31
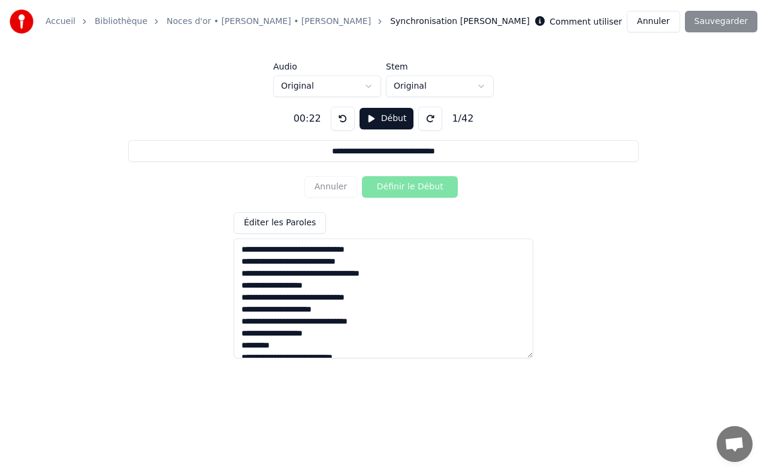
click at [414, 187] on div "Annuler Définir le Début" at bounding box center [383, 186] width 158 height 31
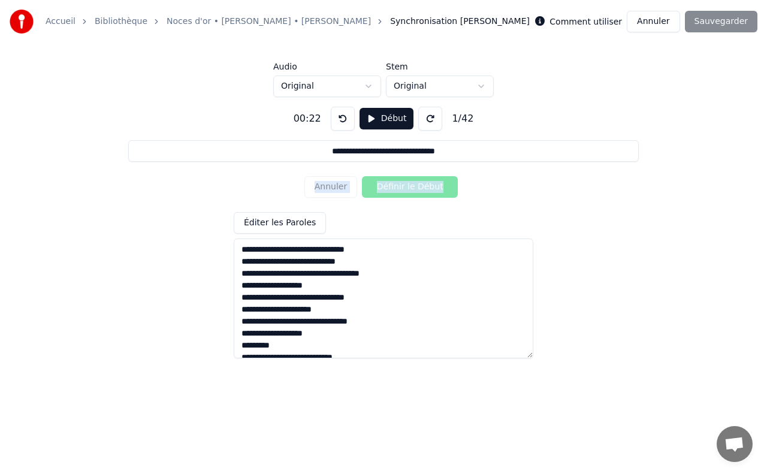
click at [414, 187] on div "Annuler Définir le Début" at bounding box center [383, 186] width 158 height 31
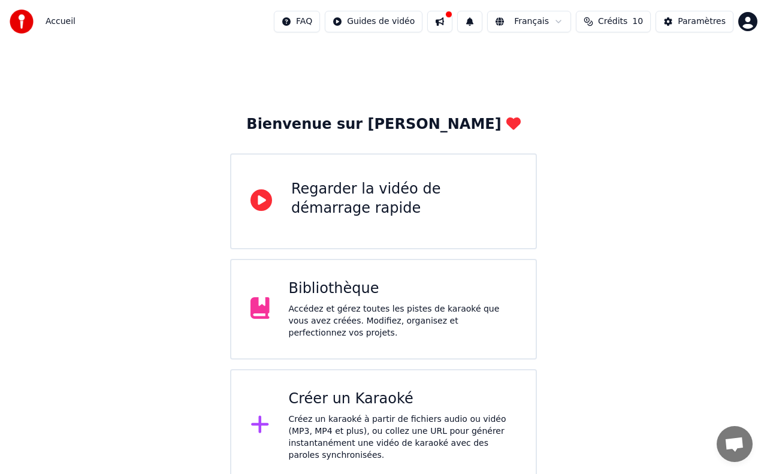
click at [422, 423] on div "Créez un karaoké à partir de fichiers audio ou vidéo (MP3, MP4 et plus), ou col…" at bounding box center [403, 438] width 228 height 48
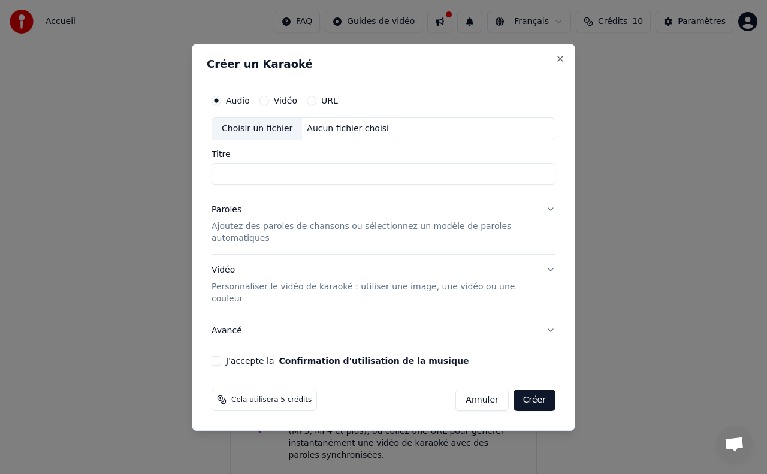
click at [347, 108] on div "Audio Vidéo URL" at bounding box center [384, 101] width 344 height 24
click at [327, 105] on label "URL" at bounding box center [329, 100] width 17 height 8
click at [316, 105] on button "URL" at bounding box center [312, 101] width 10 height 10
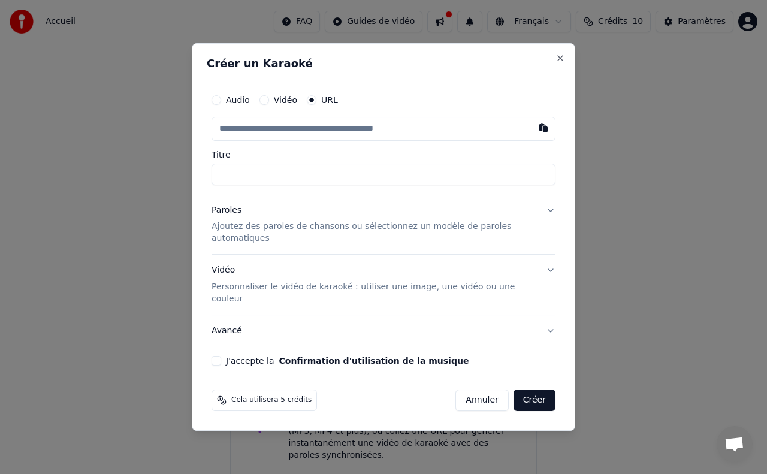
click at [233, 141] on input "text" at bounding box center [384, 129] width 344 height 24
drag, startPoint x: 227, startPoint y: 143, endPoint x: 436, endPoint y: 153, distance: 210.1
click at [432, 154] on div "Audio Vidéo URL Titre" at bounding box center [384, 136] width 344 height 97
click at [540, 138] on button "button" at bounding box center [544, 128] width 24 height 22
type input "**********"
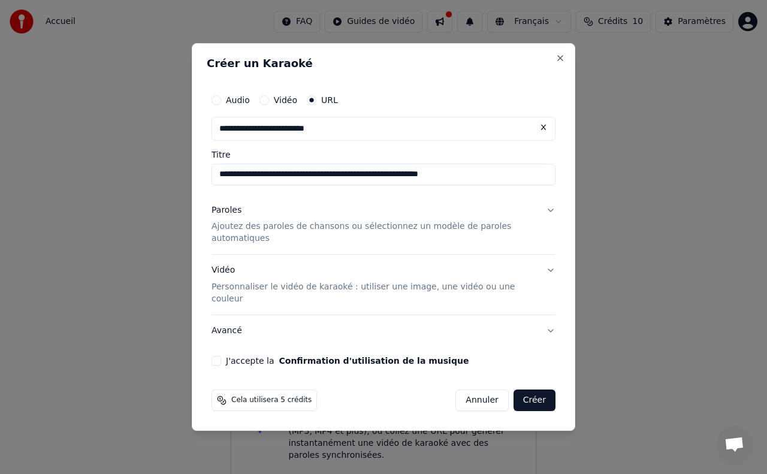
type input "**********"
click at [248, 185] on input "**********" at bounding box center [384, 175] width 344 height 22
click at [238, 238] on p "Ajoutez des paroles de chansons ou sélectionnez un modèle de paroles automatiqu…" at bounding box center [374, 233] width 325 height 24
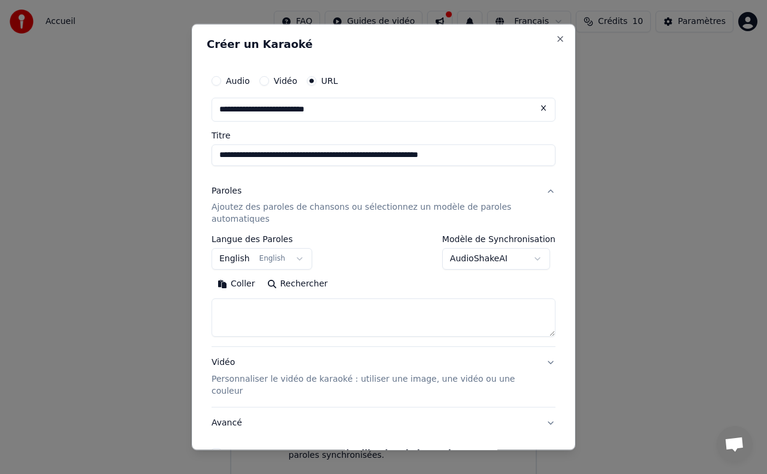
click at [296, 257] on button "English English" at bounding box center [262, 260] width 101 height 22
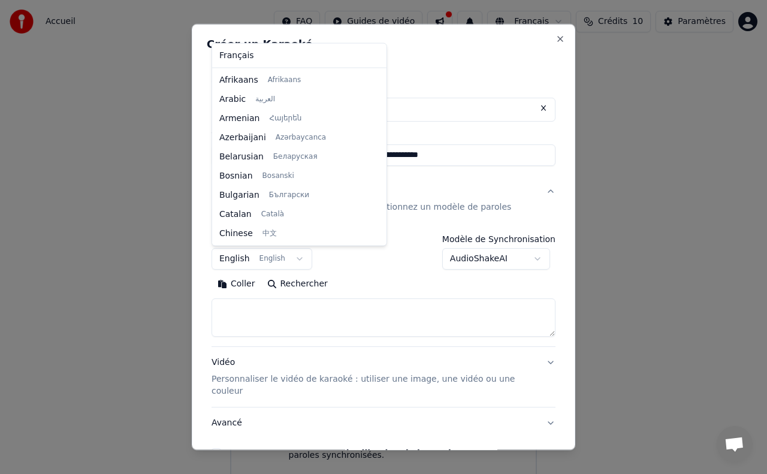
scroll to position [96, 0]
select select "**"
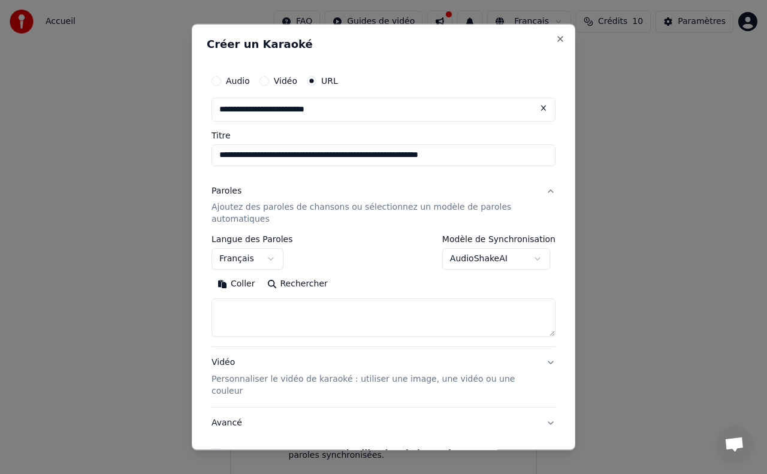
click at [246, 309] on textarea at bounding box center [384, 318] width 344 height 38
click at [221, 283] on button "Coller" at bounding box center [237, 284] width 50 height 19
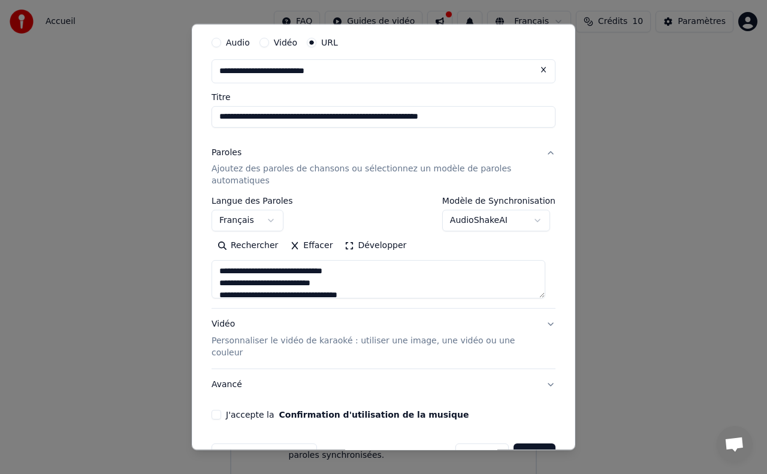
scroll to position [60, 0]
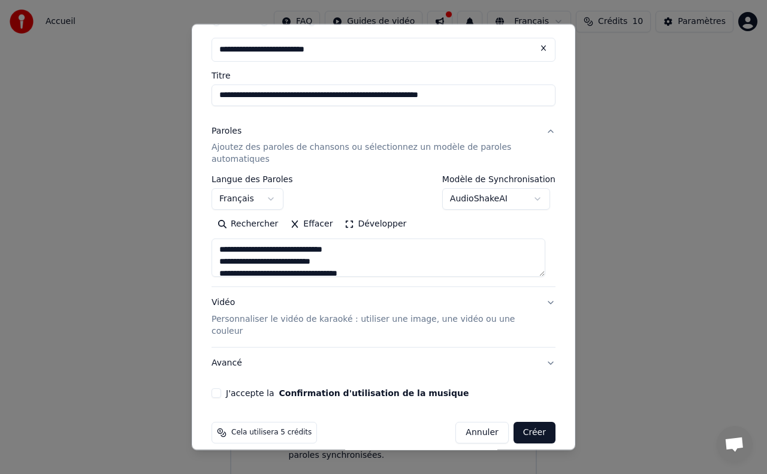
click at [427, 319] on p "Personnaliser le vidéo de karaoké : utiliser une image, une vidéo ou une couleur" at bounding box center [374, 325] width 325 height 24
type textarea "**********"
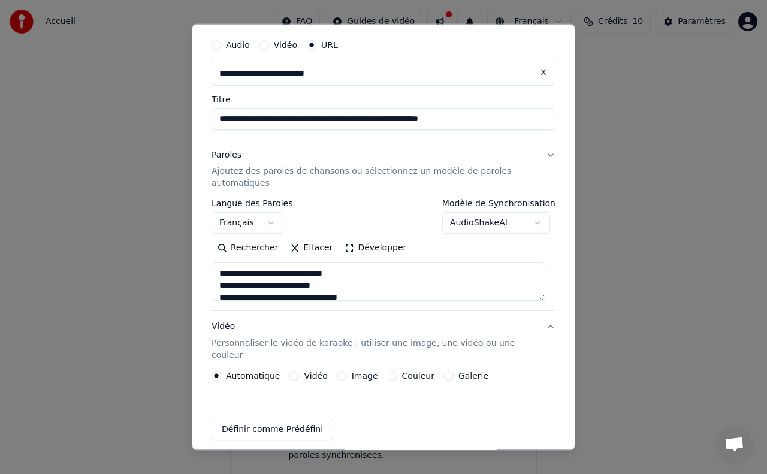
scroll to position [28, 0]
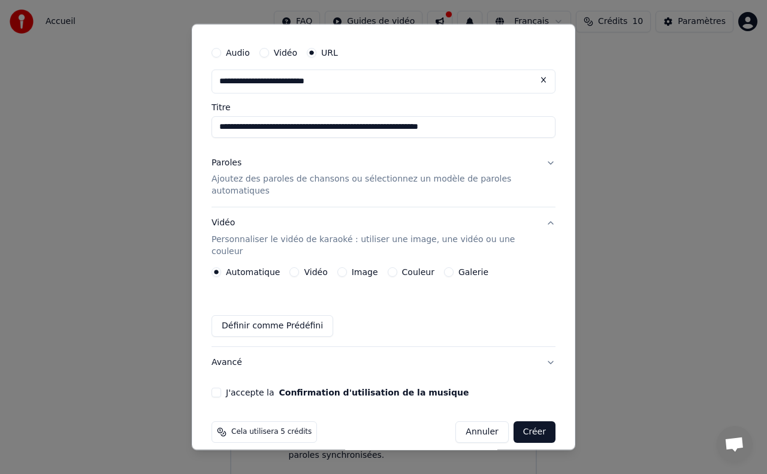
click at [365, 268] on label "Image" at bounding box center [365, 272] width 26 height 8
click at [347, 267] on button "Image" at bounding box center [342, 272] width 10 height 10
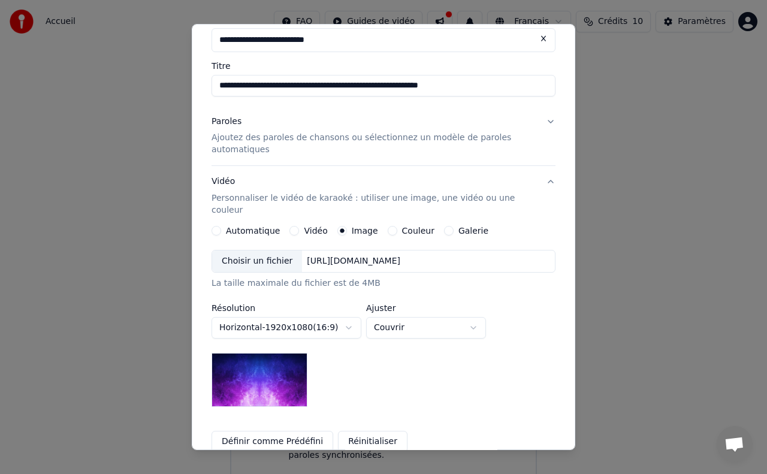
scroll to position [88, 0]
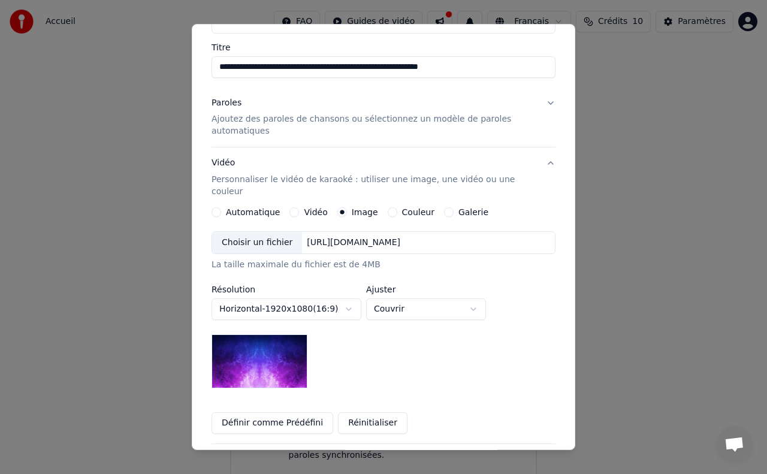
click at [474, 297] on body "**********" at bounding box center [383, 241] width 767 height 482
click at [479, 297] on body "**********" at bounding box center [383, 241] width 767 height 482
click at [479, 296] on body "**********" at bounding box center [383, 241] width 767 height 482
select select "*****"
click at [246, 356] on img at bounding box center [260, 361] width 96 height 54
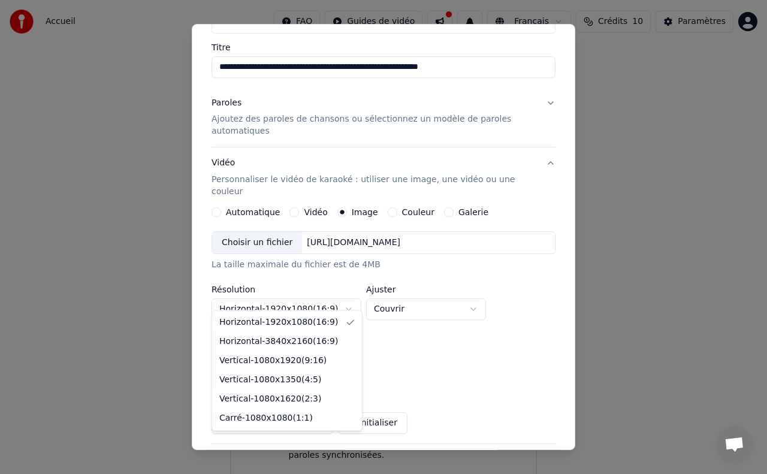
click at [348, 297] on body "**********" at bounding box center [383, 241] width 767 height 482
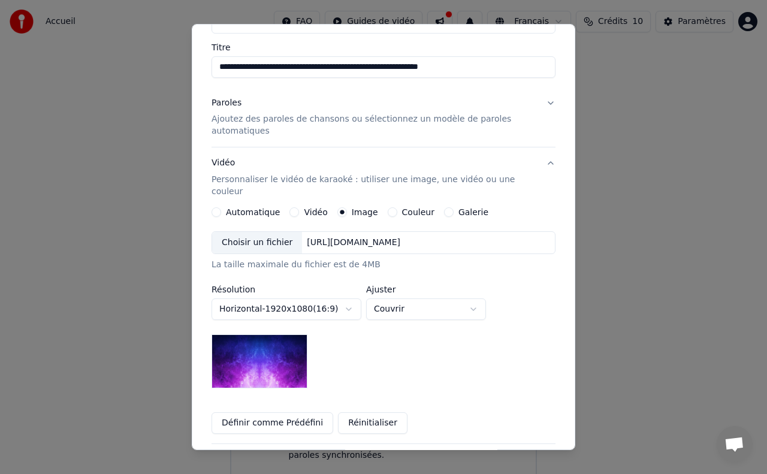
click at [348, 297] on body "**********" at bounding box center [383, 241] width 767 height 482
click at [333, 237] on div "Choisir un fichier https://imagedelivery.net/jkI57_JBx8hWPzcSI-uF5w/c7639807-3f…" at bounding box center [384, 242] width 344 height 23
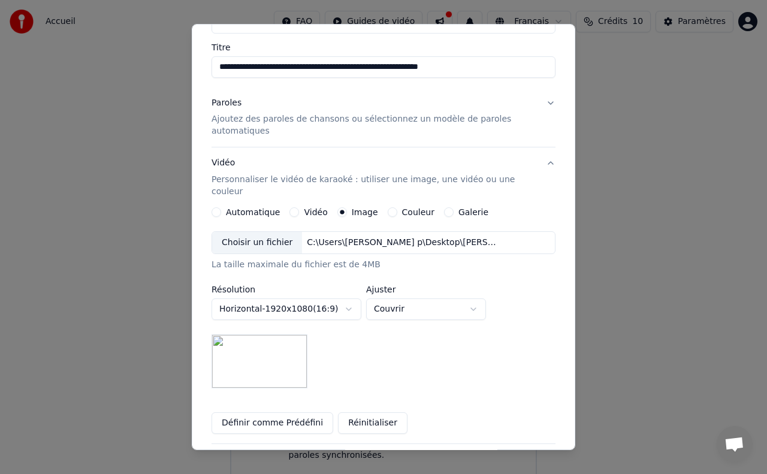
click at [345, 298] on body "**********" at bounding box center [383, 241] width 767 height 482
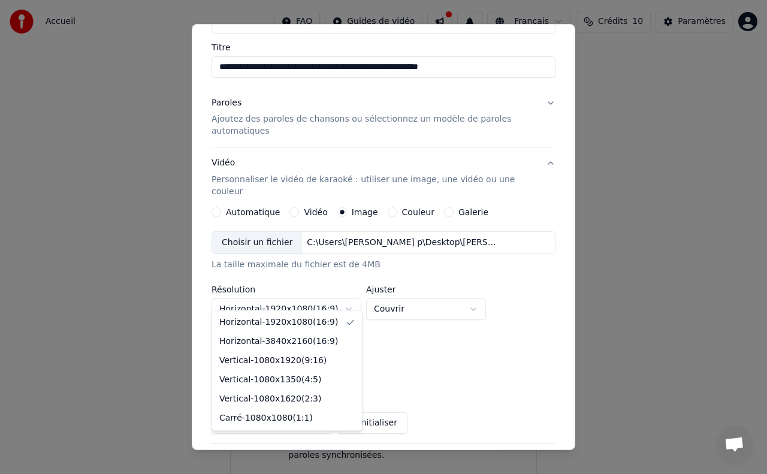
click at [345, 298] on body "**********" at bounding box center [383, 241] width 767 height 482
select select "*********"
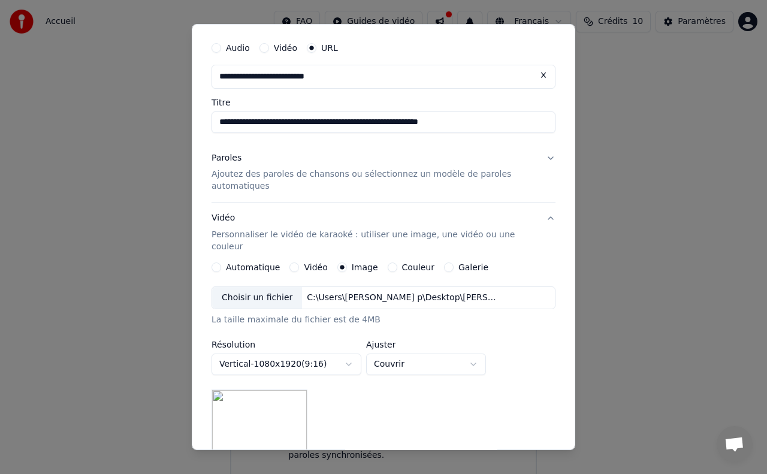
scroll to position [28, 0]
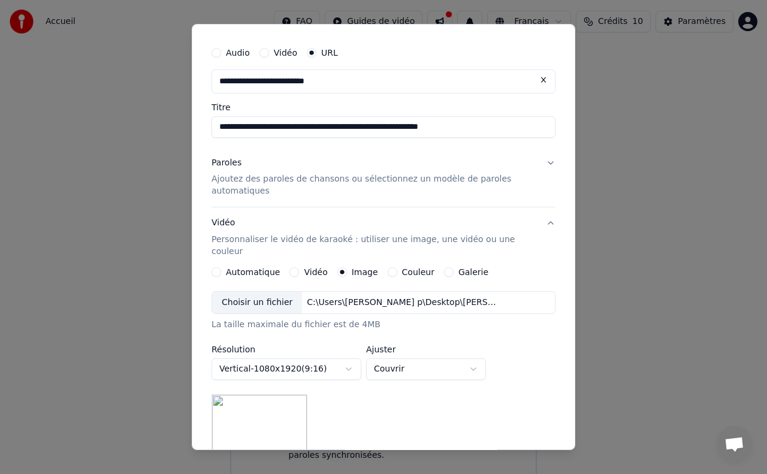
click at [259, 182] on p "Ajoutez des paroles de chansons ou sélectionnez un modèle de paroles automatiqu…" at bounding box center [374, 186] width 325 height 24
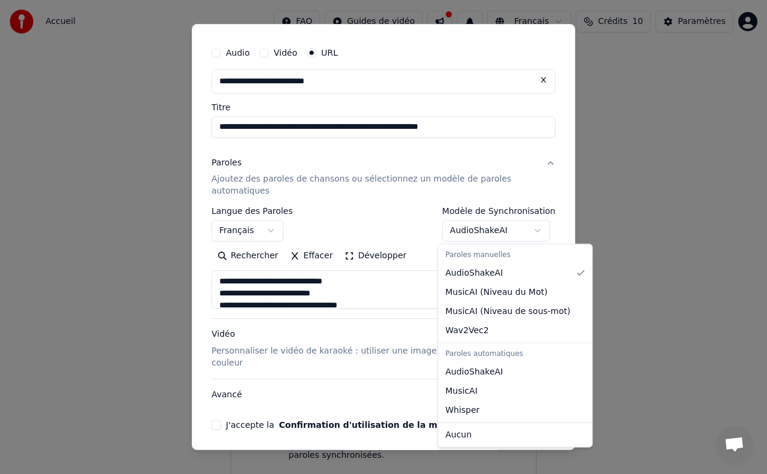
click at [535, 232] on body "**********" at bounding box center [383, 241] width 767 height 482
click at [544, 161] on body "**********" at bounding box center [383, 241] width 767 height 482
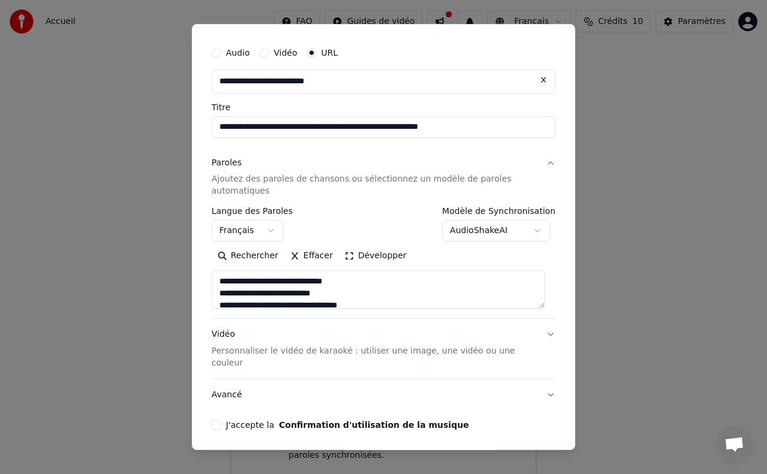
click at [542, 161] on button "Paroles Ajoutez des paroles de chansons ou sélectionnez un modèle de paroles au…" at bounding box center [384, 177] width 344 height 60
type textarea "**********"
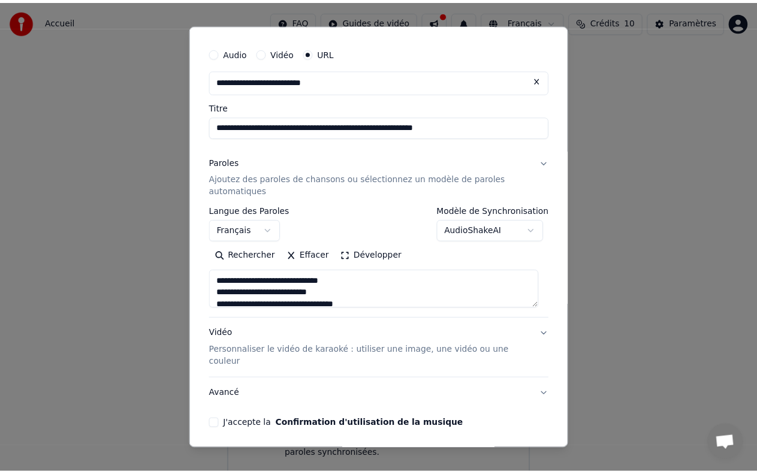
scroll to position [0, 0]
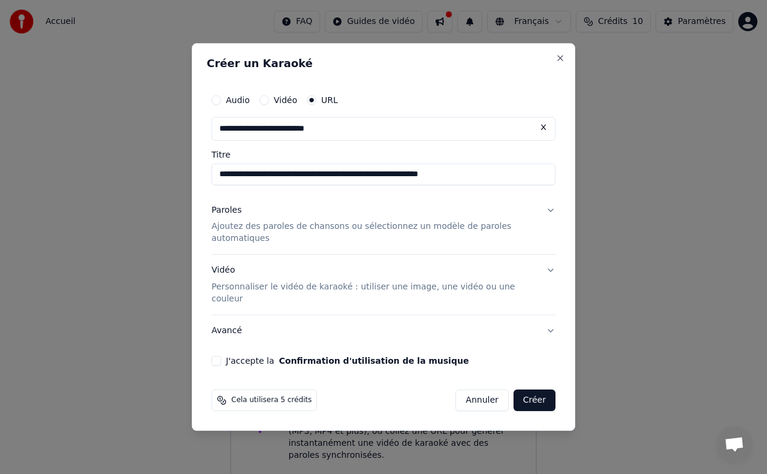
click at [542, 390] on button "Créer" at bounding box center [535, 401] width 42 height 22
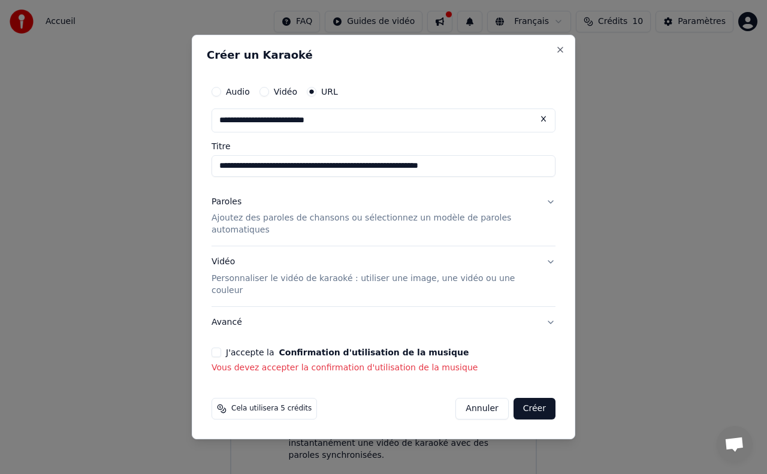
click at [216, 348] on button "J'accepte la Confirmation d'utilisation de la musique" at bounding box center [217, 353] width 10 height 10
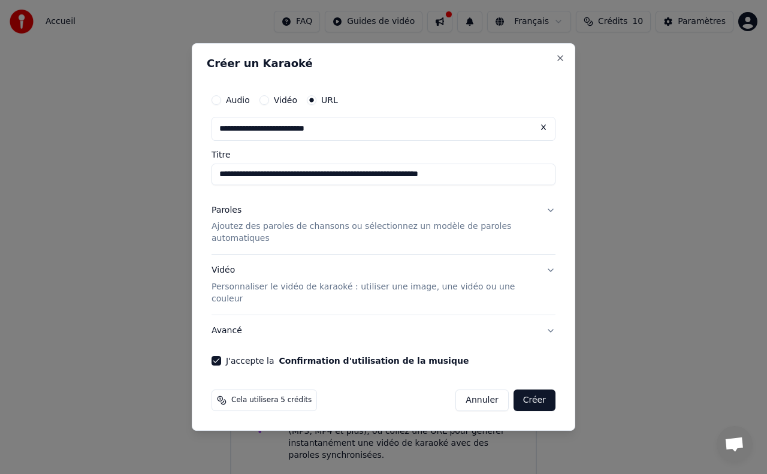
click at [542, 390] on button "Créer" at bounding box center [535, 401] width 42 height 22
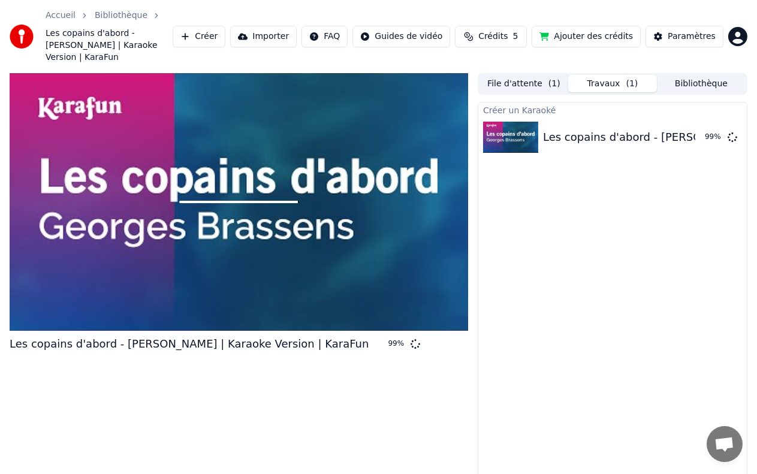
click at [326, 290] on div at bounding box center [239, 202] width 459 height 258
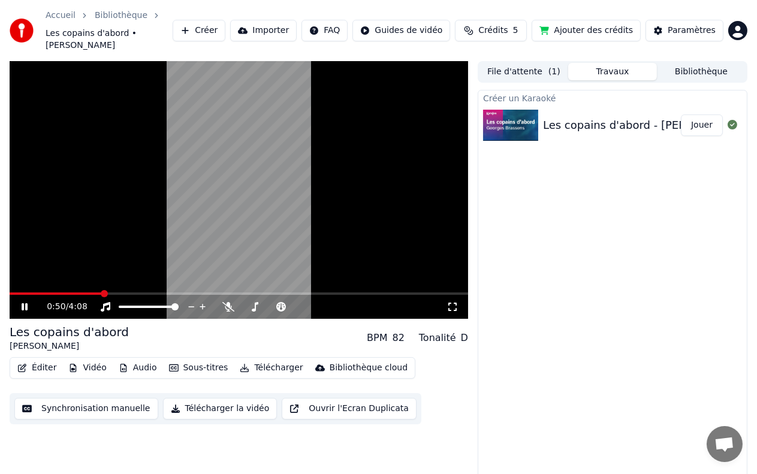
click at [456, 302] on icon at bounding box center [453, 307] width 12 height 10
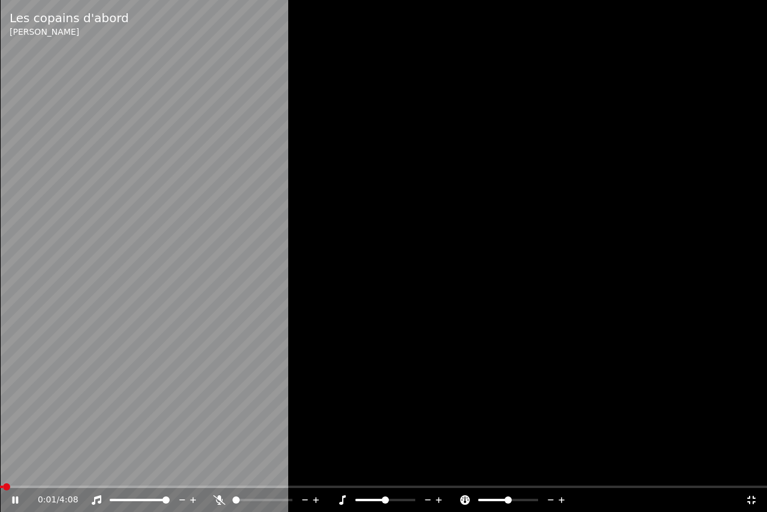
click at [3, 473] on span at bounding box center [6, 486] width 7 height 7
click at [237, 177] on video at bounding box center [383, 256] width 767 height 512
click at [753, 473] on icon at bounding box center [751, 500] width 8 height 8
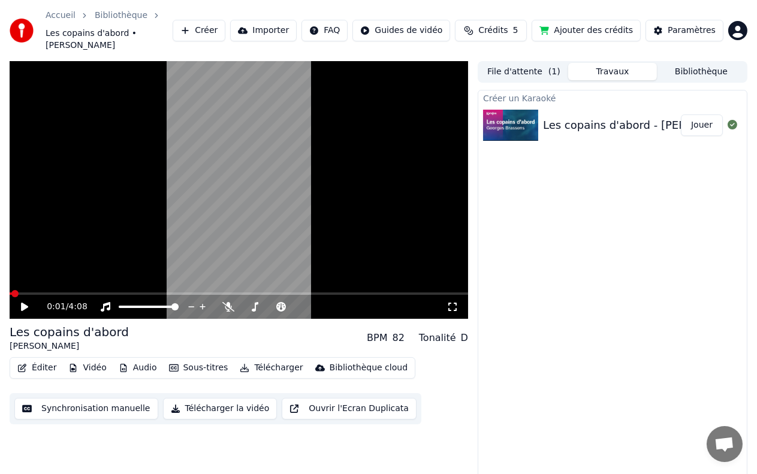
drag, startPoint x: 29, startPoint y: 295, endPoint x: 16, endPoint y: 300, distance: 13.7
click at [16, 301] on div "0:01 / 4:08" at bounding box center [238, 307] width 449 height 12
click at [10, 290] on span at bounding box center [13, 293] width 7 height 7
click at [22, 303] on icon at bounding box center [24, 307] width 7 height 8
click at [453, 302] on icon at bounding box center [453, 307] width 12 height 10
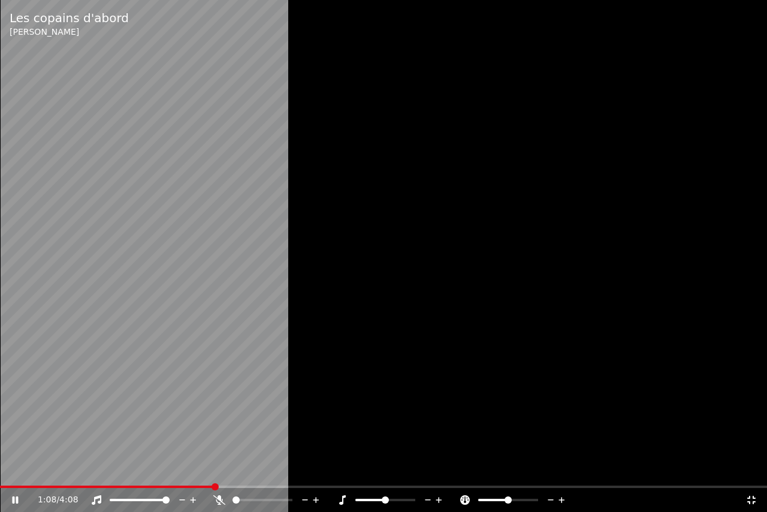
click at [553, 212] on div at bounding box center [383, 256] width 767 height 512
click at [757, 473] on icon at bounding box center [752, 500] width 12 height 10
